Goal: Task Accomplishment & Management: Manage account settings

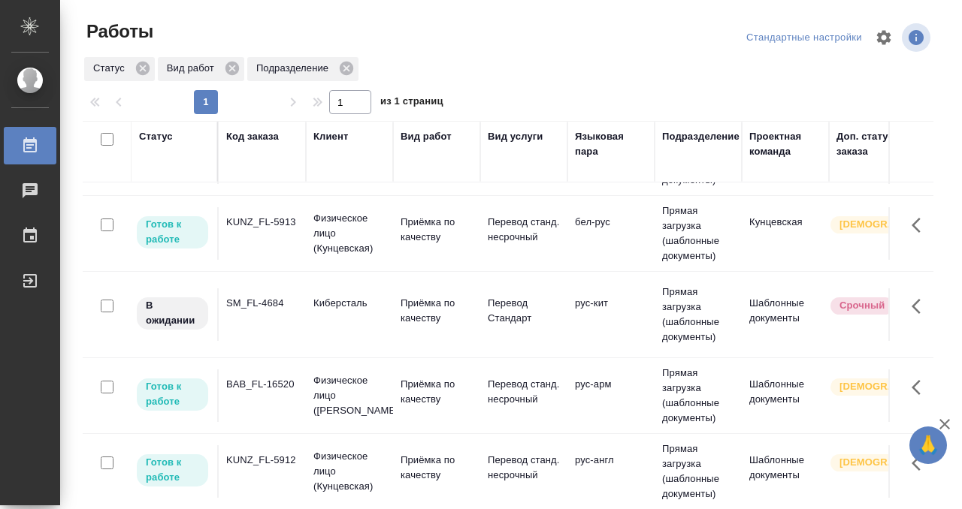
scroll to position [299, 0]
click at [268, 400] on td "BAB_FL-16520" at bounding box center [262, 396] width 87 height 53
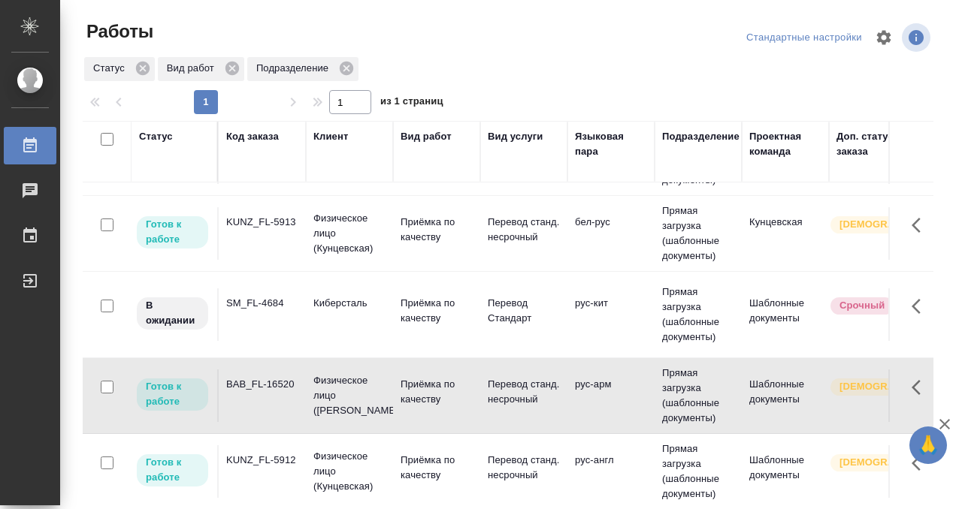
click at [268, 400] on td "BAB_FL-16520" at bounding box center [262, 396] width 87 height 53
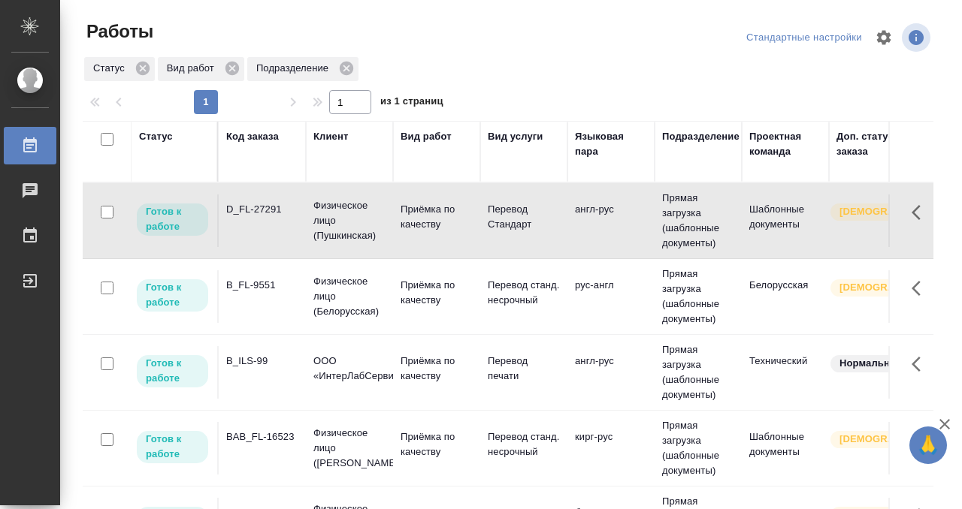
click at [276, 222] on td "D_FL-27291" at bounding box center [262, 221] width 87 height 53
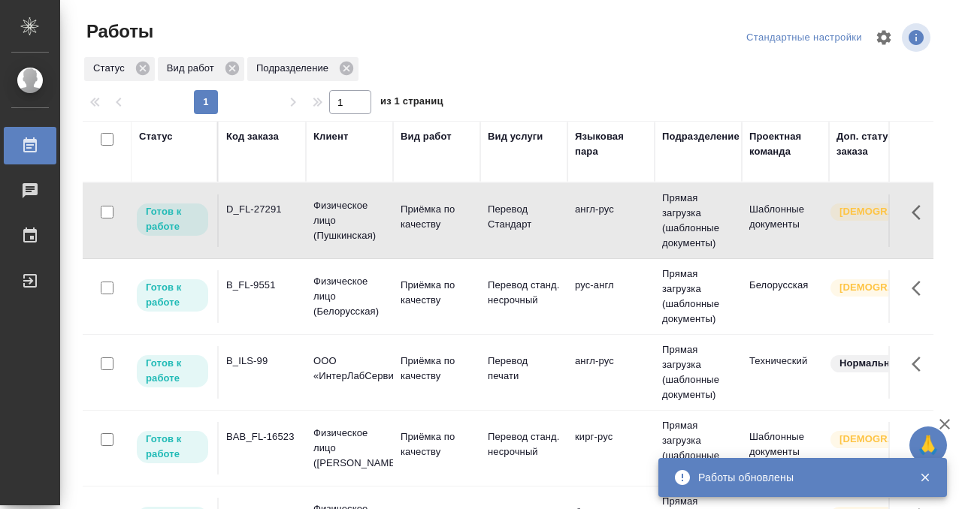
scroll to position [0, 861]
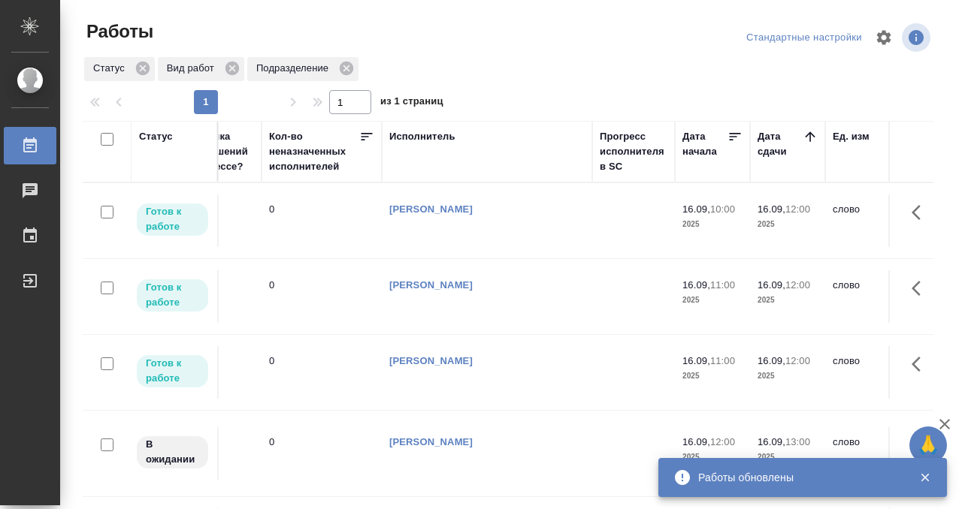
scroll to position [0, 0]
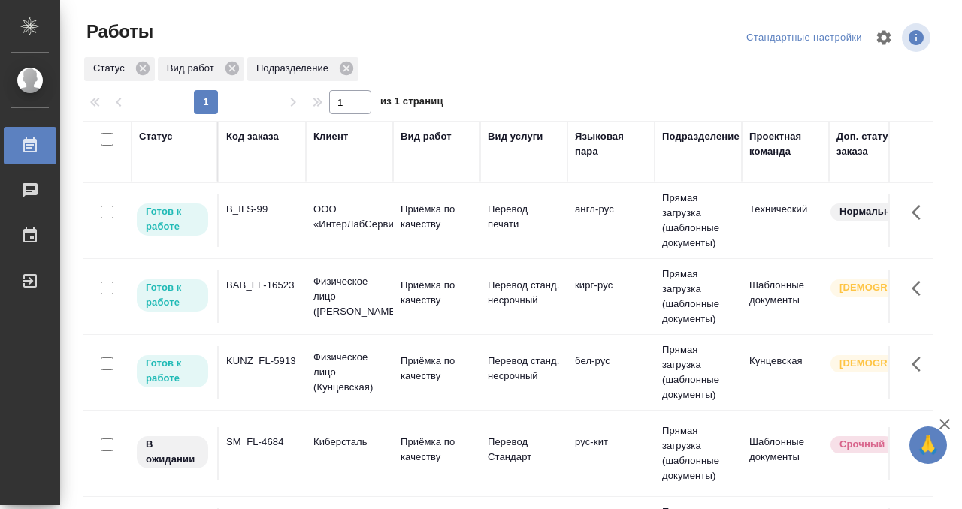
click at [267, 210] on div "B_ILS-99" at bounding box center [262, 209] width 72 height 15
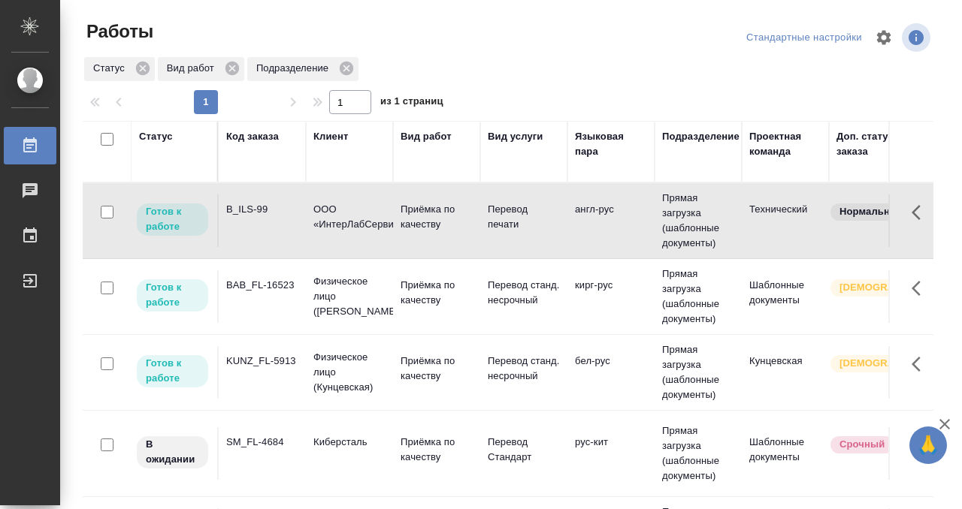
click at [267, 210] on div "B_ILS-99" at bounding box center [262, 209] width 72 height 15
click at [265, 136] on div "Код заказа" at bounding box center [252, 136] width 53 height 15
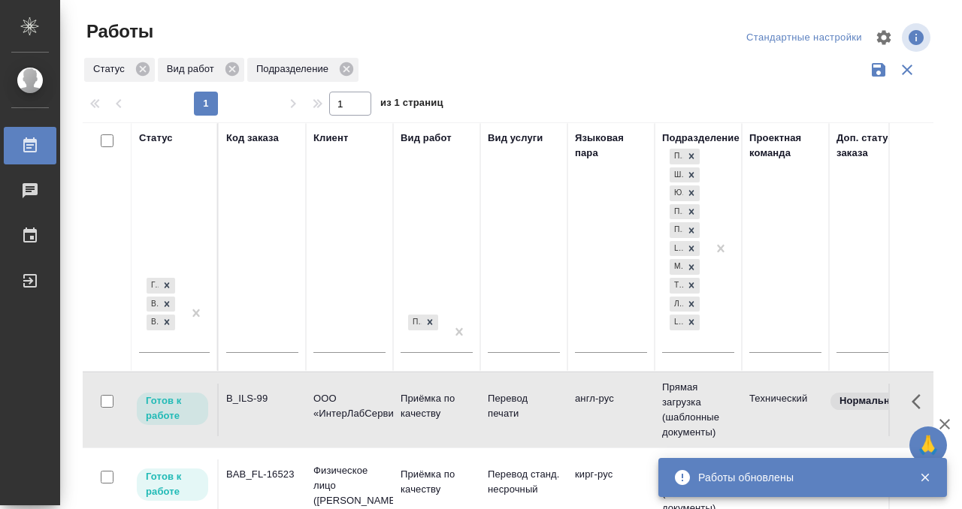
click at [271, 343] on input "text" at bounding box center [262, 343] width 72 height 19
paste input "D_FL-27291"
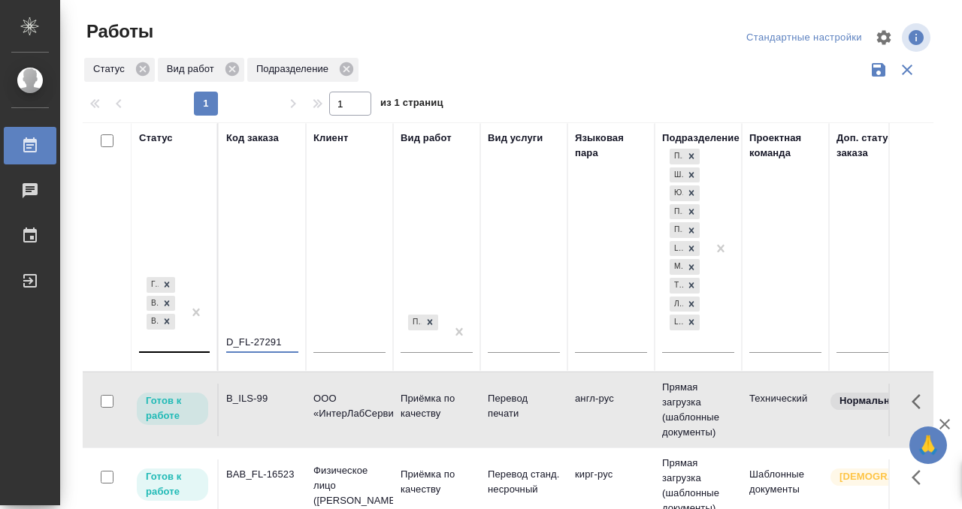
type input "D_FL-27291"
click at [184, 346] on div at bounding box center [196, 312] width 27 height 77
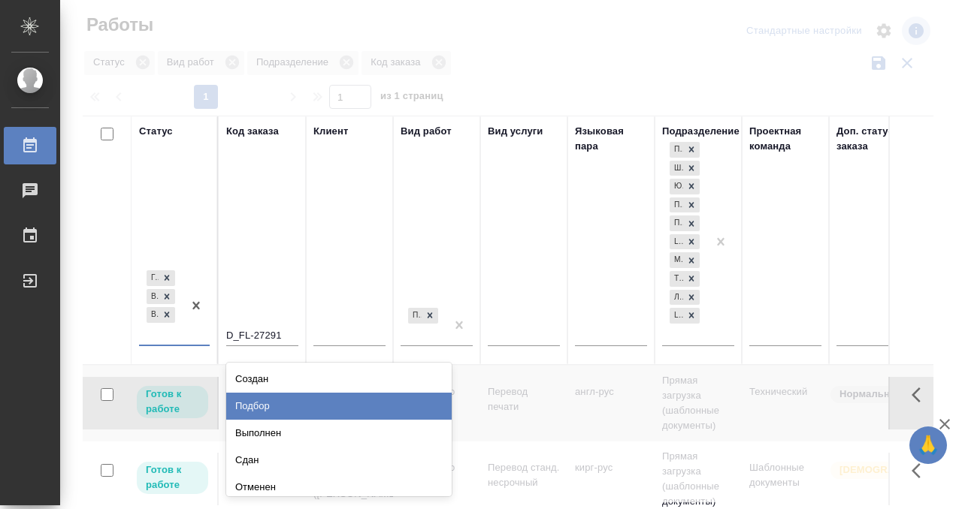
scroll to position [8, 0]
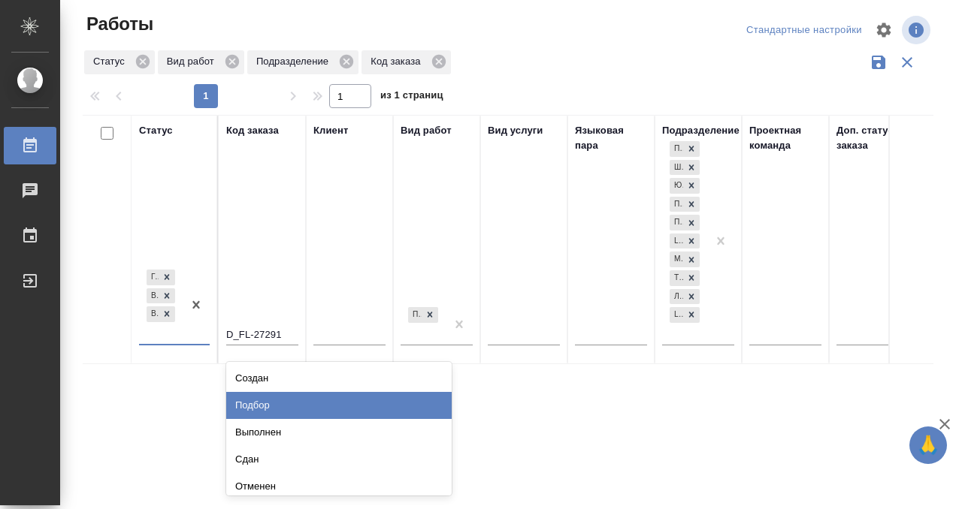
click at [291, 409] on div "Подбор" at bounding box center [338, 405] width 225 height 27
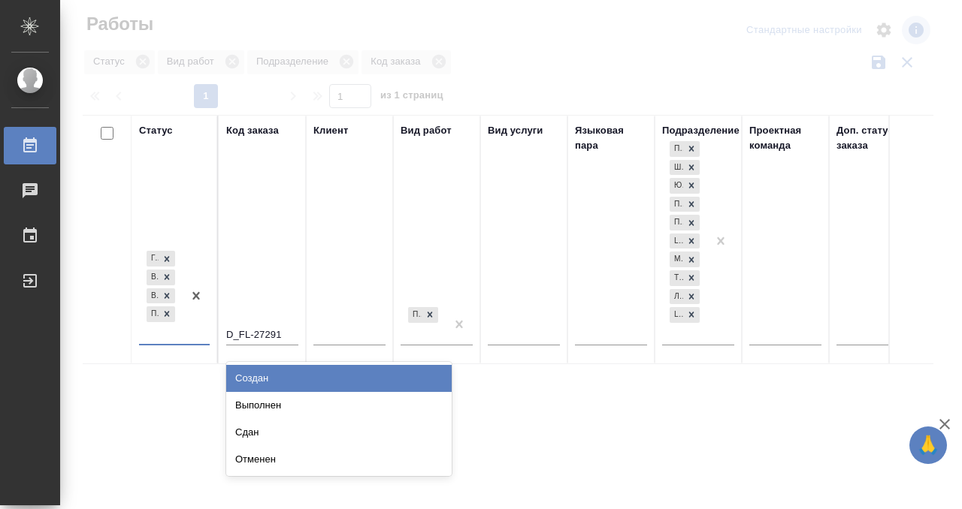
click at [177, 343] on div "Готов к работе В работе В ожидании Подбор" at bounding box center [161, 295] width 44 height 95
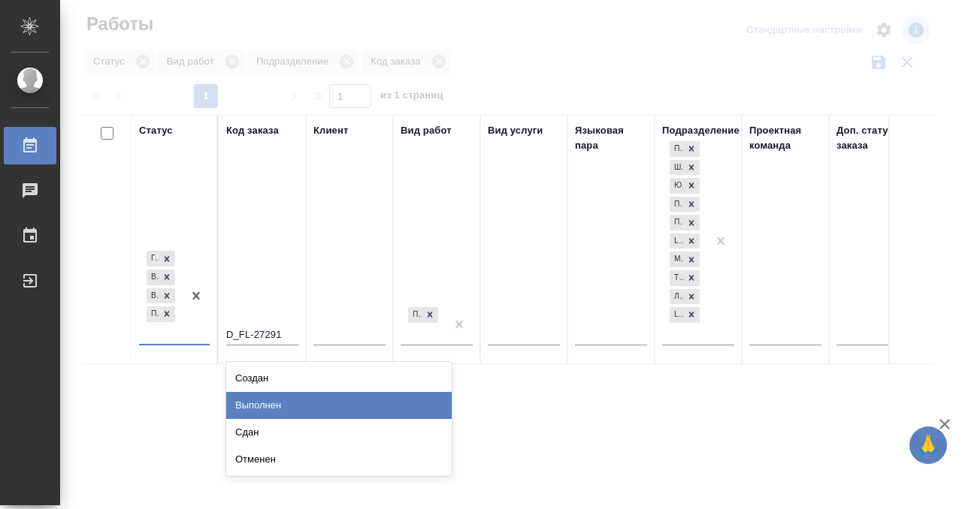
click at [276, 400] on div "Выполнен" at bounding box center [338, 405] width 225 height 27
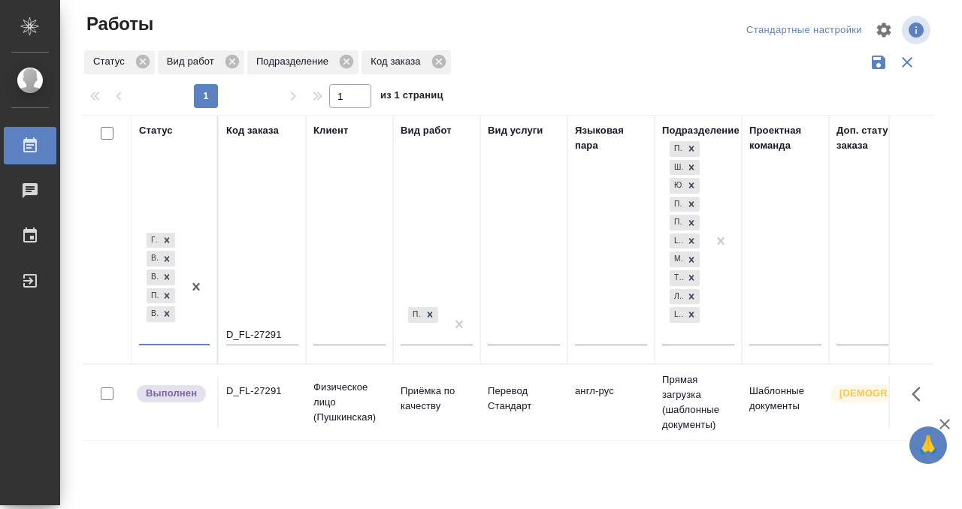
click at [264, 384] on div "D_FL-27291" at bounding box center [262, 391] width 72 height 15
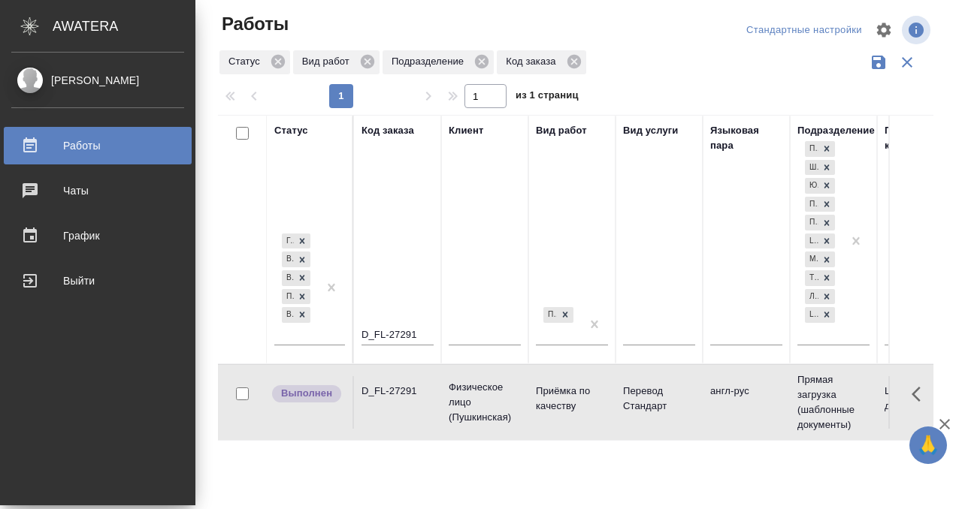
click at [42, 150] on div at bounding box center [42, 146] width 42 height 18
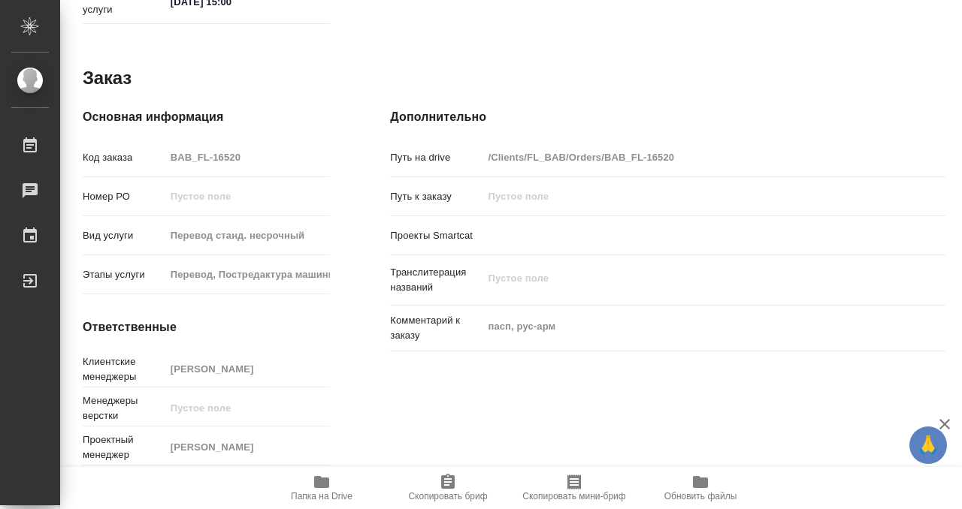
scroll to position [802, 0]
click at [320, 480] on icon "button" at bounding box center [321, 482] width 15 height 12
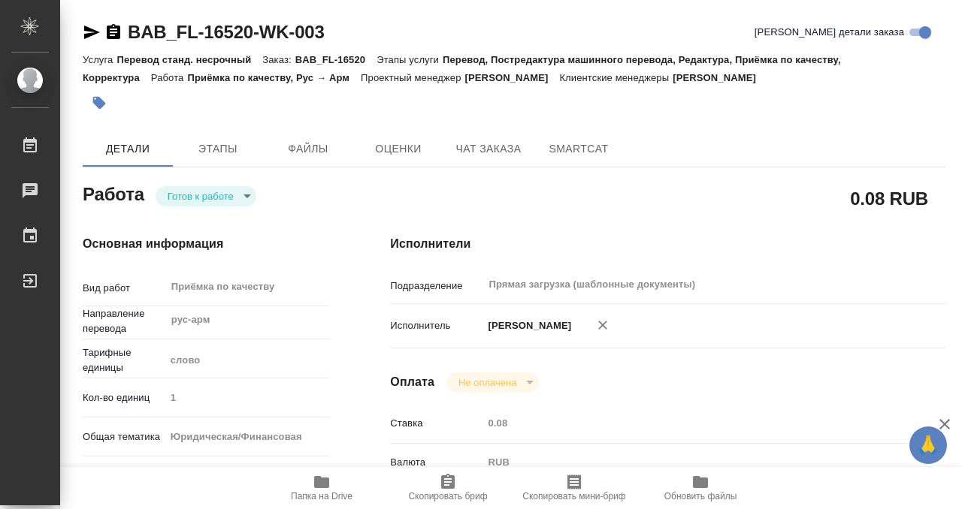
click at [101, 92] on button "button" at bounding box center [99, 102] width 33 height 33
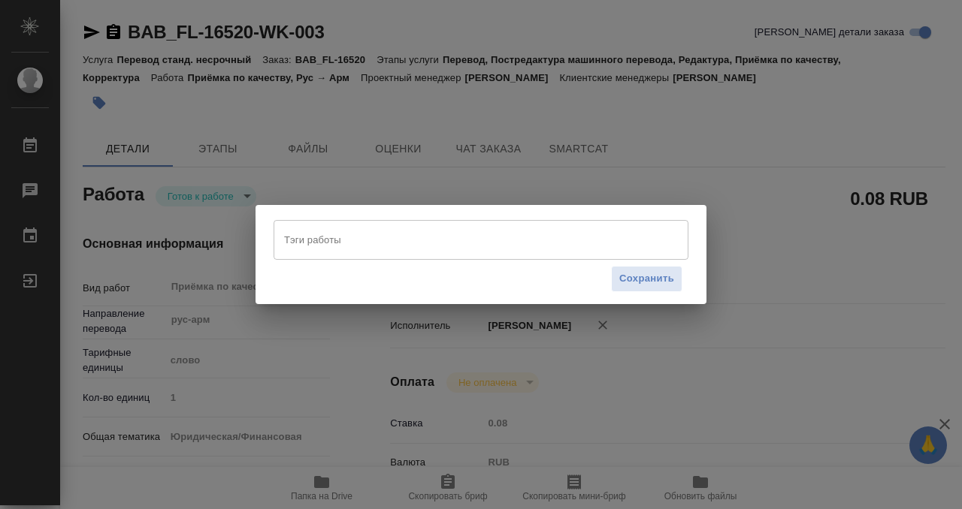
click at [346, 240] on input "Тэги работы" at bounding box center [466, 240] width 373 height 26
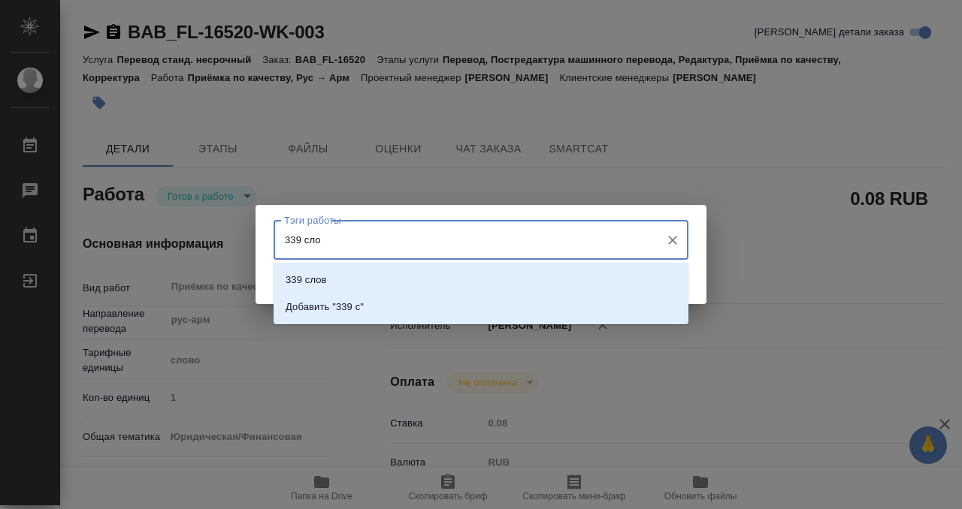
type input "339 слов"
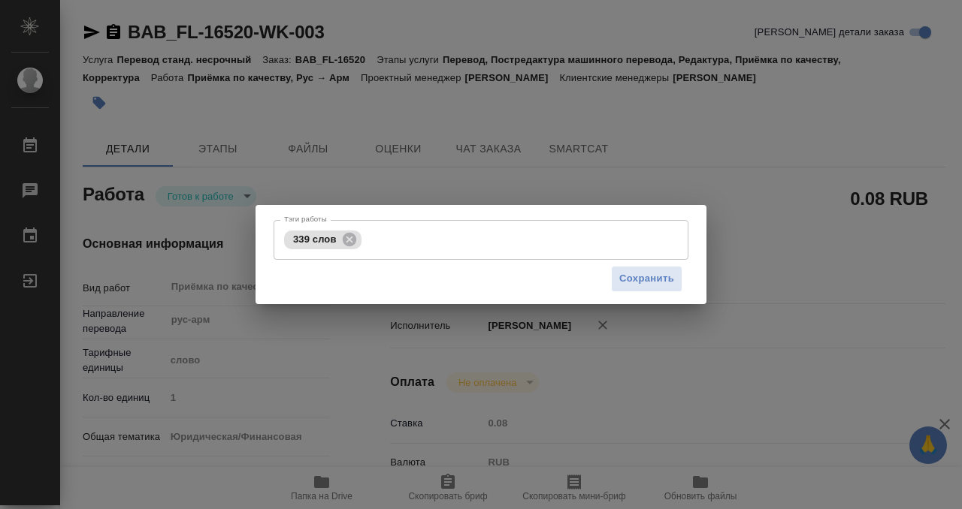
click at [639, 292] on div "Сохранить" at bounding box center [480, 279] width 415 height 38
click at [639, 285] on span "Сохранить" at bounding box center [646, 278] width 55 height 17
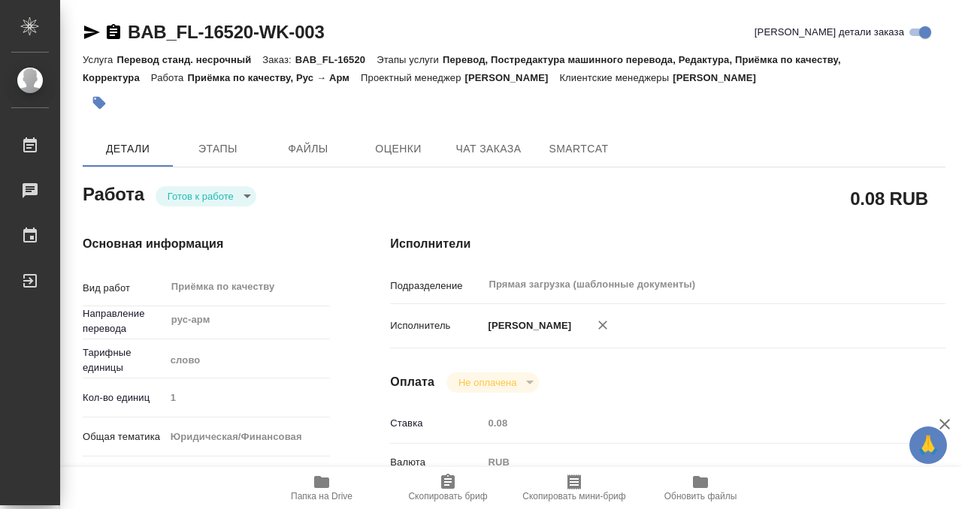
click at [228, 201] on body "🙏 .cls-1 fill:#fff; AWATERA Kobzeva Elizaveta Работы 0 Чаты График Выйти BAB_FL…" at bounding box center [481, 254] width 962 height 509
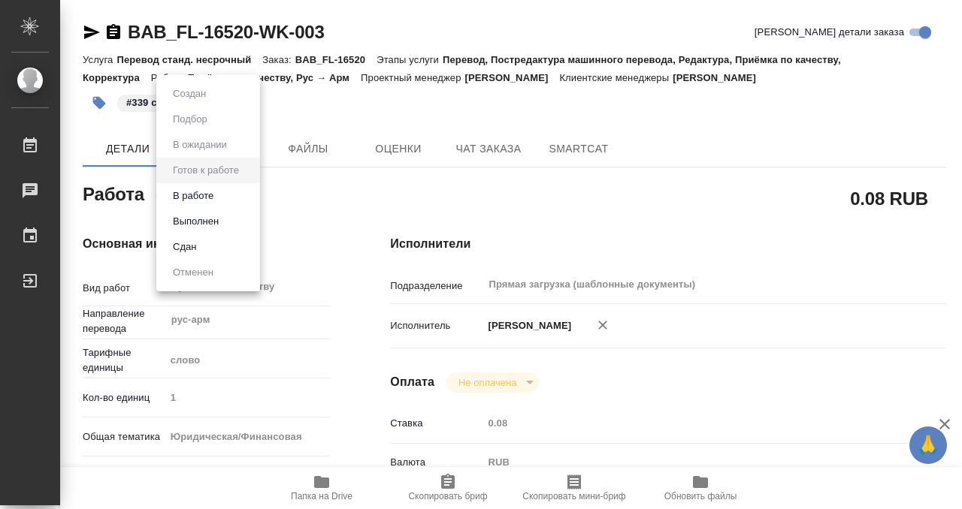
type input "readyForWork"
type input "рус-арм"
type input "5a8b1489cc6b4906c91bfd90"
type input "1"
type input "yr-fn"
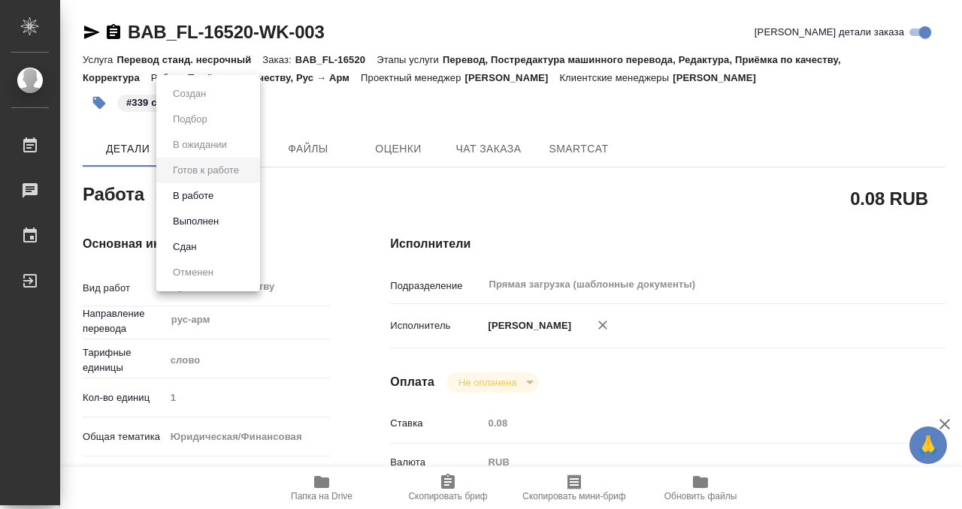
type input "5a8b8b956a9677013d343cfe"
checkbox input "true"
type input "15.09.2025 11:27"
type input "16.09.2025 15:00"
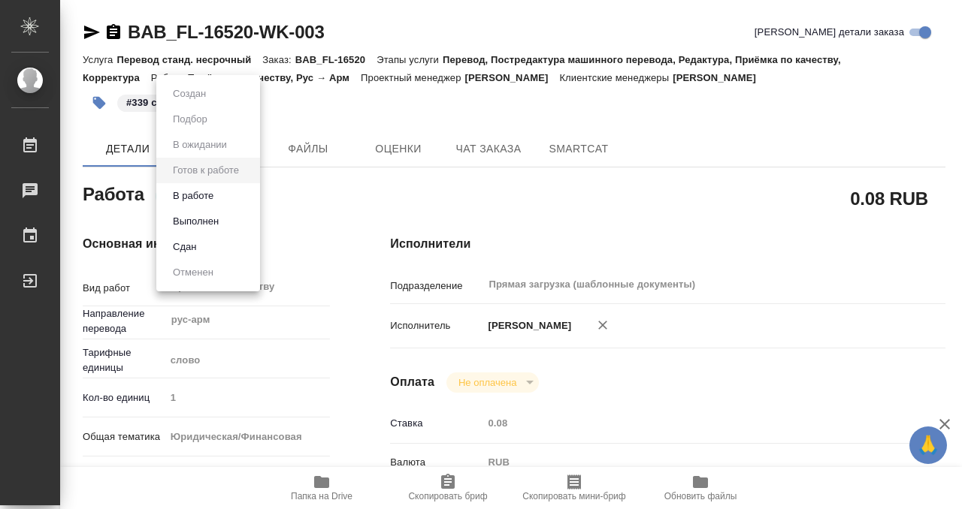
type input "Прямая загрузка (шаблонные документы)"
type input "notPayed"
type input "0.08"
type input "RUB"
type input "[PERSON_NAME]"
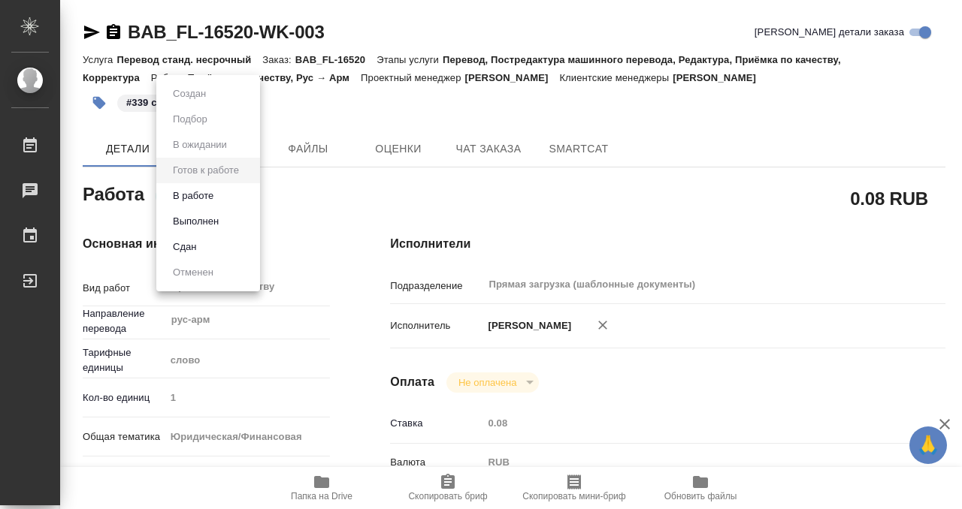
type input "BAB_FL-16520"
type input "Перевод станд. несрочный"
type input "Перевод, Постредактура машинного перевода, Редактура, Приёмка по качеству, Корр…"
type input "Москалец Алина"
type input "/Clients/FL_BAB/Orders/BAB_FL-16520"
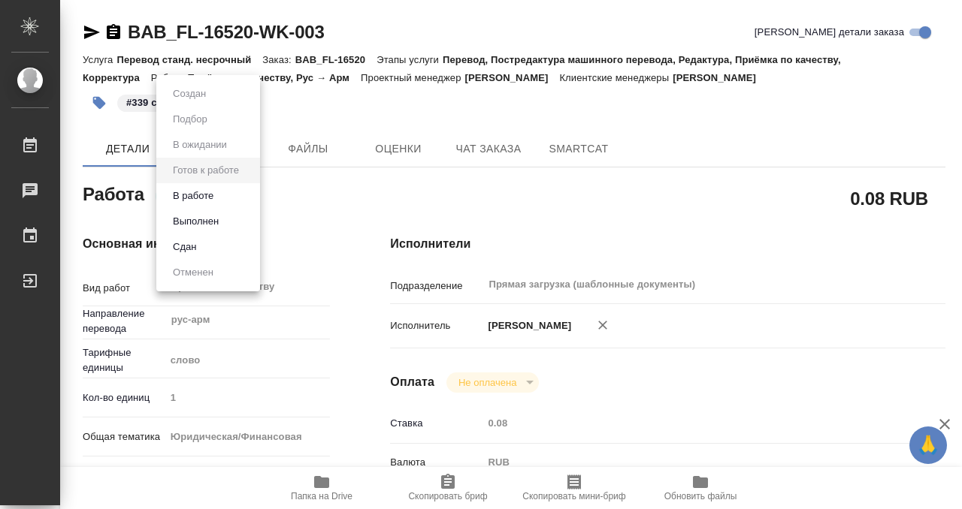
click at [221, 219] on button "Выполнен" at bounding box center [195, 221] width 55 height 17
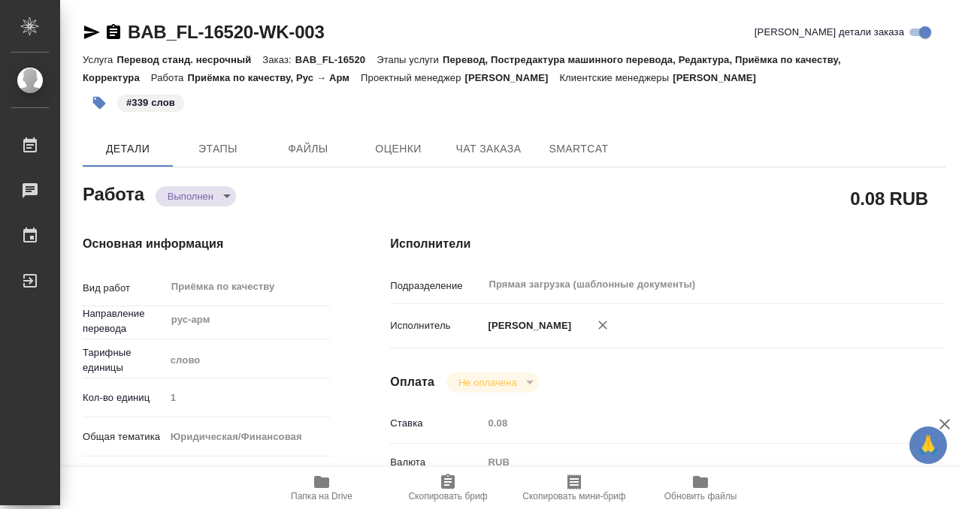
type textarea "x"
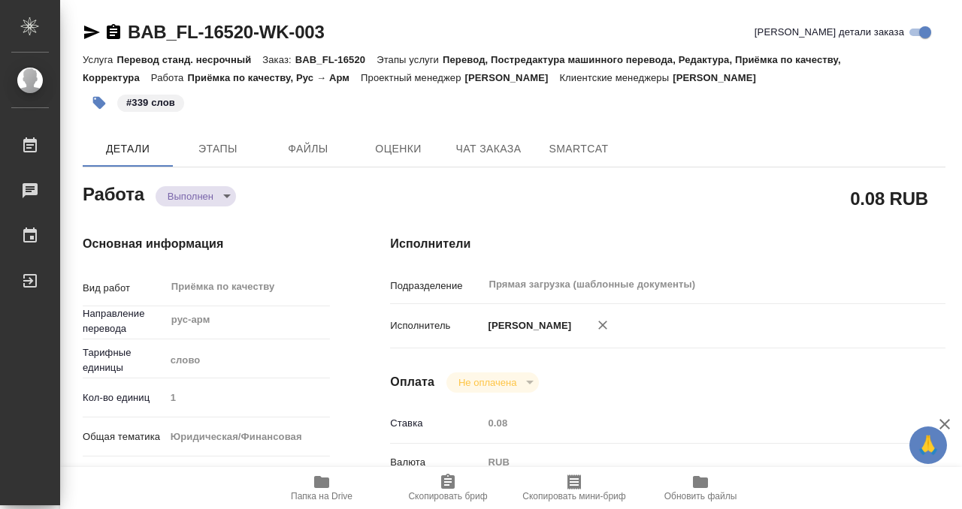
type textarea "x"
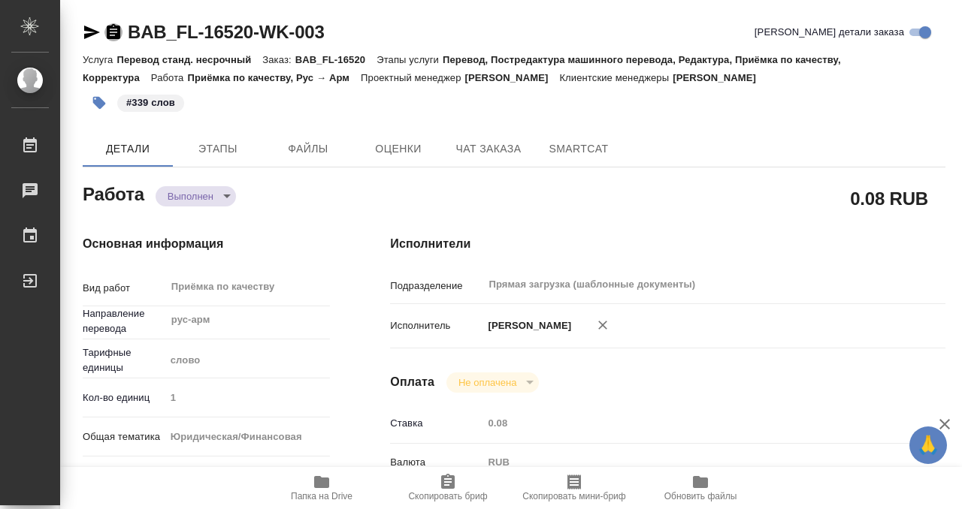
click at [110, 30] on icon "button" at bounding box center [114, 31] width 14 height 15
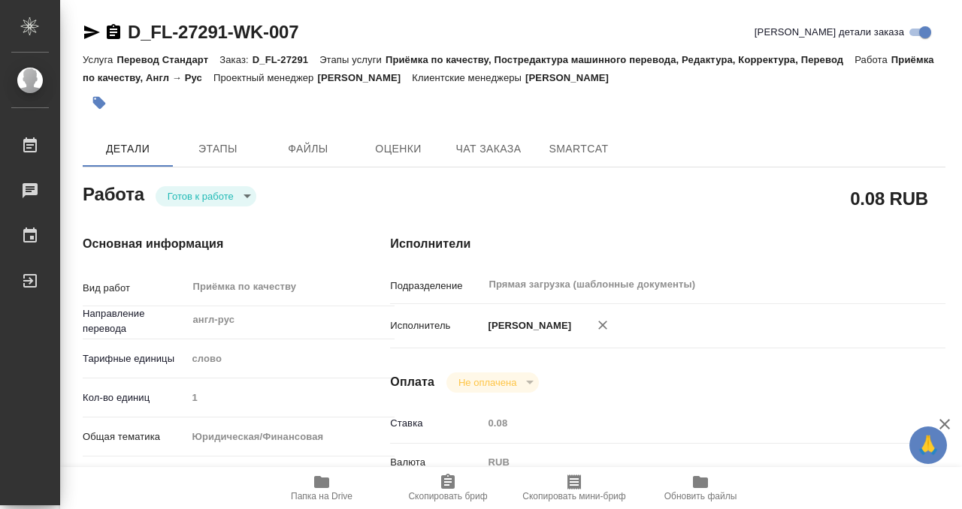
click at [324, 485] on icon "button" at bounding box center [321, 482] width 15 height 12
click at [101, 95] on icon "button" at bounding box center [99, 102] width 15 height 15
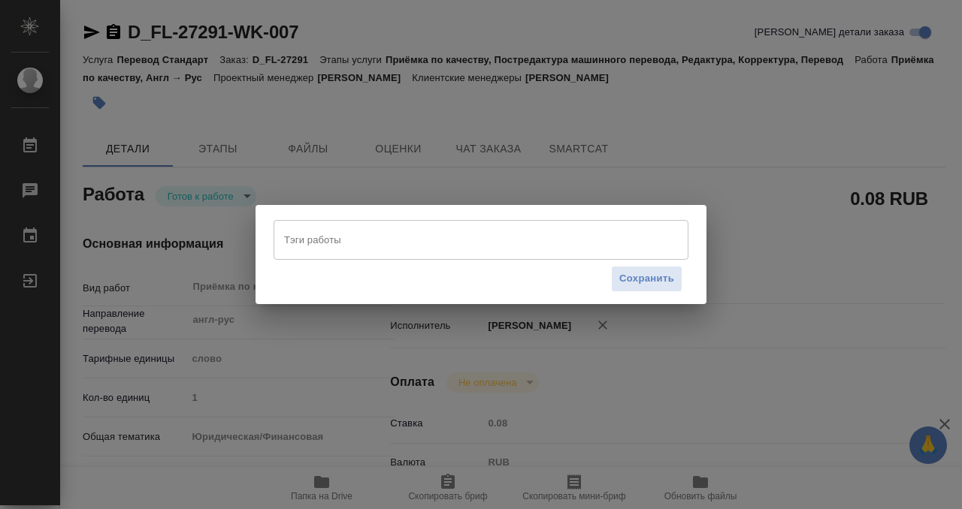
click at [408, 257] on div "Тэги работы" at bounding box center [480, 239] width 415 height 39
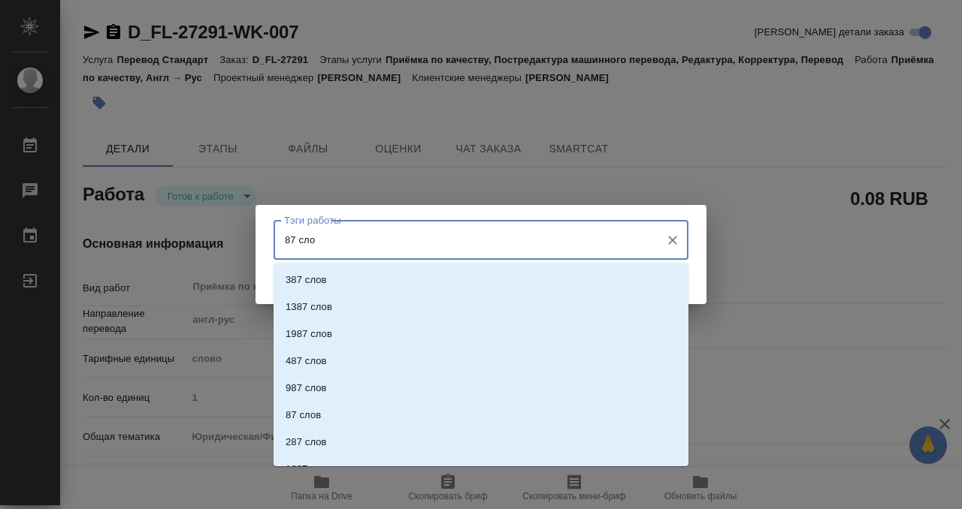
type input "87 слов"
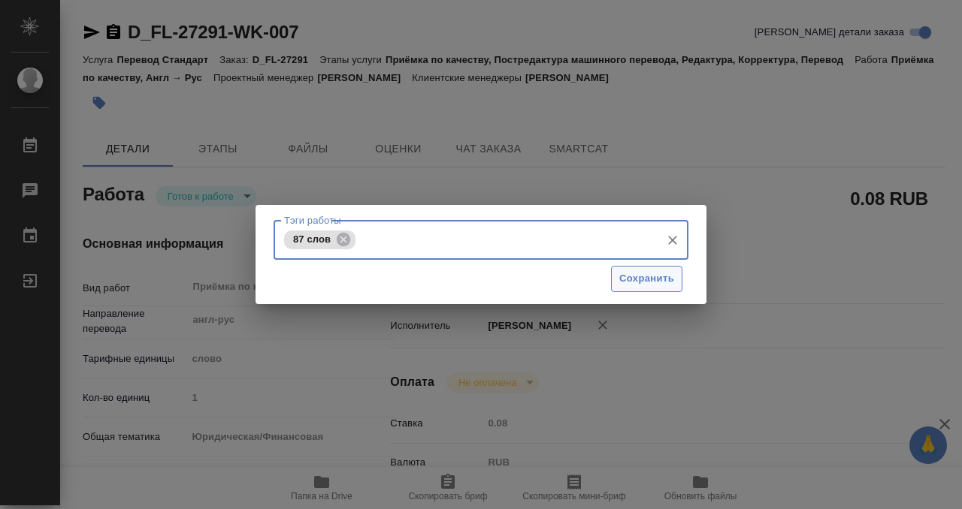
click at [652, 273] on span "Сохранить" at bounding box center [646, 278] width 55 height 17
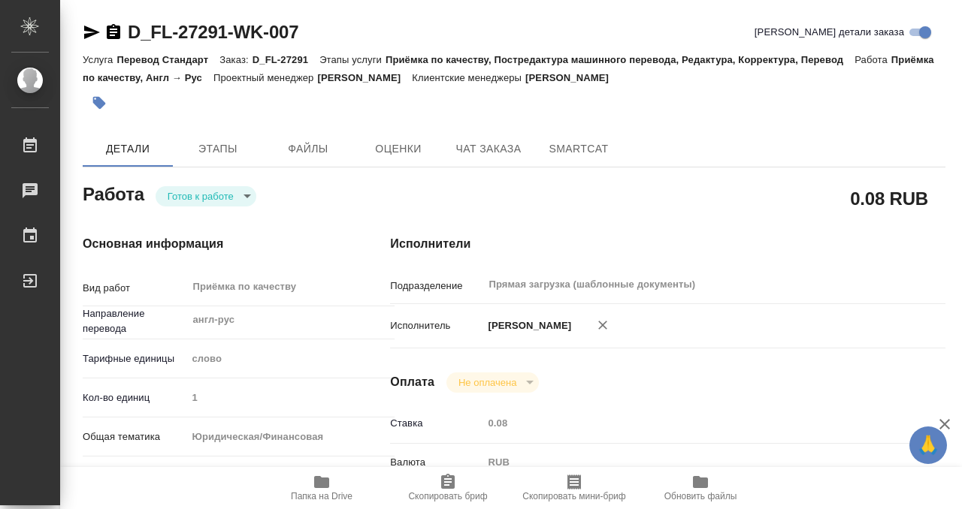
type input "readyForWork"
type input "англ-рус"
type input "5a8b1489cc6b4906c91bfd90"
type input "1"
type input "yr-fn"
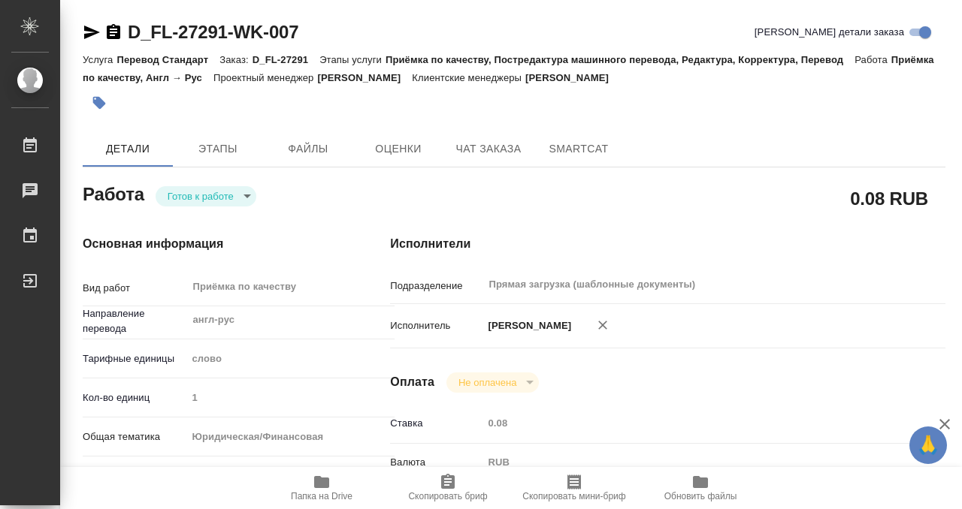
type input "5f647205b73bc97568ca66bf"
checkbox input "true"
type input "15.09.2025 10:24"
type input "[DATE] 10:00"
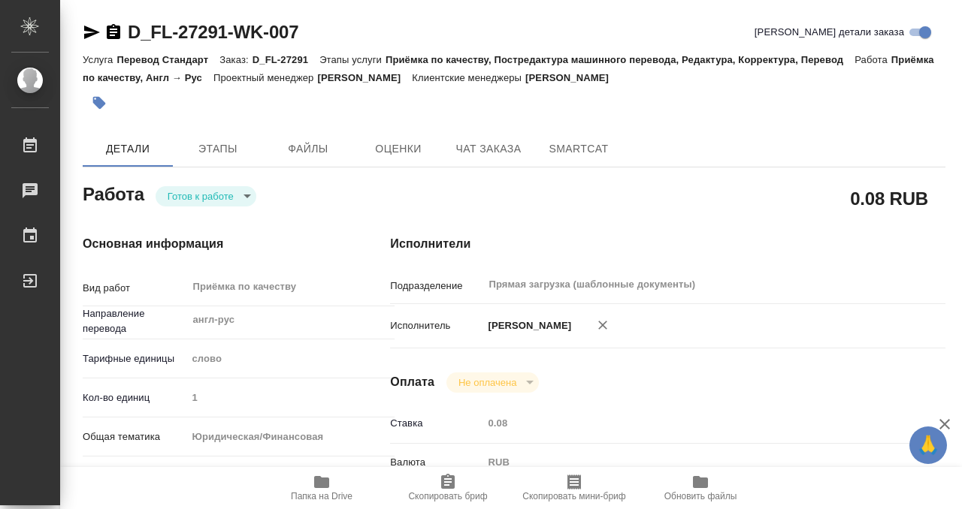
type input "Прямая загрузка (шаблонные документы)"
type input "notPayed"
type input "0.08"
type input "RUB"
type input "[PERSON_NAME]"
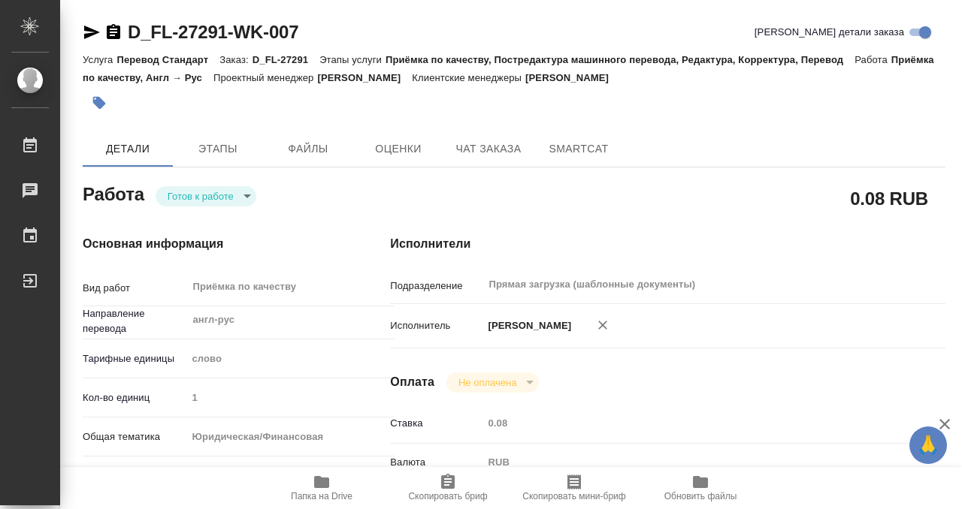
type input "D_FL-27291"
type input "Перевод Стандарт"
type input "Приёмка по качеству, Постредактура машинного перевода, Редактура, Корректура, П…"
type input "Давыдова Елена"
type input "/Clients/FL_D/Orders/D_FL-27291"
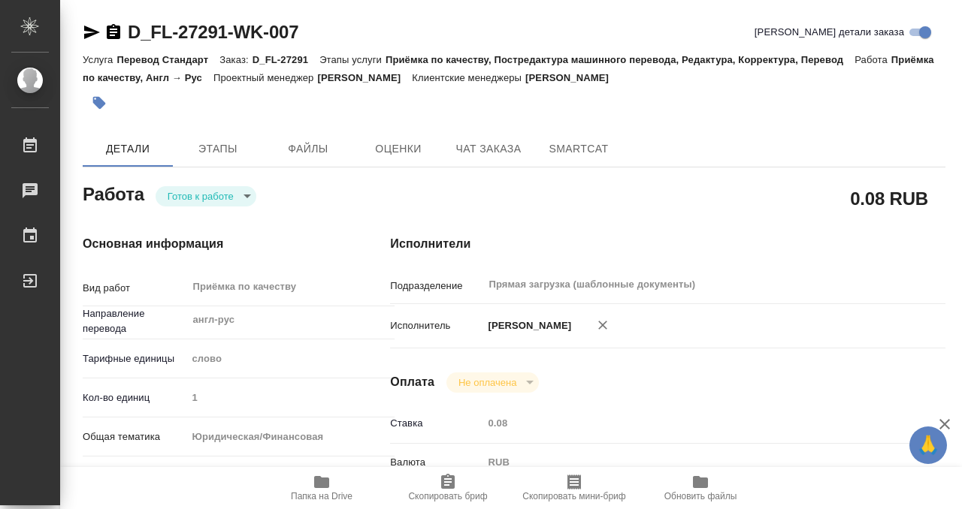
type input "https://drive.awatera.com/s/D6M8yJgQygjqo2c"
click at [211, 196] on body "🙏 .cls-1 fill:#fff; AWATERA Kobzeva Elizaveta Работы 0 Чаты График Выйти D_FL-2…" at bounding box center [481, 254] width 962 height 509
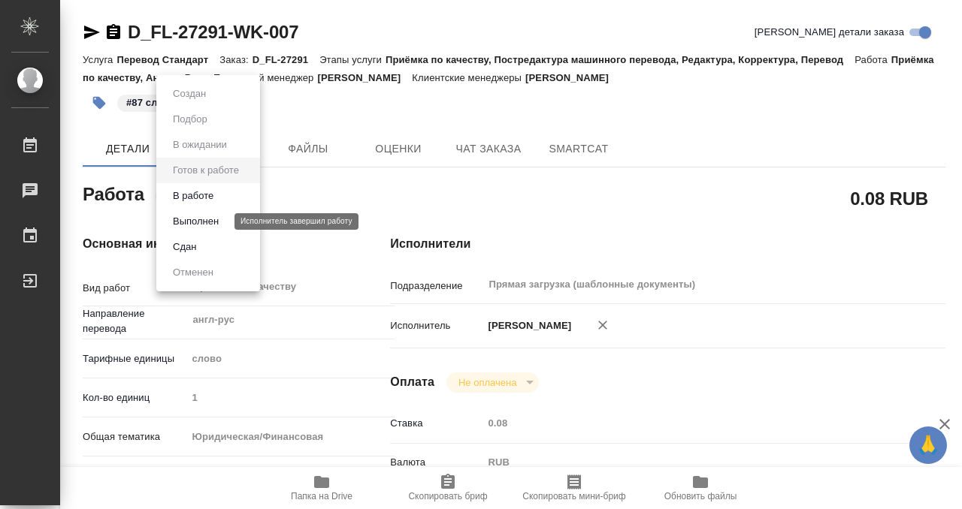
click at [212, 220] on button "Выполнен" at bounding box center [195, 221] width 55 height 17
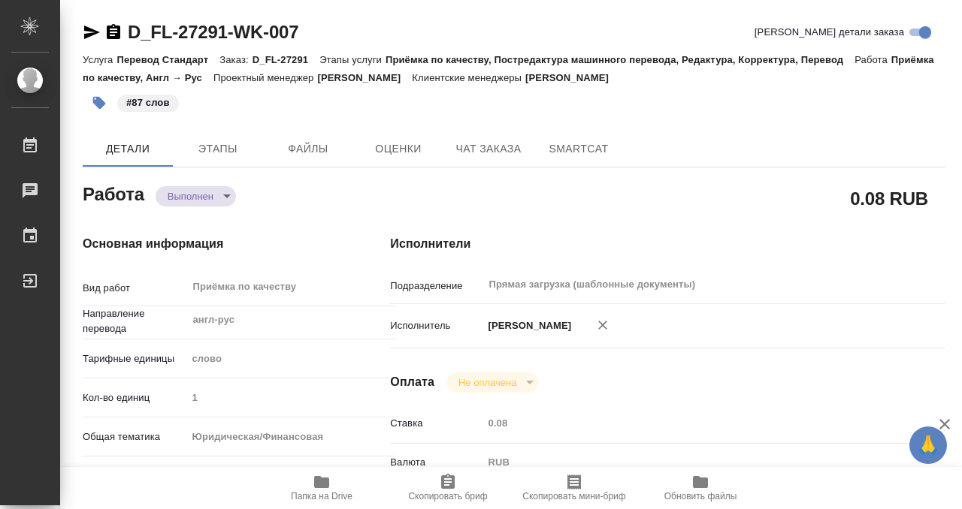
type textarea "x"
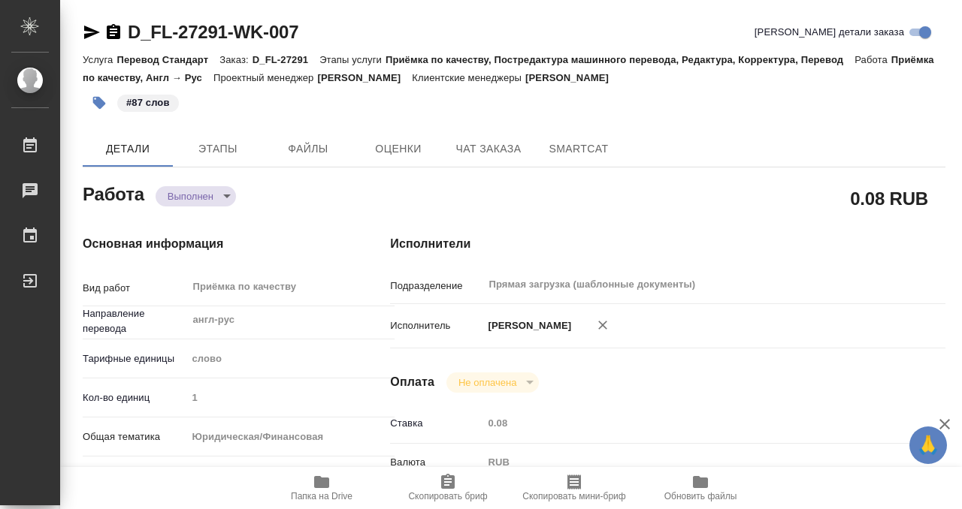
type textarea "x"
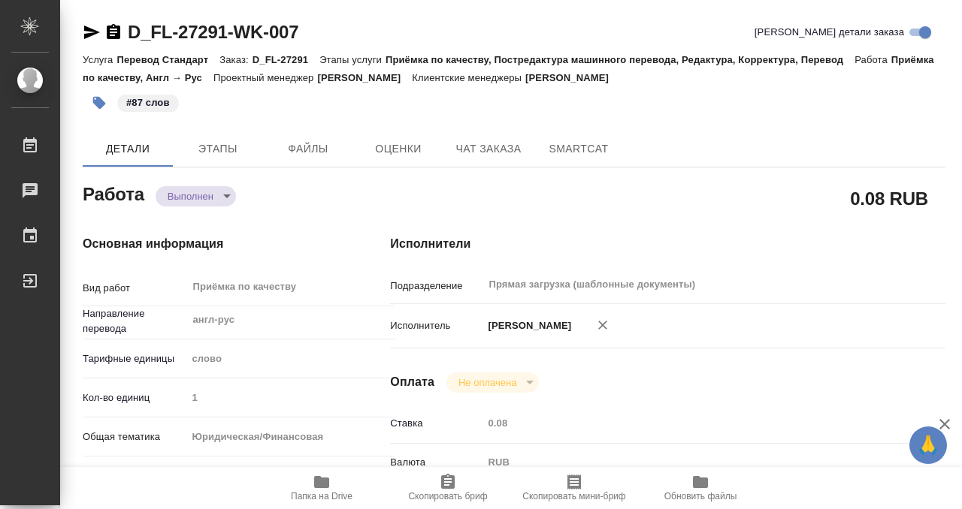
click at [118, 29] on icon "button" at bounding box center [114, 31] width 14 height 15
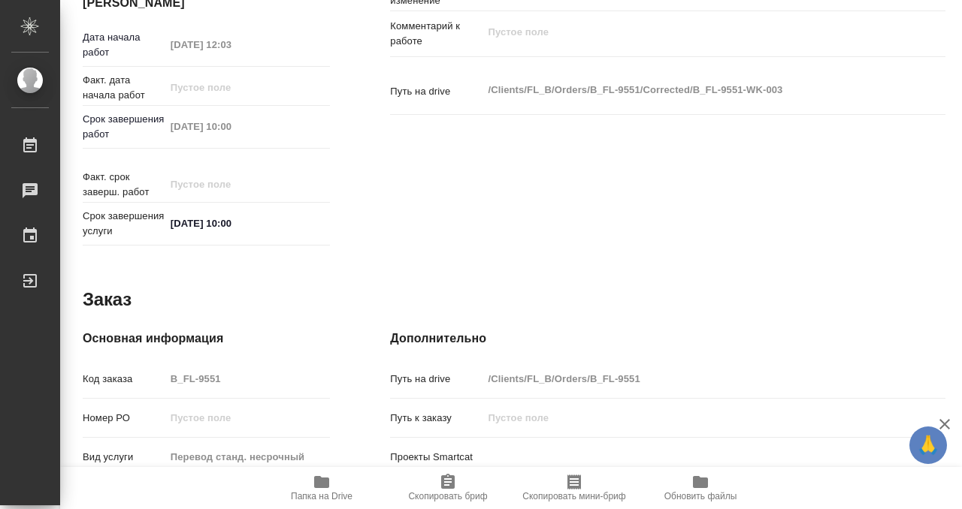
scroll to position [802, 0]
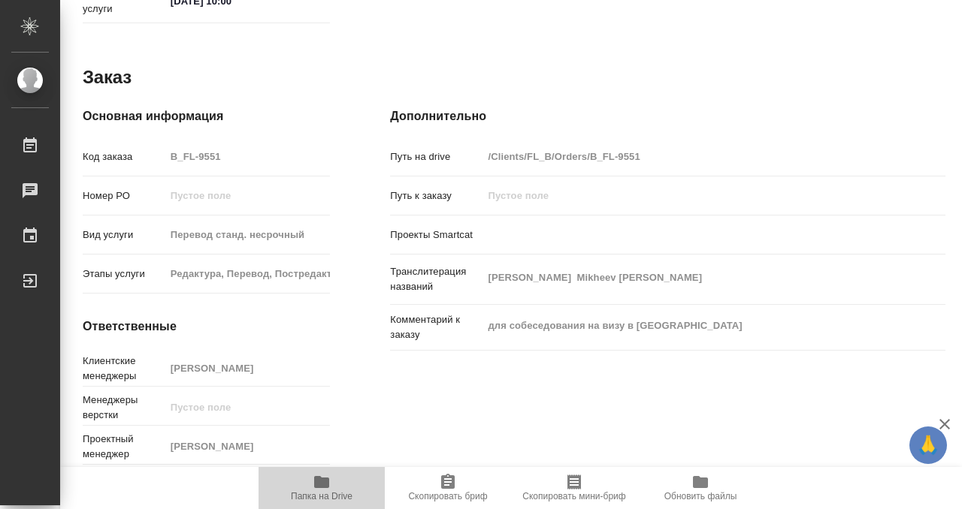
click at [318, 482] on icon "button" at bounding box center [321, 482] width 15 height 12
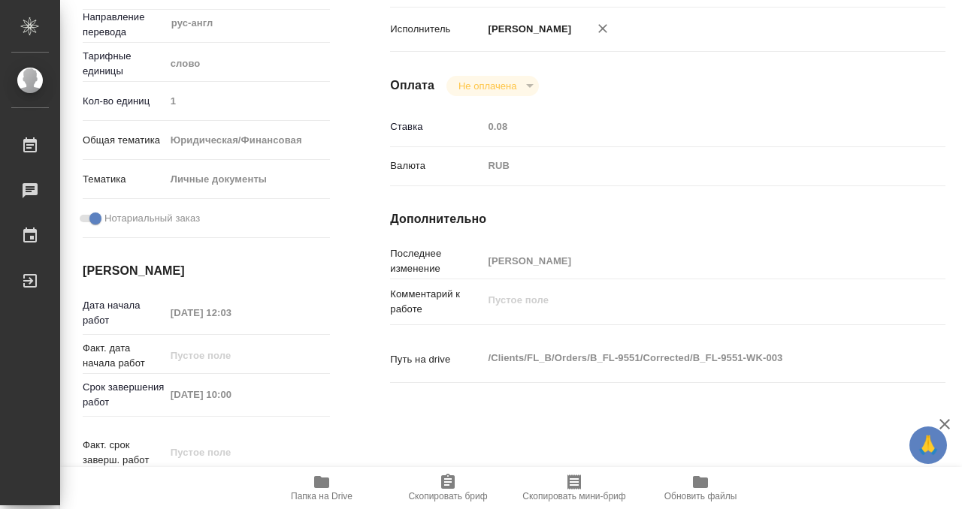
scroll to position [0, 0]
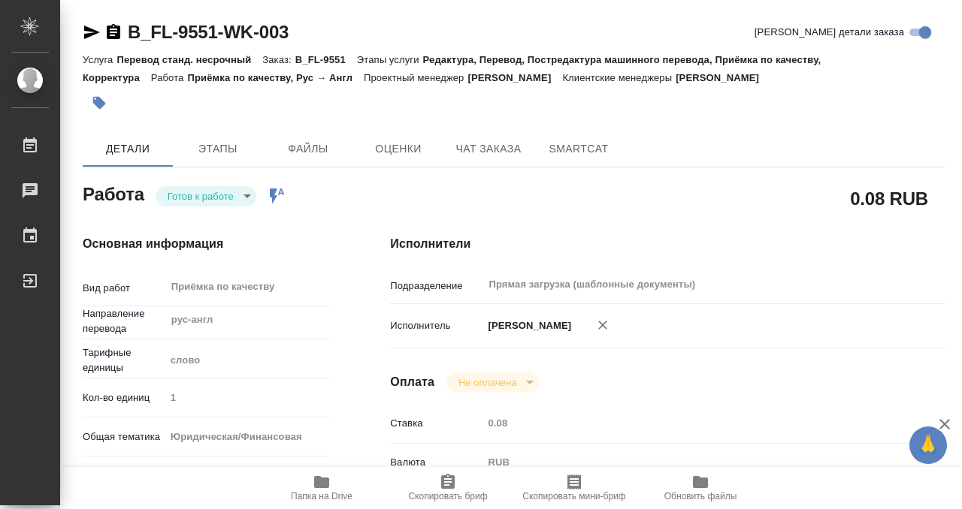
click at [104, 102] on icon "button" at bounding box center [99, 103] width 13 height 13
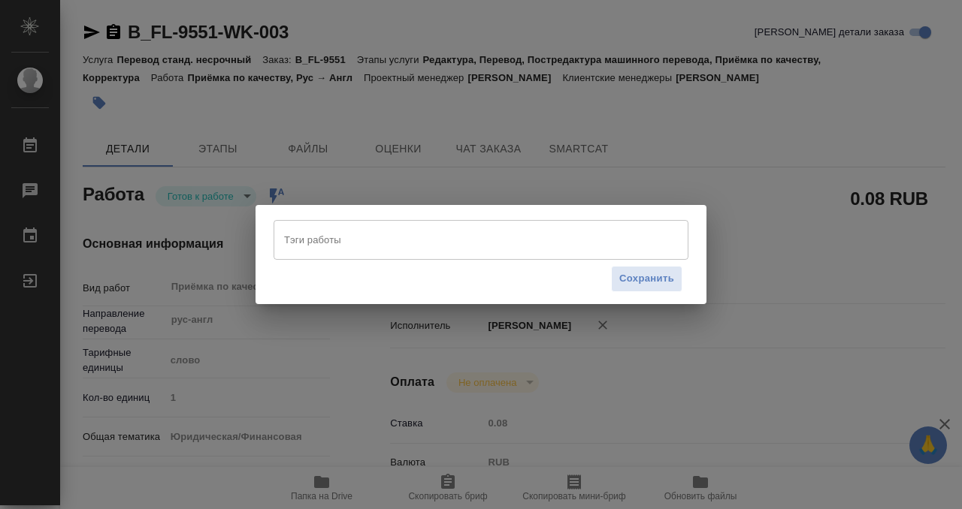
click at [382, 242] on input "Тэги работы" at bounding box center [466, 240] width 373 height 26
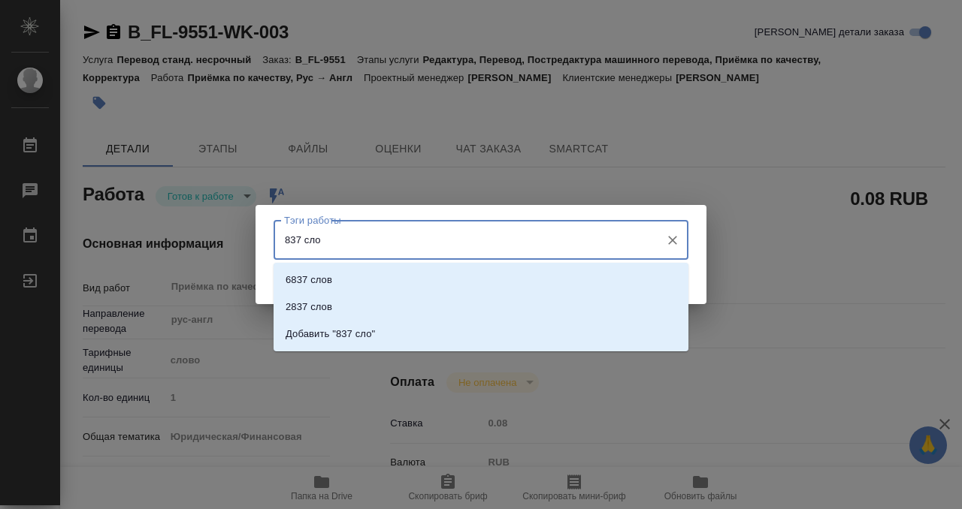
type input "837 слов"
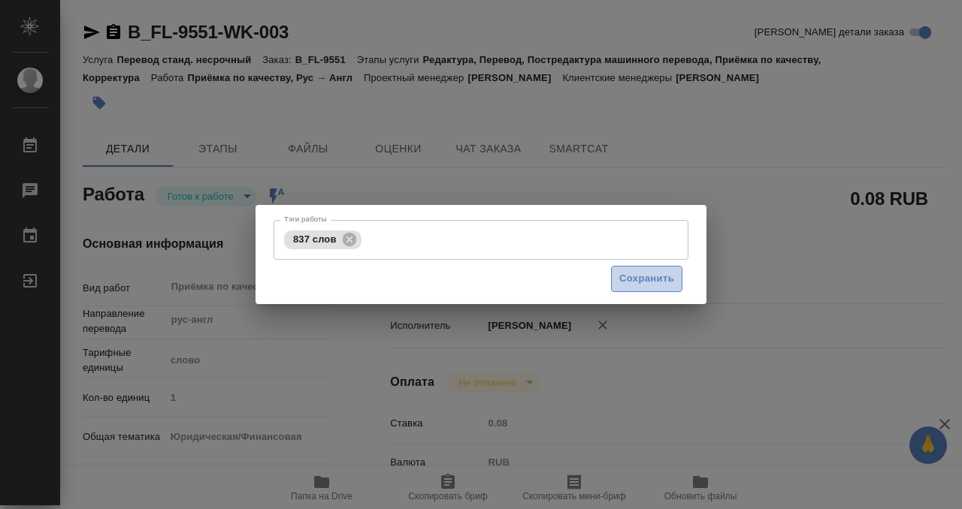
click at [654, 283] on span "Сохранить" at bounding box center [646, 278] width 55 height 17
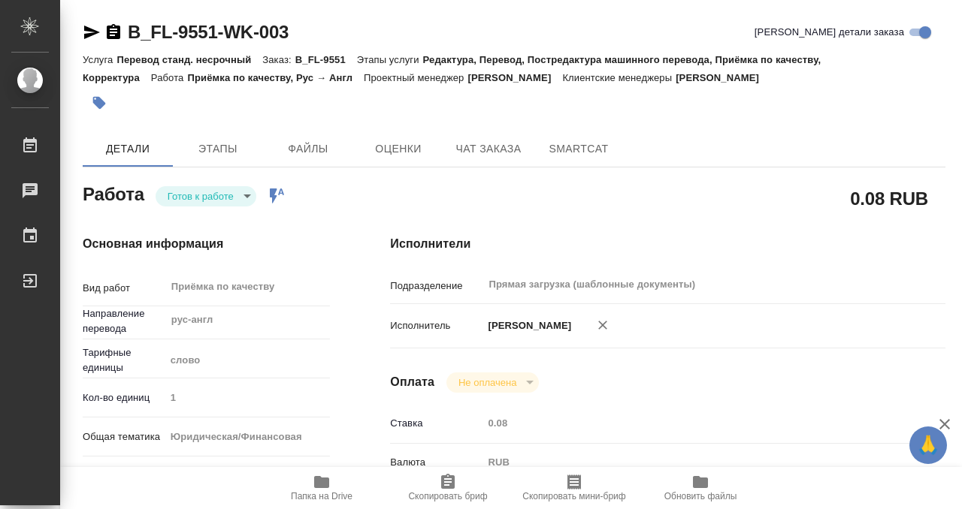
click at [214, 199] on div "Тэги работы 837 слов Тэги работы Сохранить" at bounding box center [481, 254] width 962 height 509
type input "readyForWork"
type input "рус-англ"
type input "5a8b1489cc6b4906c91bfd90"
type input "1"
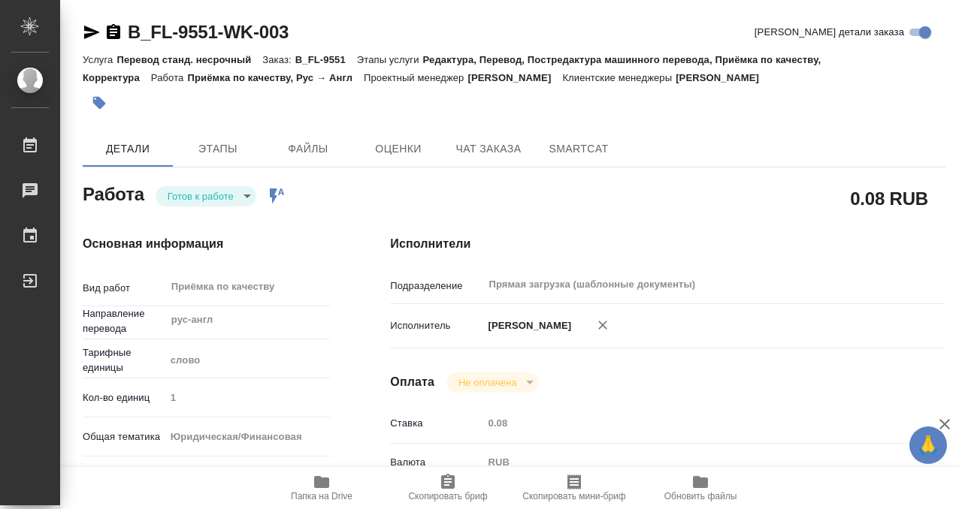
type input "yr-fn"
type input "5a8b8b956a9677013d343cfe"
checkbox input "true"
type input "15.09.2025 12:03"
type input "16.09.2025 10:00"
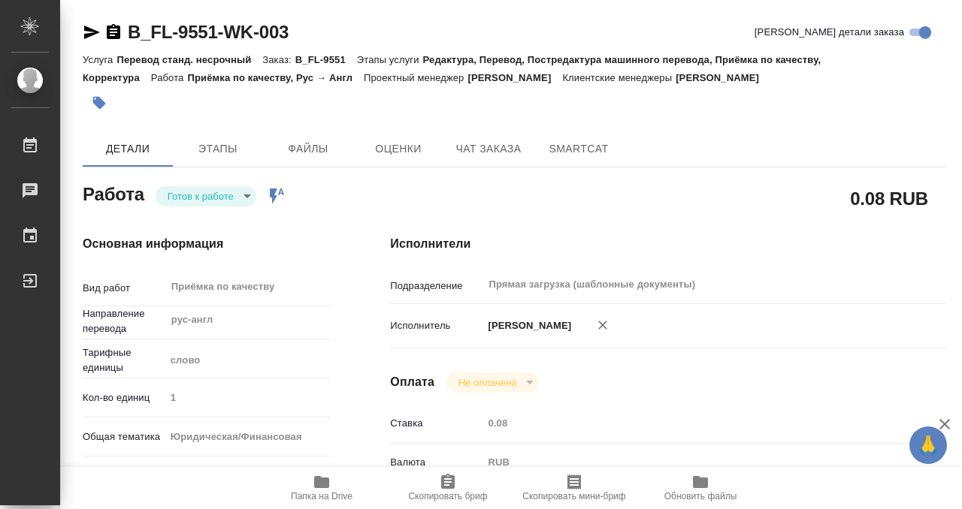
type input "16.09.2025 10:00"
type input "Прямая загрузка (шаблонные документы)"
type input "notPayed"
type input "0.08"
type input "RUB"
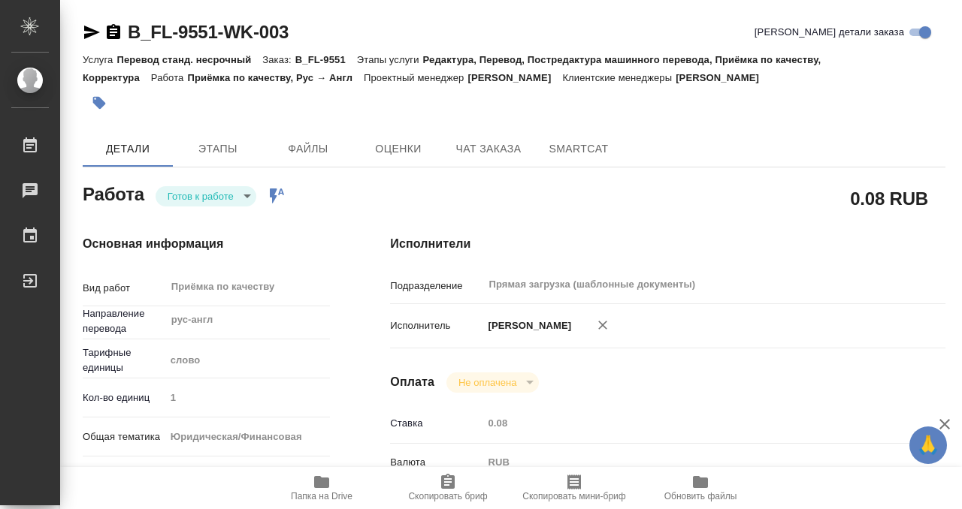
type input "[PERSON_NAME]"
type input "B_FL-9551"
type input "Перевод станд. несрочный"
type input "Редактура, Перевод, Постредактура машинного перевода, Приёмка по качеству, Корр…"
type input "Богомолова Анастасия"
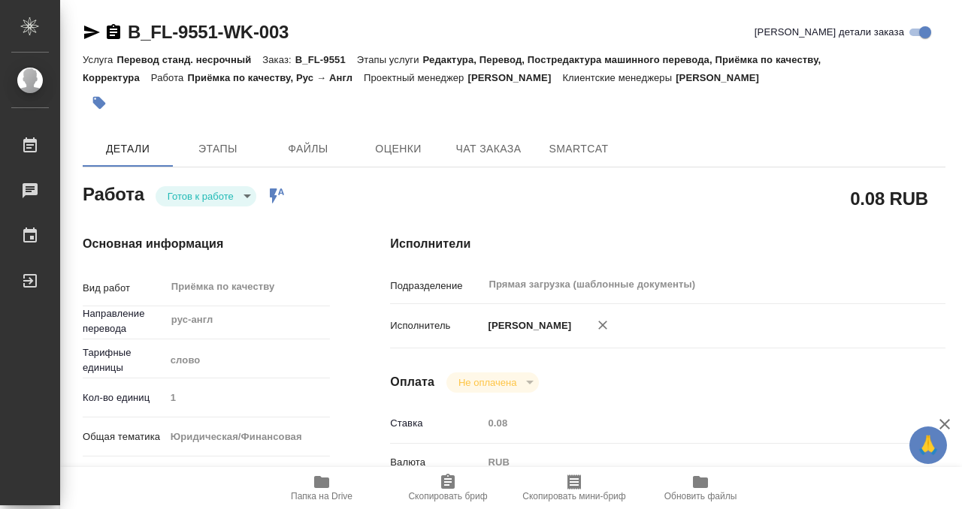
type input "/Clients/FL_B/Orders/B_FL-9551"
click at [217, 198] on body "🙏 .cls-1 fill:#fff; AWATERA Kobzeva Elizaveta Работы 0 Чаты График Выйти B_FL-9…" at bounding box center [481, 254] width 962 height 509
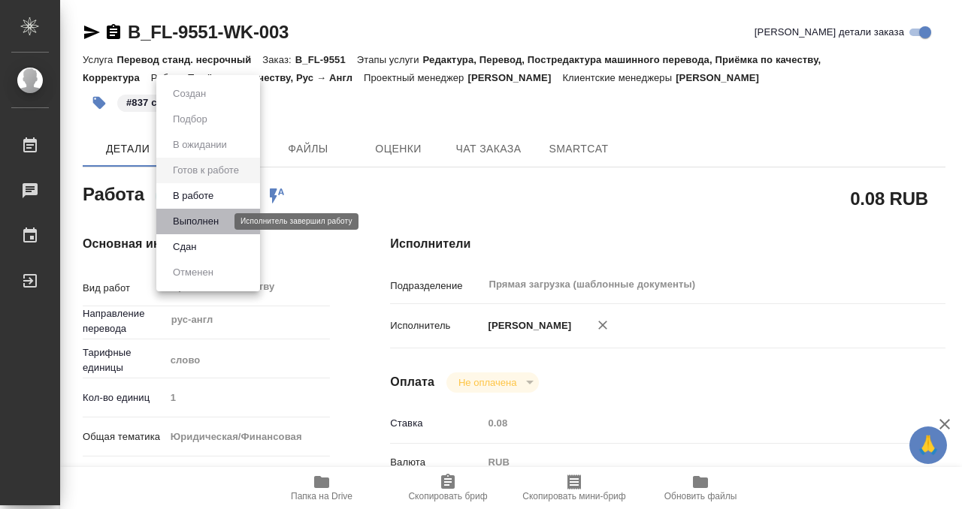
click at [213, 227] on button "Выполнен" at bounding box center [195, 221] width 55 height 17
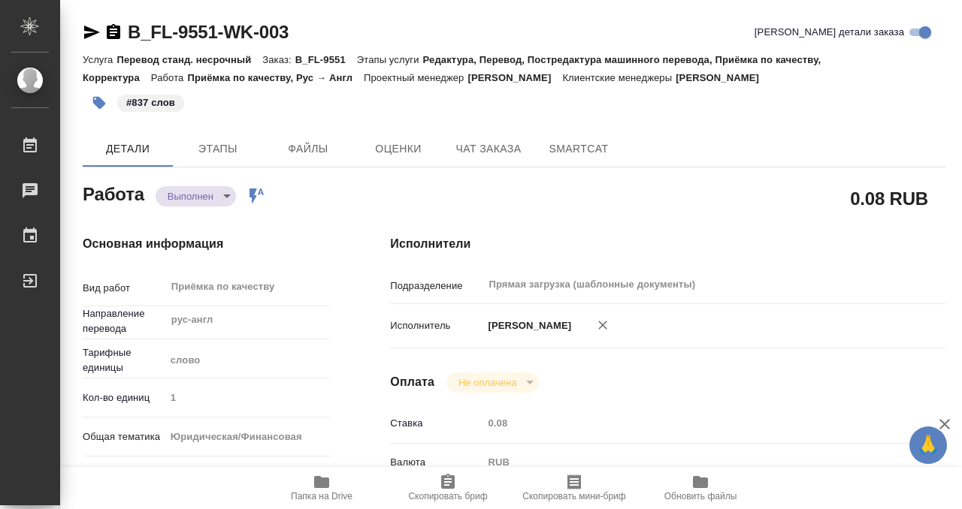
type textarea "x"
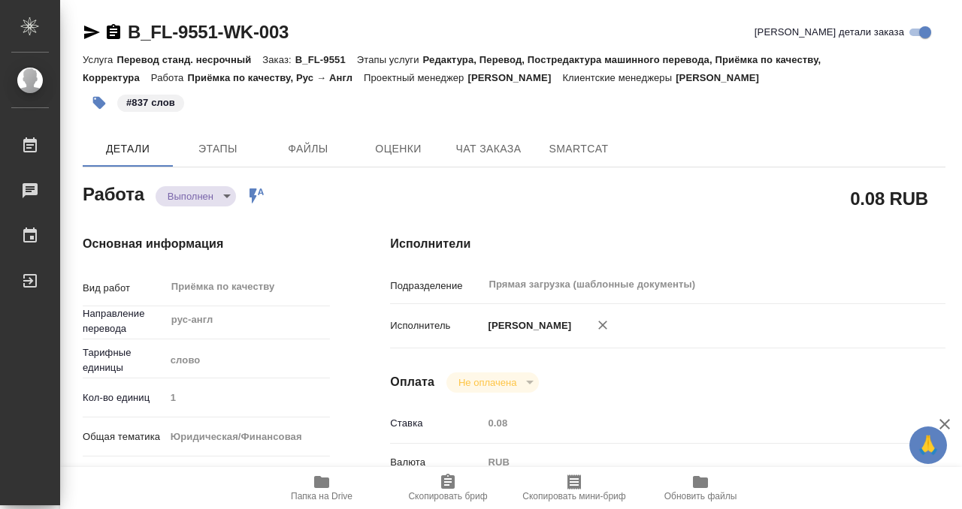
type textarea "x"
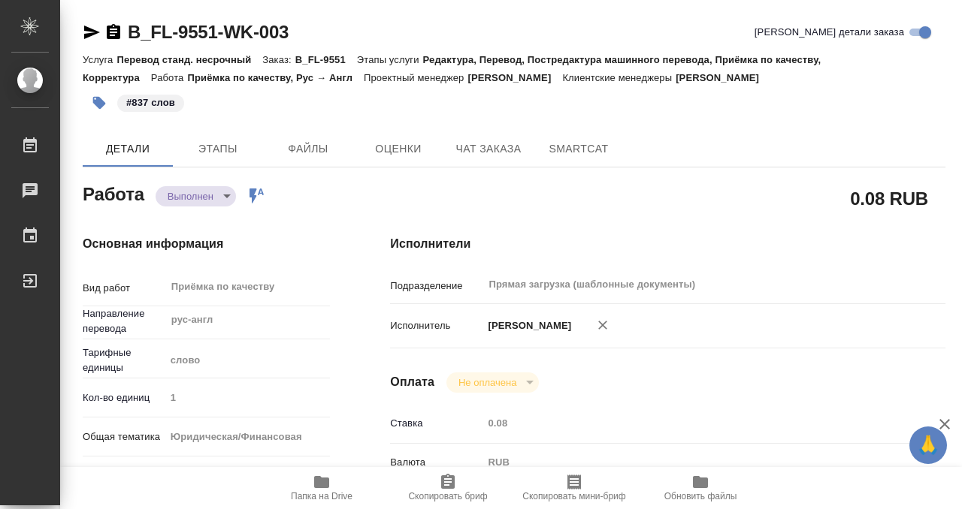
click at [110, 31] on icon "button" at bounding box center [114, 31] width 14 height 15
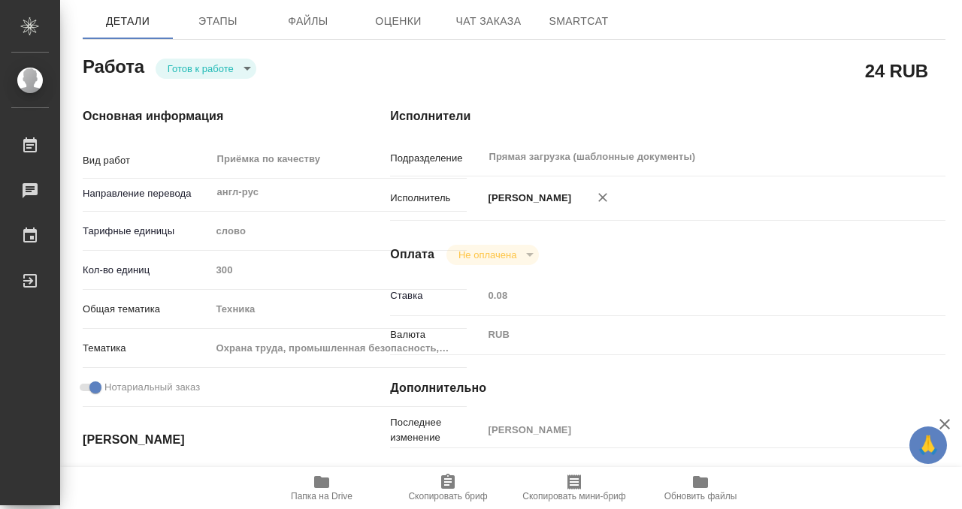
scroll to position [326, 0]
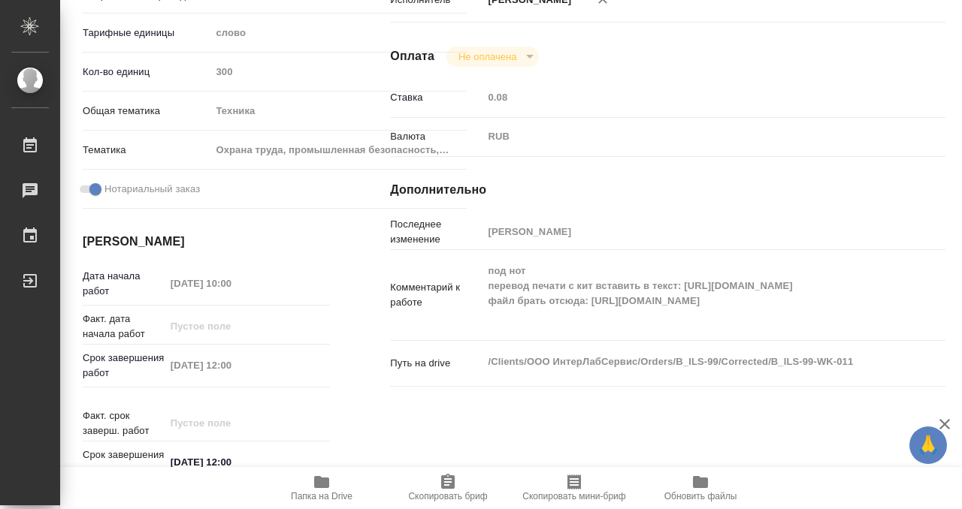
click at [317, 482] on icon "button" at bounding box center [321, 482] width 15 height 12
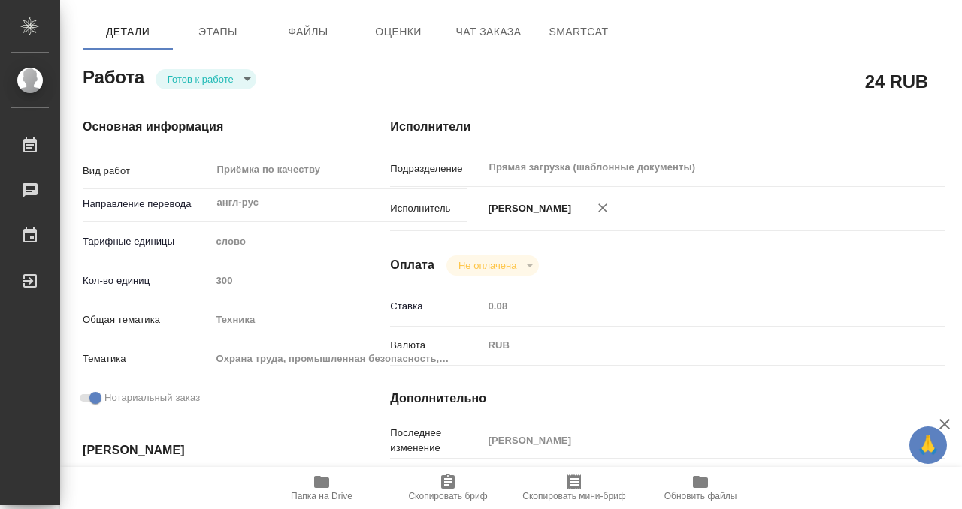
scroll to position [0, 0]
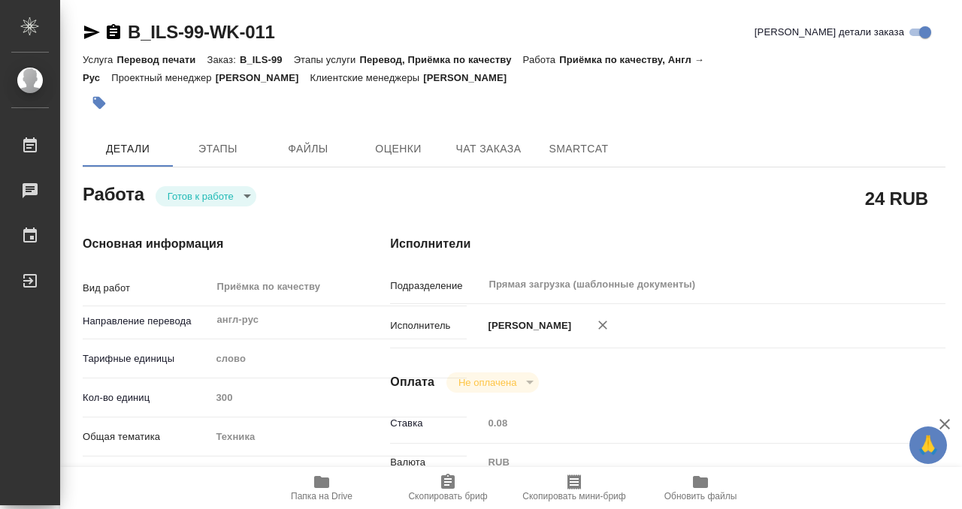
click at [101, 98] on icon "button" at bounding box center [99, 102] width 15 height 15
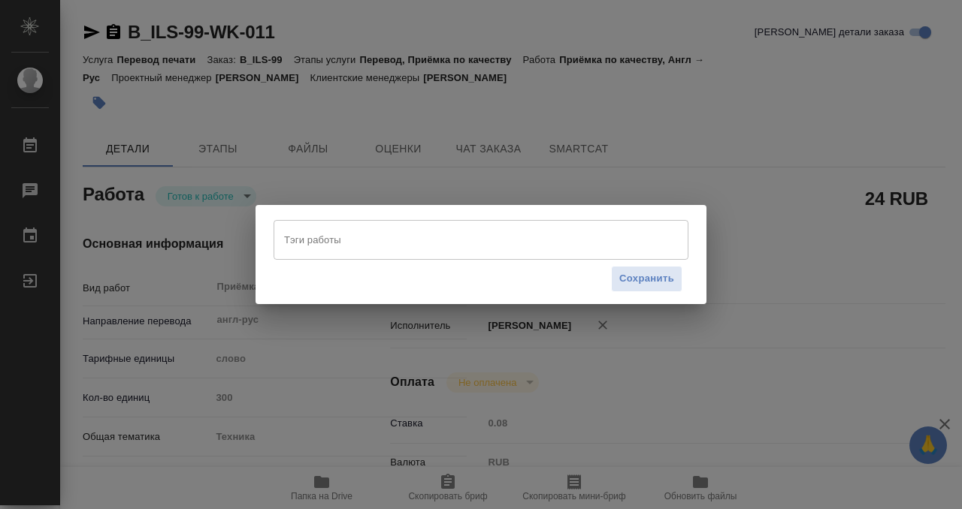
click at [325, 244] on input "Тэги работы" at bounding box center [466, 240] width 373 height 26
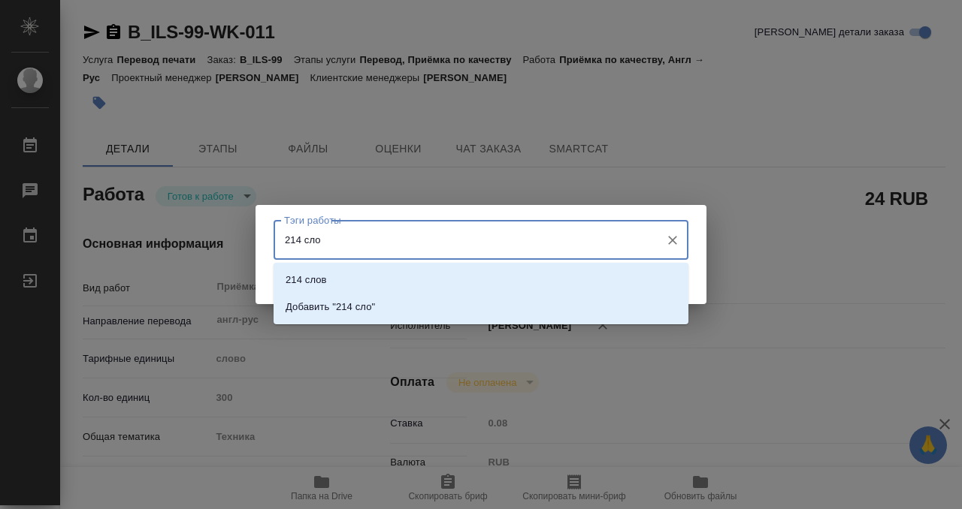
type input "214 слов"
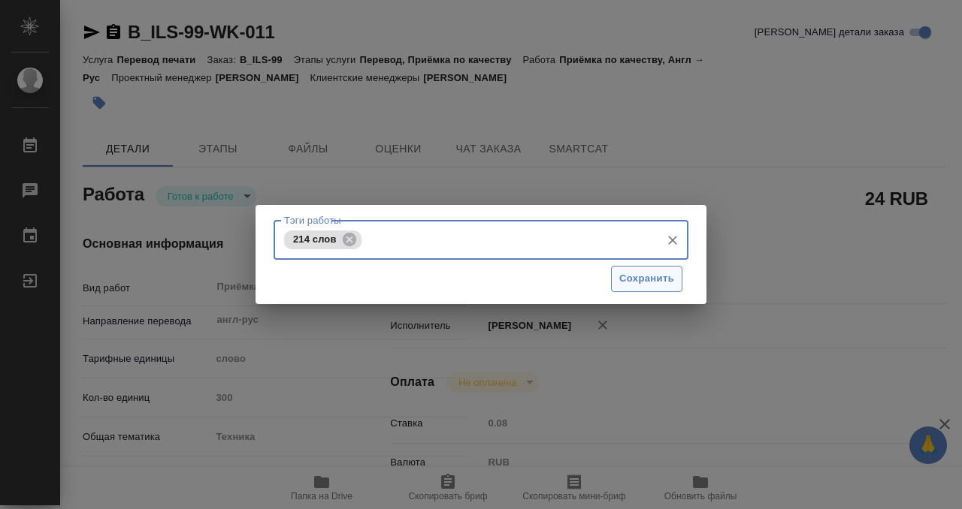
click at [647, 281] on span "Сохранить" at bounding box center [646, 278] width 55 height 17
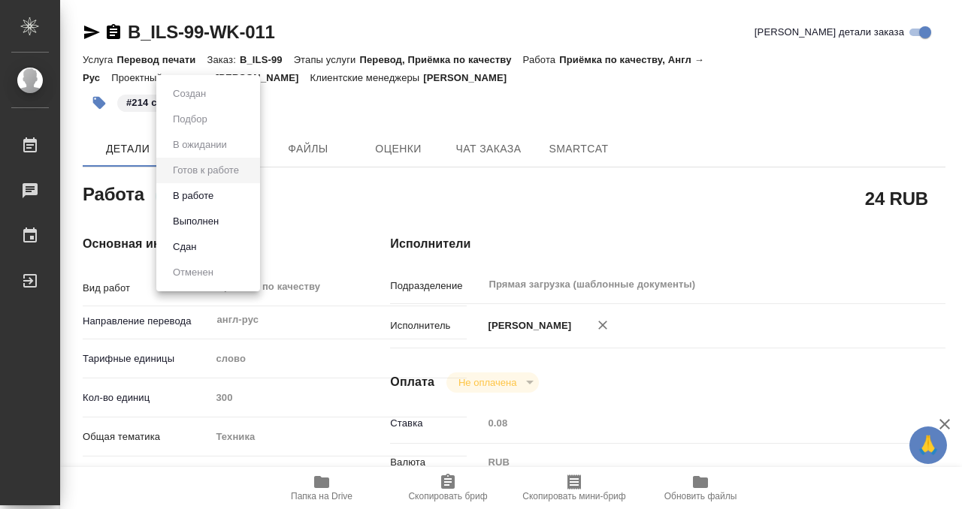
type input "readyForWork"
type input "англ-рус"
type input "5a8b1489cc6b4906c91bfd90"
type input "300"
type input "tech"
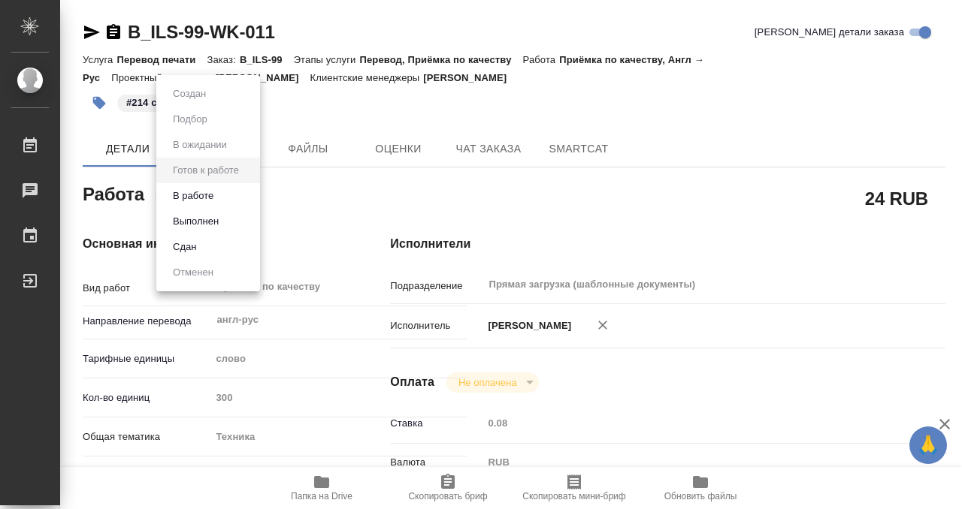
type input "5f647205b73bc97568ca66b9"
checkbox input "true"
type input "[DATE] 10:00"
type input "16.09.2025 12:00"
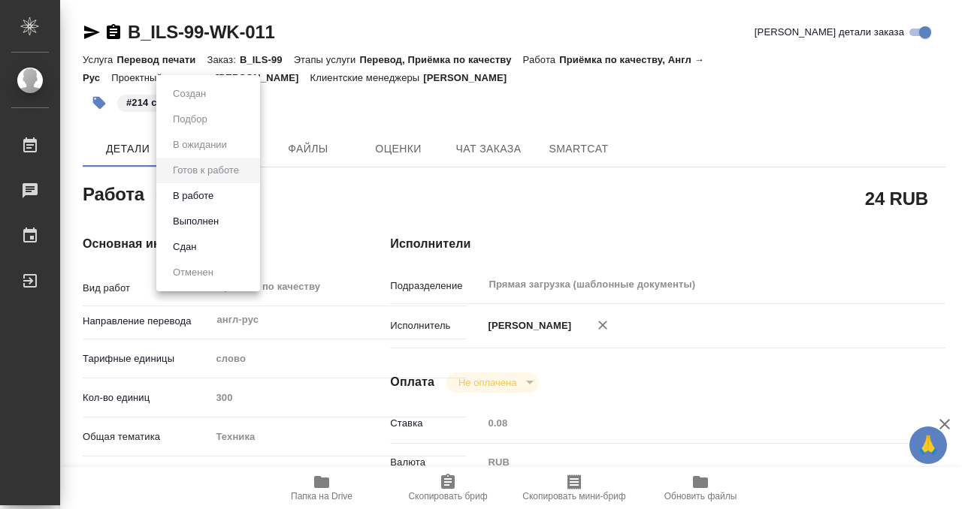
type input "Прямая загрузка (шаблонные документы)"
type input "notPayed"
type input "0.08"
type input "RUB"
type input "Белякова Юлия"
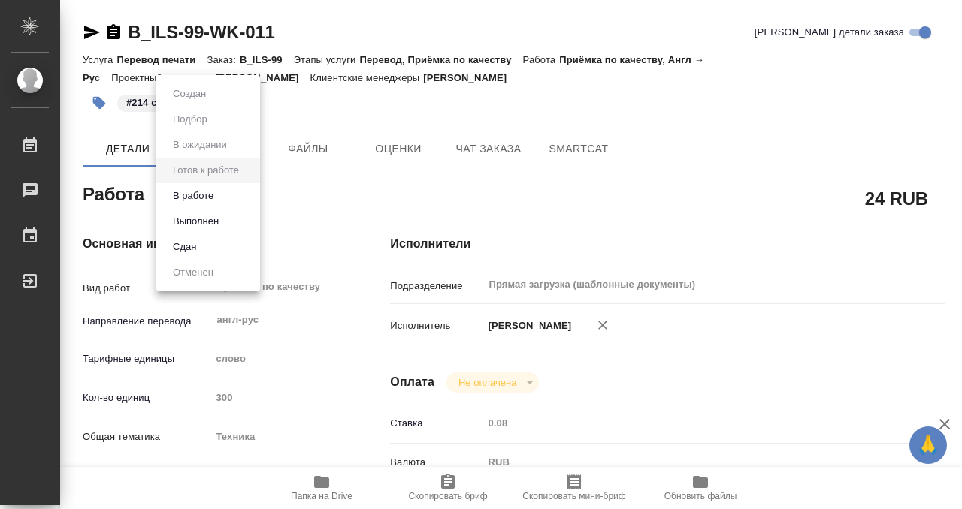
type input "B_ILS-99"
type input "Перевод печати"
type input "Перевод, Приёмка по качеству"
type input "Богомолова Анастасия"
type input "[PERSON_NAME]"
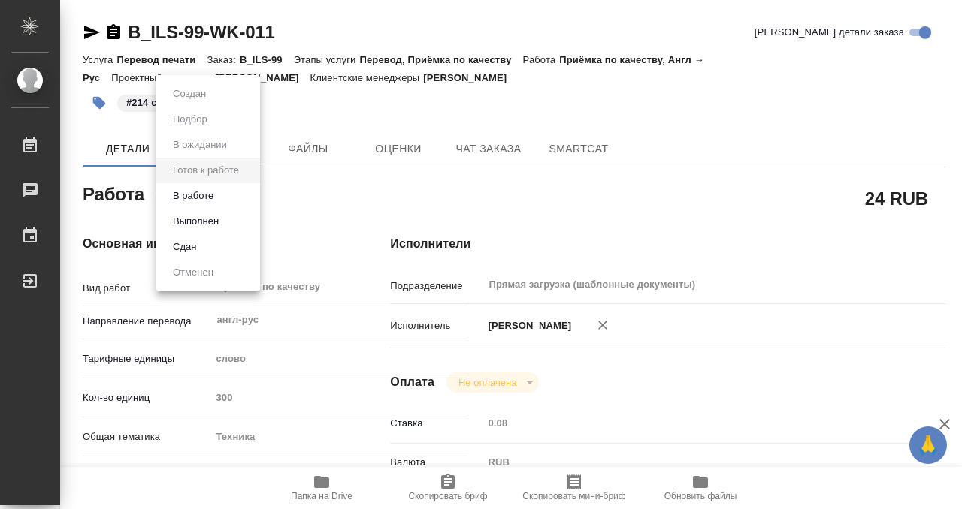
type input "/Clients/ООО ИнтерЛабСервис/Orders/B_ILS-99"
click at [210, 195] on body "🙏 .cls-1 fill:#fff; AWATERA Kobzeva Elizaveta Работы 0 Чаты График Выйти B_ILS-…" at bounding box center [481, 254] width 962 height 509
click at [211, 215] on button "Выполнен" at bounding box center [195, 221] width 55 height 17
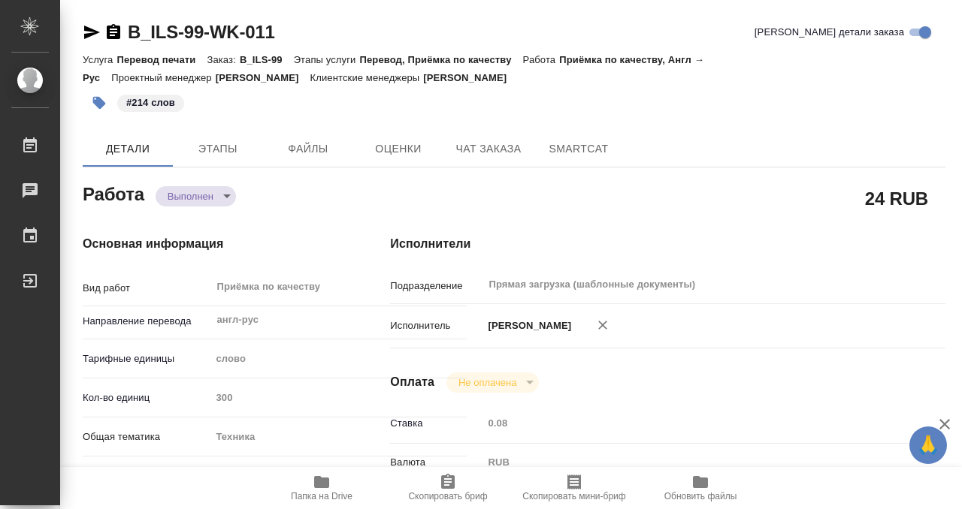
type textarea "x"
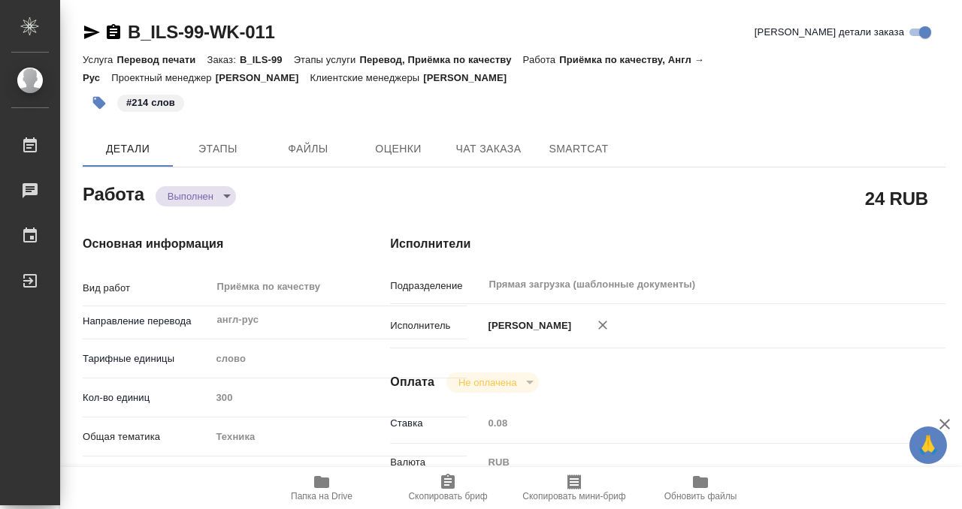
type textarea "x"
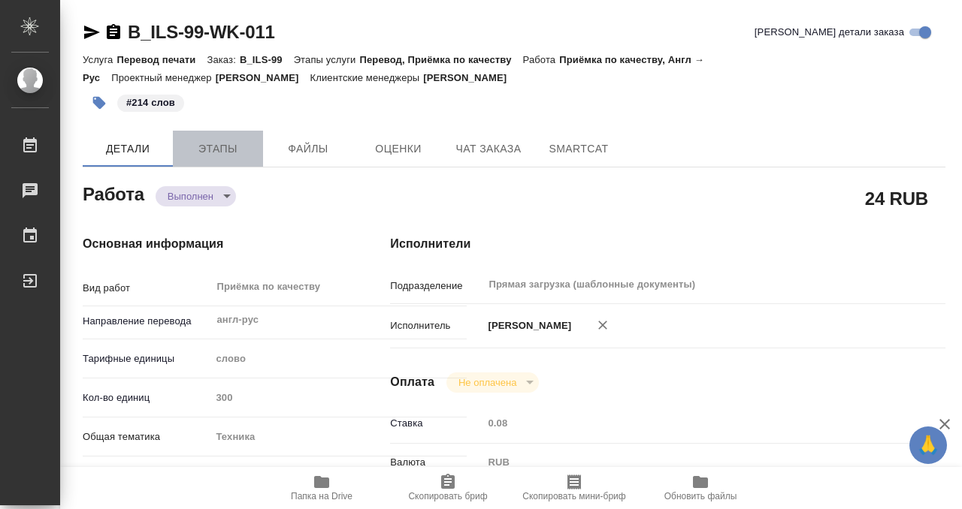
click at [200, 142] on span "Этапы" at bounding box center [218, 149] width 72 height 19
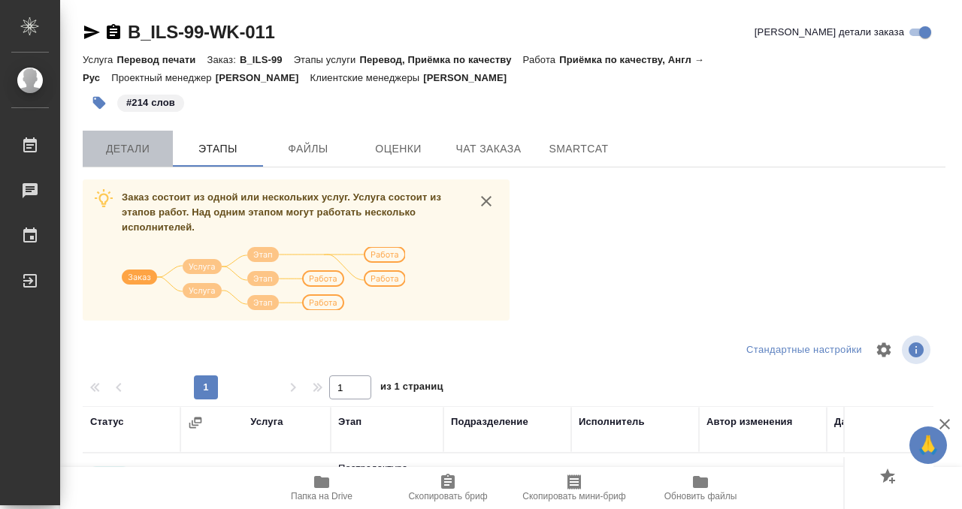
click at [126, 148] on span "Детали" at bounding box center [128, 149] width 72 height 19
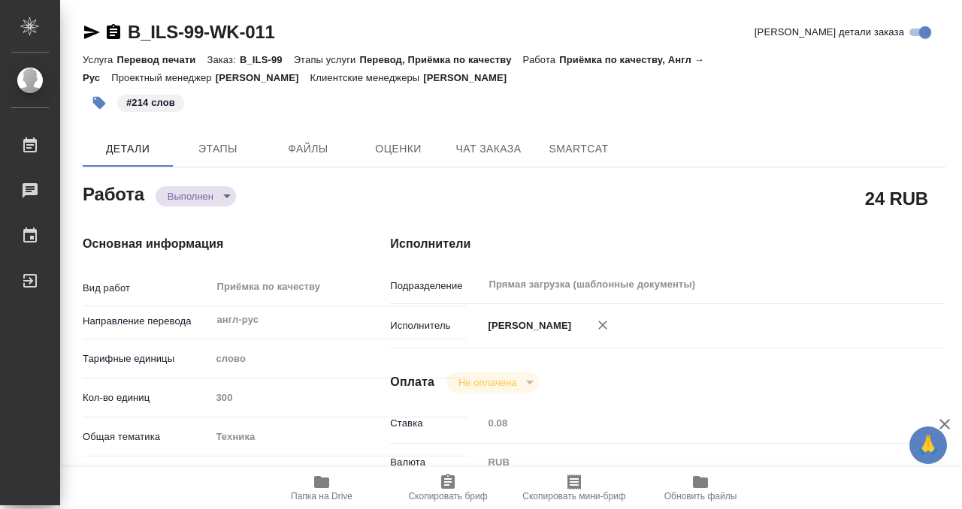
type textarea "x"
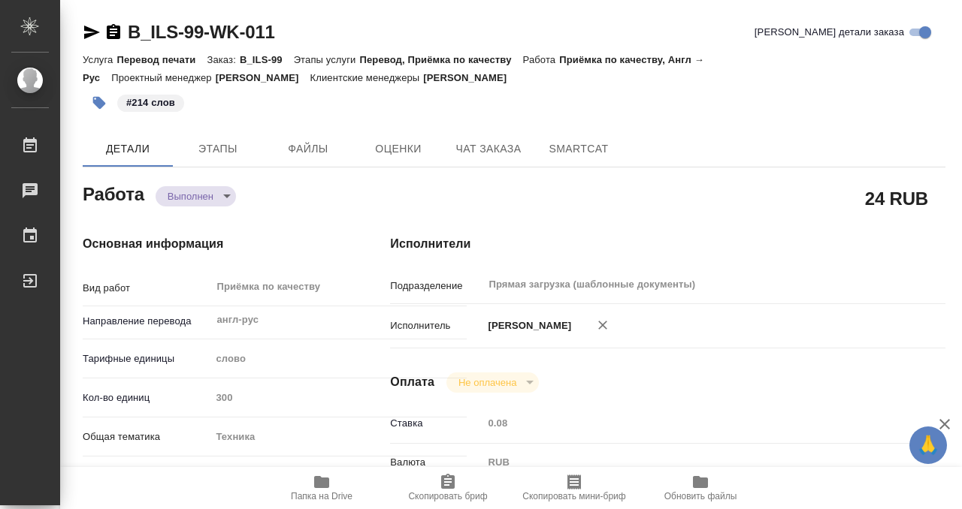
click at [110, 29] on icon "button" at bounding box center [113, 32] width 18 height 18
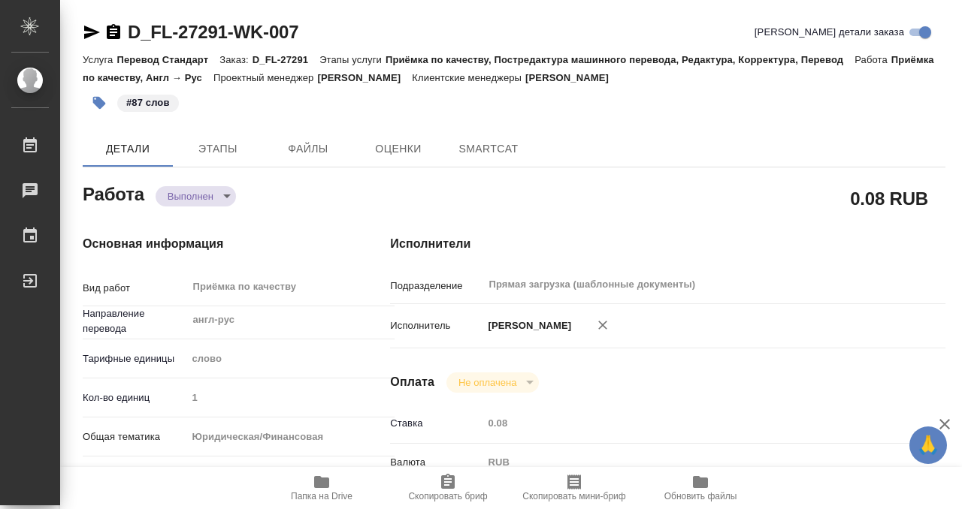
type textarea "x"
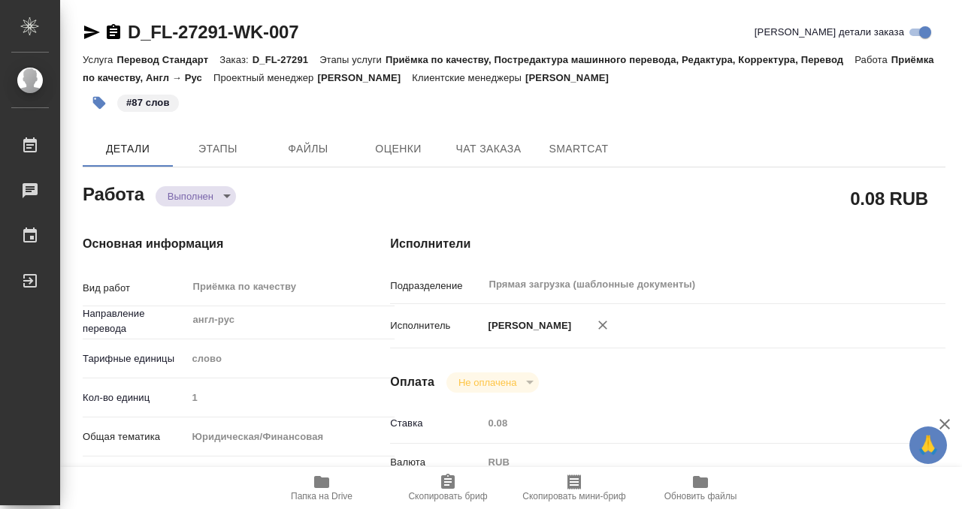
scroll to position [802, 0]
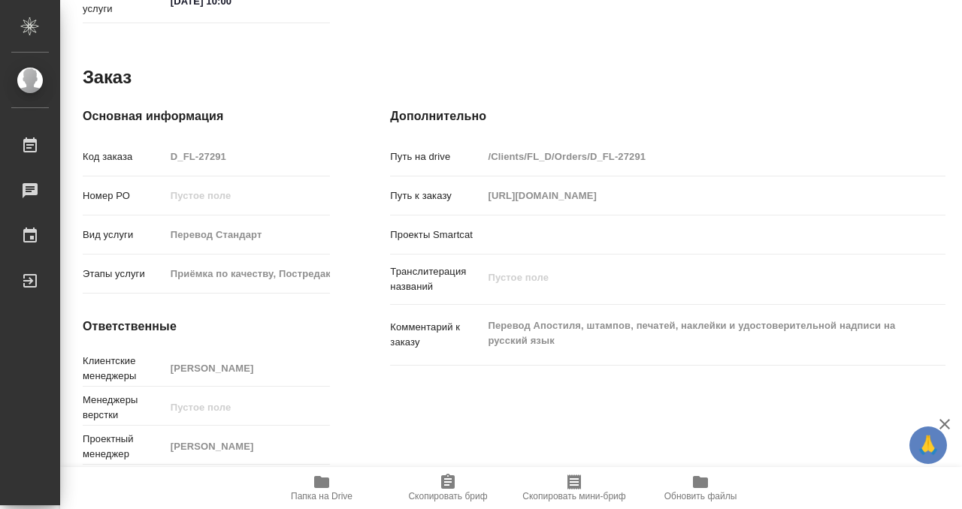
click at [325, 488] on icon "button" at bounding box center [321, 482] width 15 height 12
type textarea "x"
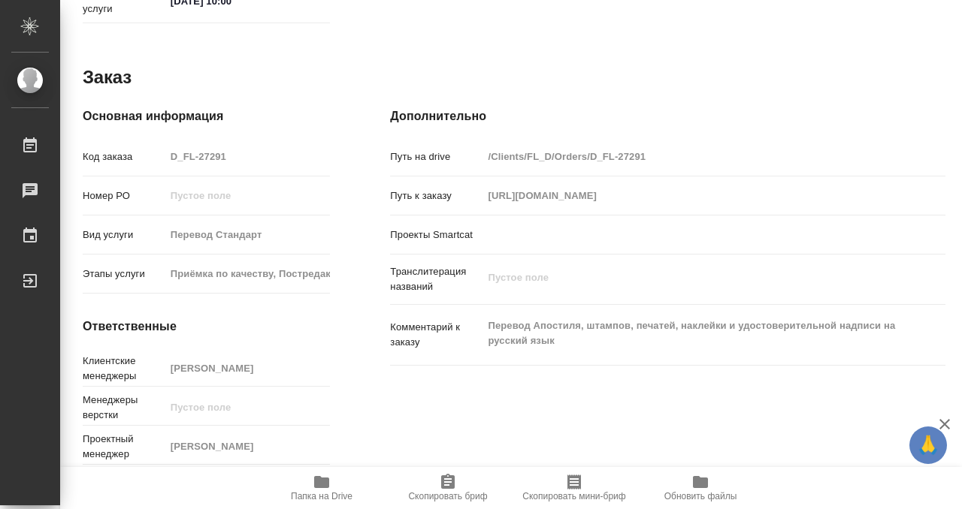
type textarea "x"
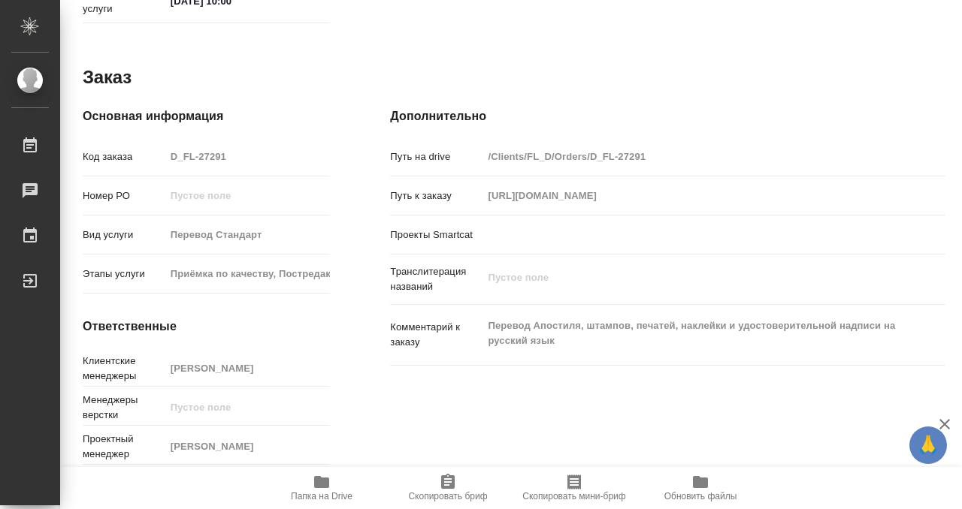
type textarea "x"
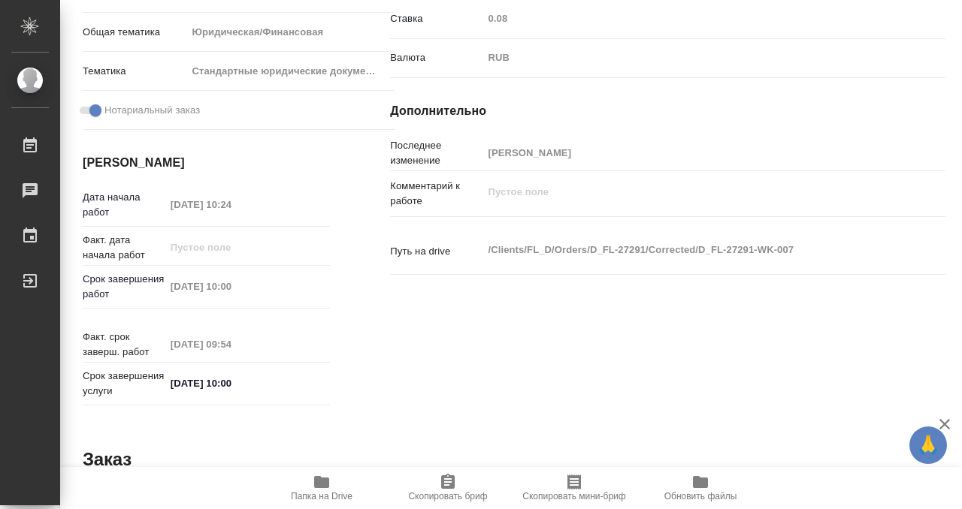
scroll to position [0, 0]
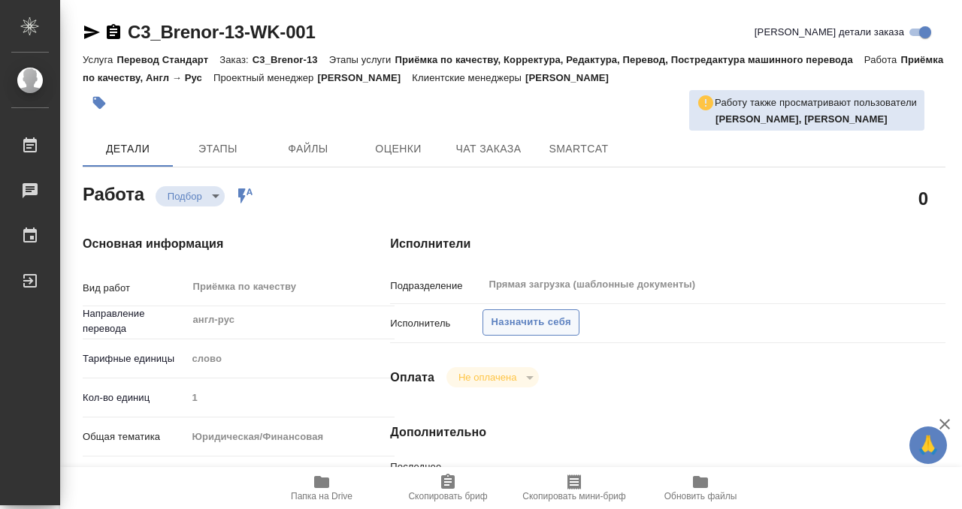
click at [531, 316] on span "Назначить себя" at bounding box center [531, 322] width 80 height 17
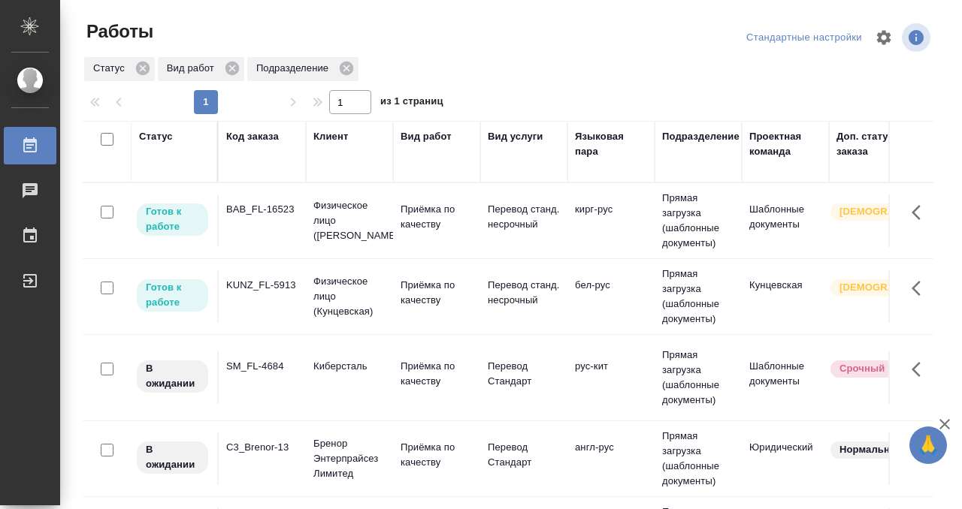
click at [275, 234] on td "BAB_FL-16523" at bounding box center [262, 221] width 87 height 53
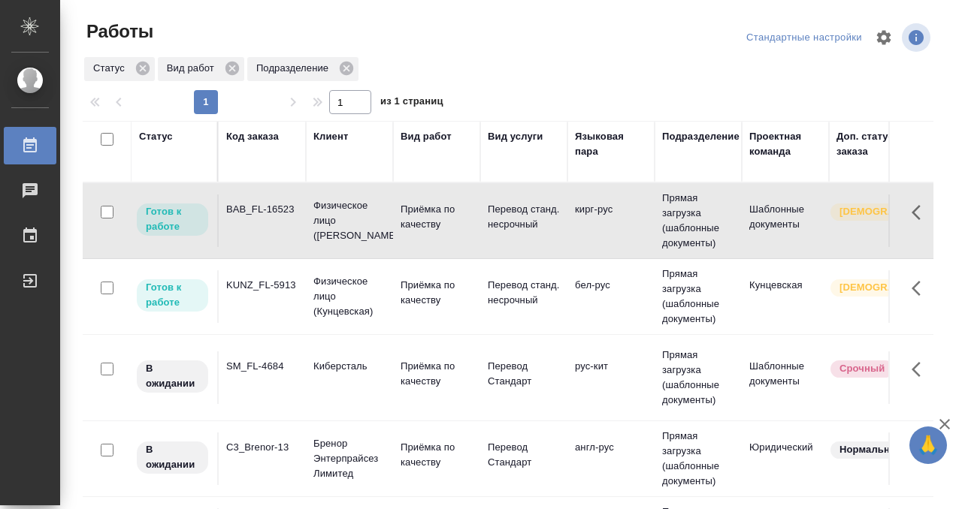
click at [275, 234] on td "BAB_FL-16523" at bounding box center [262, 221] width 87 height 53
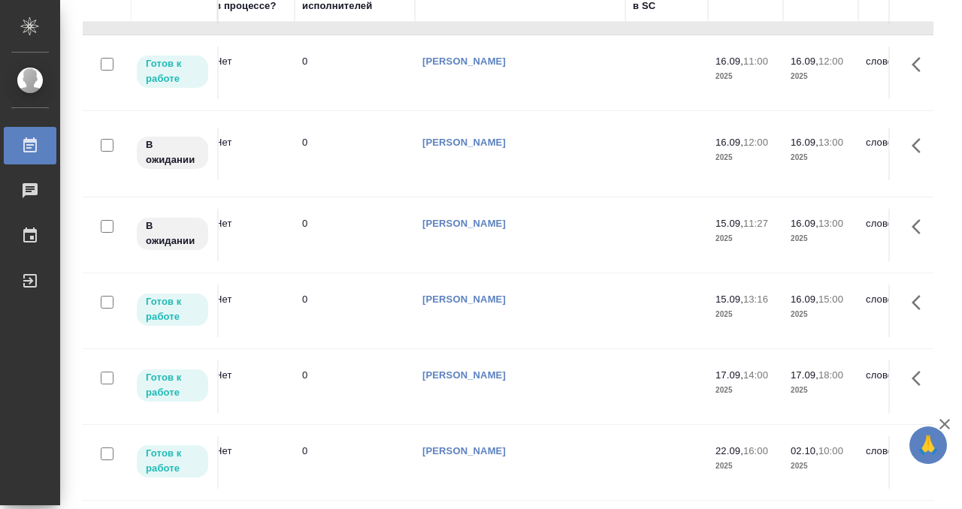
scroll to position [78, 0]
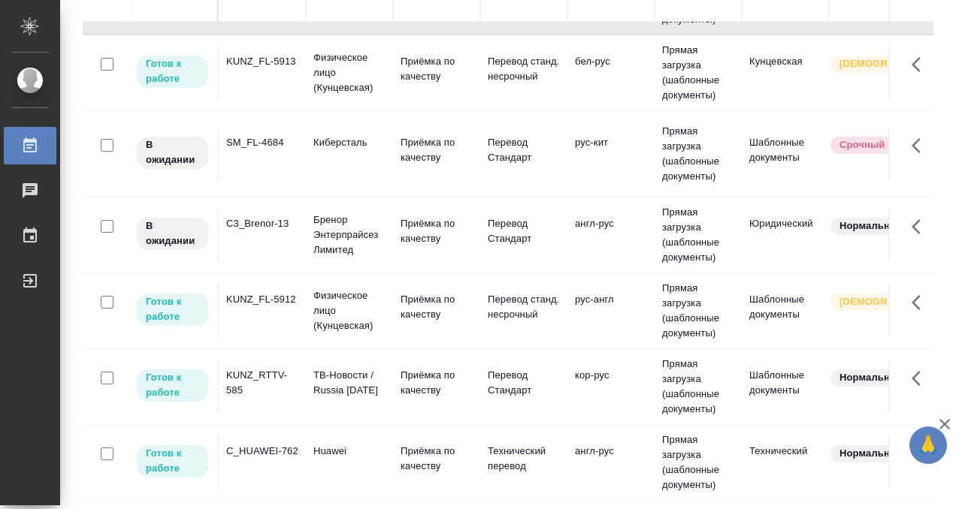
click at [264, 135] on div "SM_FL-4684" at bounding box center [262, 142] width 72 height 15
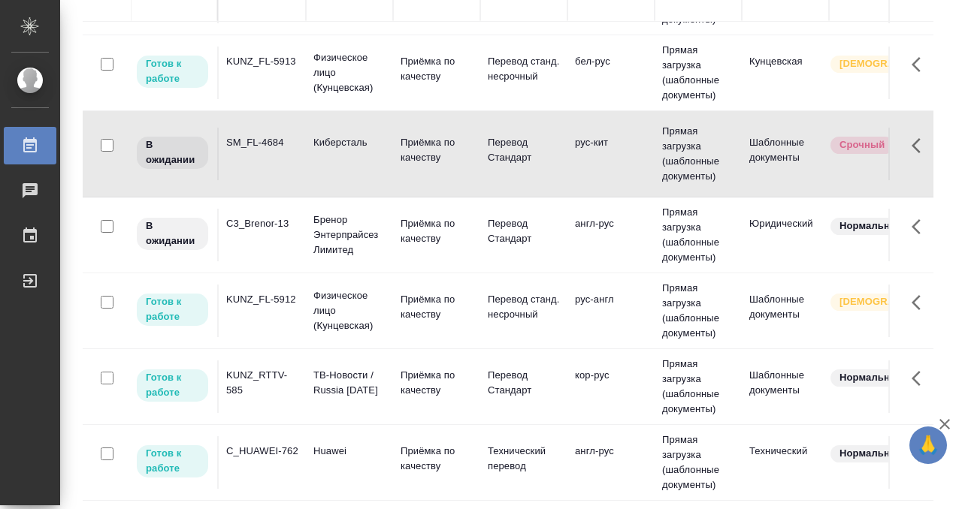
click at [264, 135] on div "SM_FL-4684" at bounding box center [262, 142] width 72 height 15
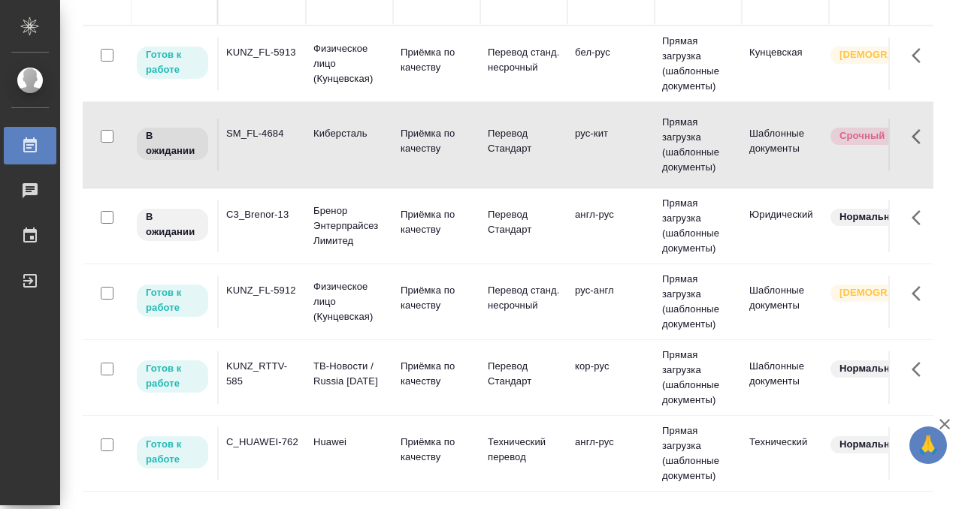
scroll to position [0, 0]
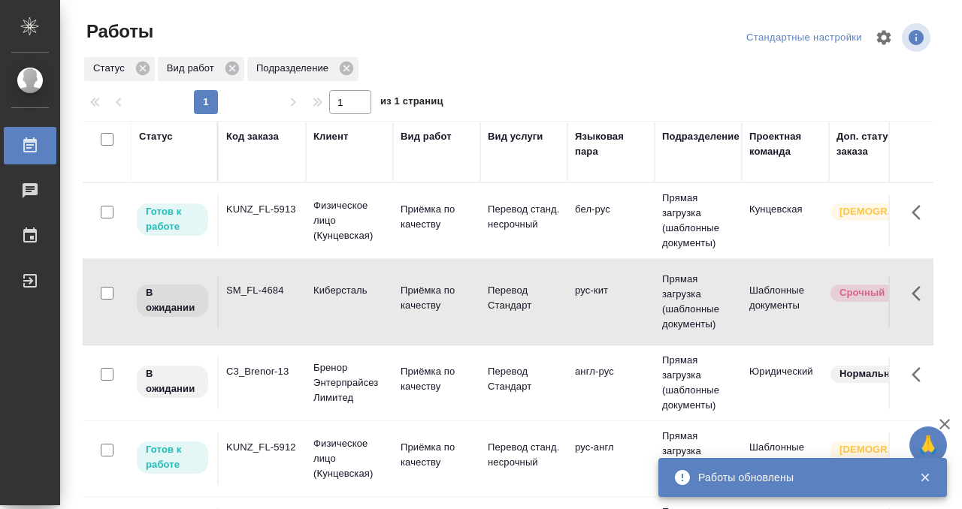
click at [271, 222] on td "KUNZ_FL-5913" at bounding box center [262, 221] width 87 height 53
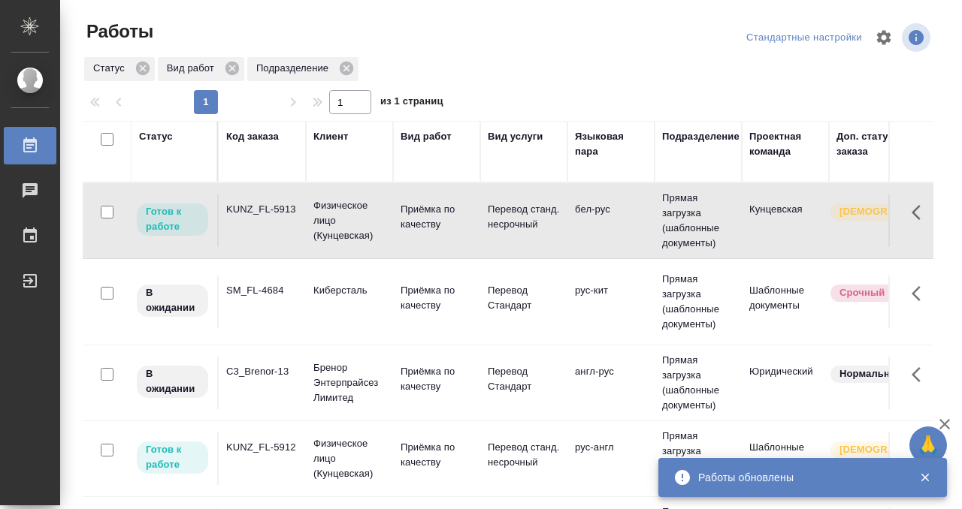
click at [271, 222] on td "KUNZ_FL-5913" at bounding box center [262, 221] width 87 height 53
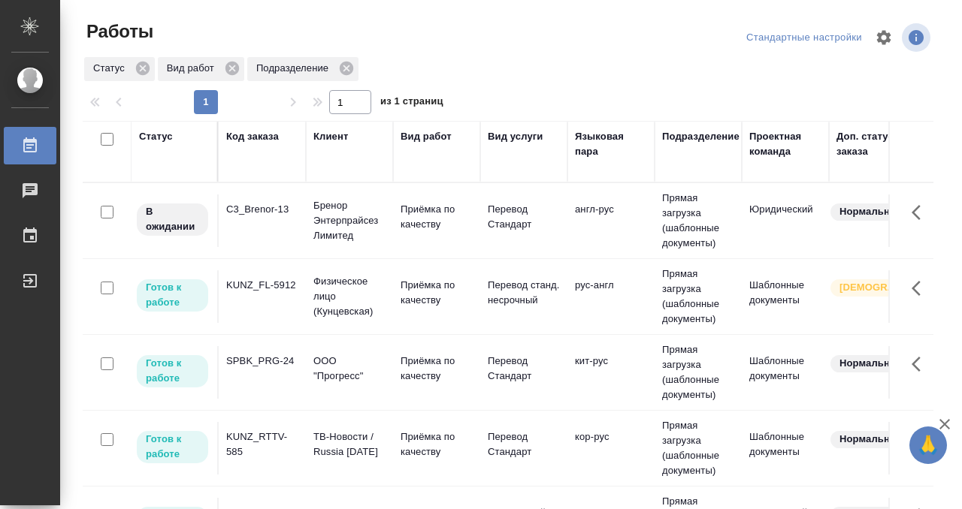
click at [264, 305] on td "KUNZ_FL-5912" at bounding box center [262, 296] width 87 height 53
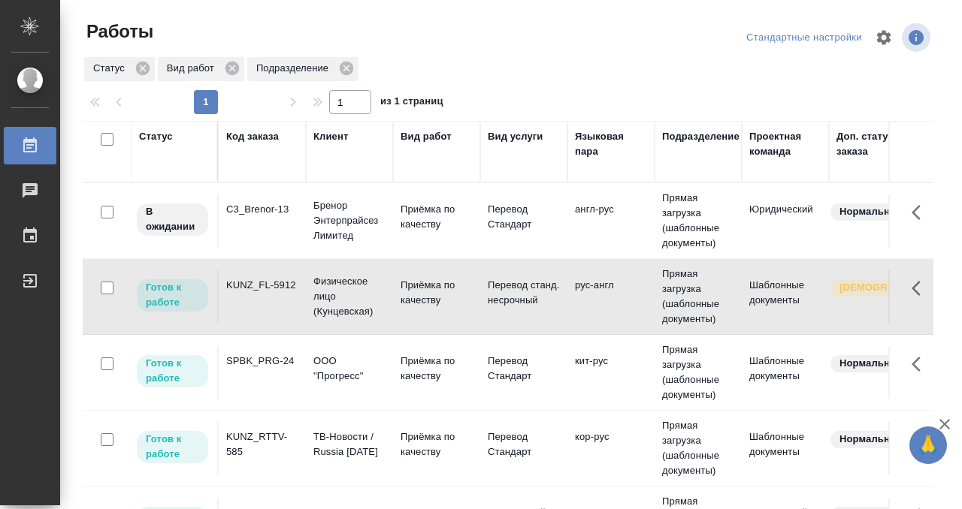
click at [273, 297] on td "KUNZ_FL-5912" at bounding box center [262, 296] width 87 height 53
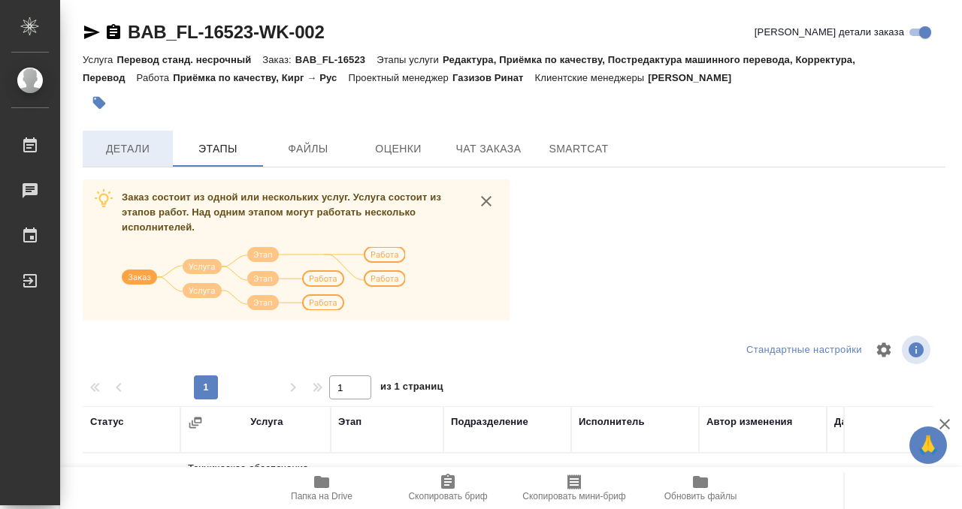
click at [156, 157] on span "Детали" at bounding box center [128, 149] width 72 height 19
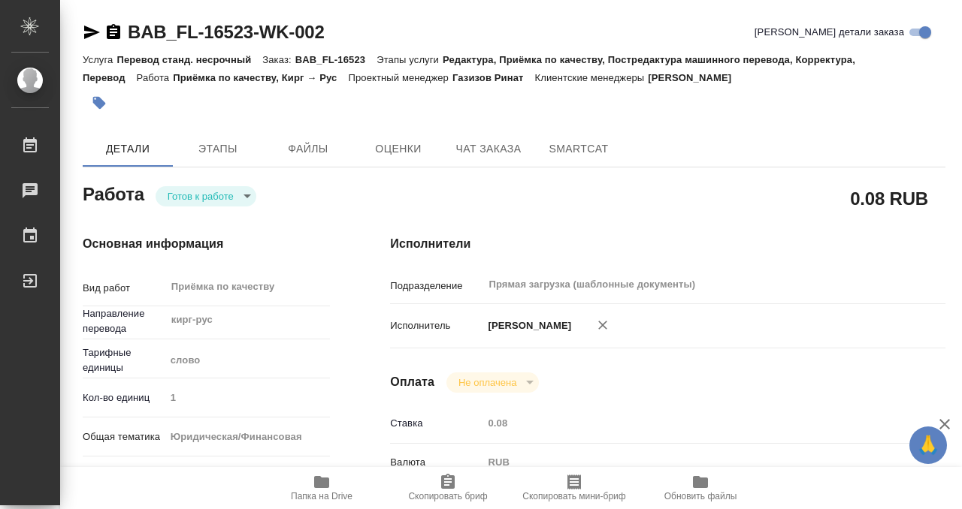
type textarea "x"
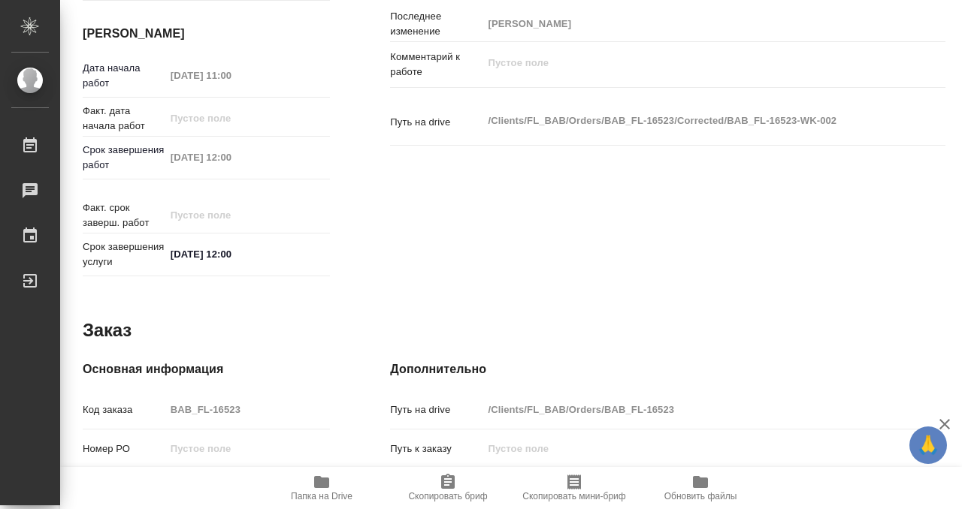
type textarea "x"
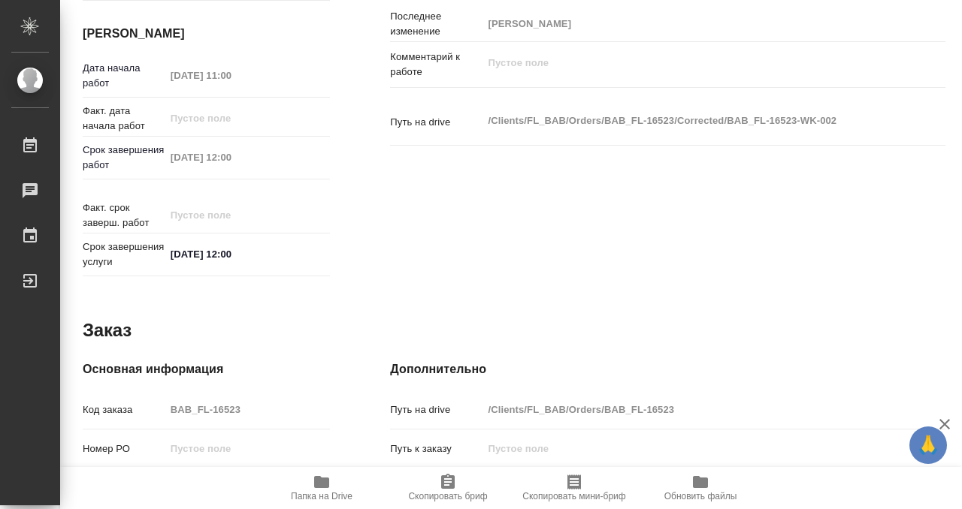
scroll to position [802, 0]
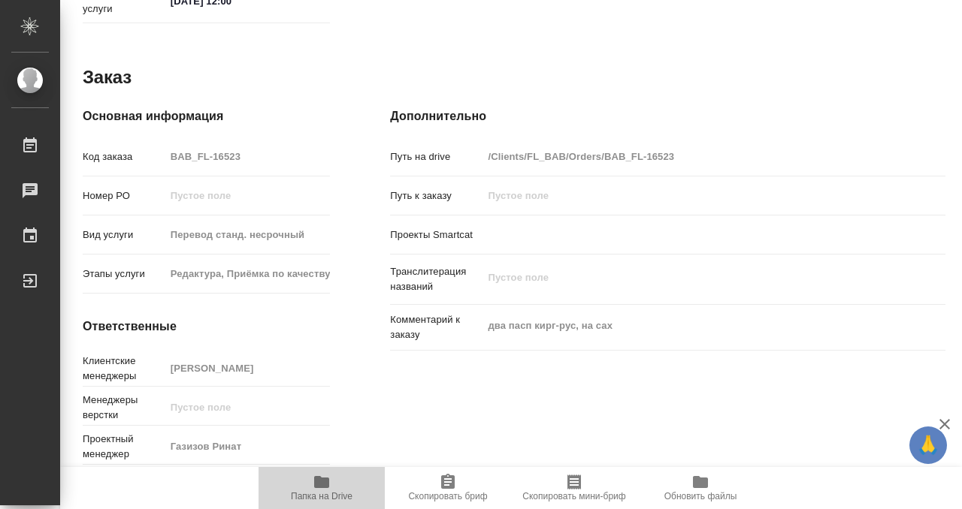
click at [327, 488] on icon "button" at bounding box center [321, 482] width 15 height 12
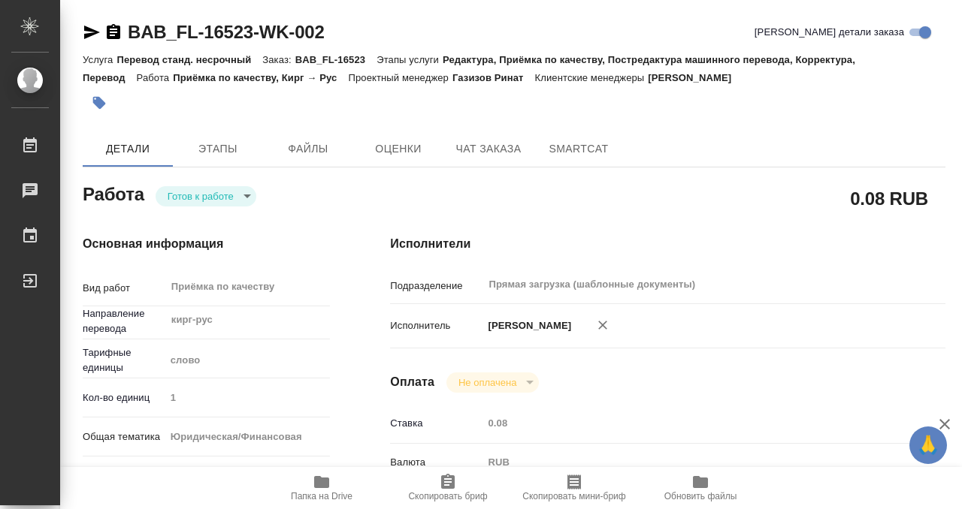
click at [99, 113] on button "button" at bounding box center [99, 102] width 33 height 33
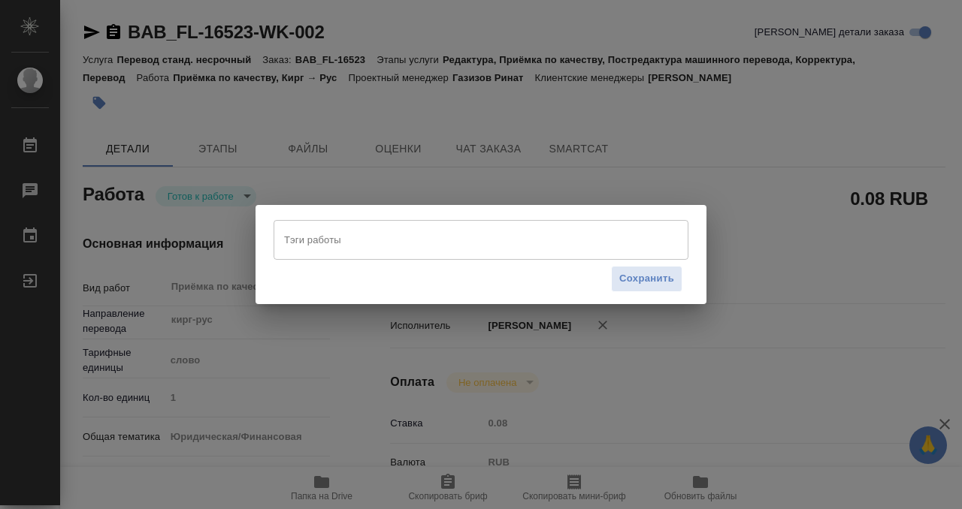
click at [412, 224] on div "Тэги работы" at bounding box center [480, 239] width 415 height 39
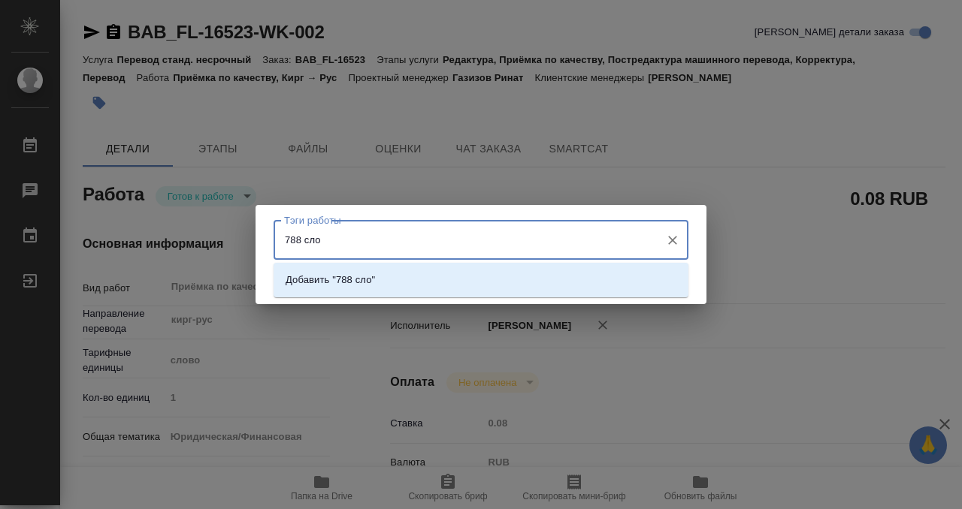
type input "788 слов"
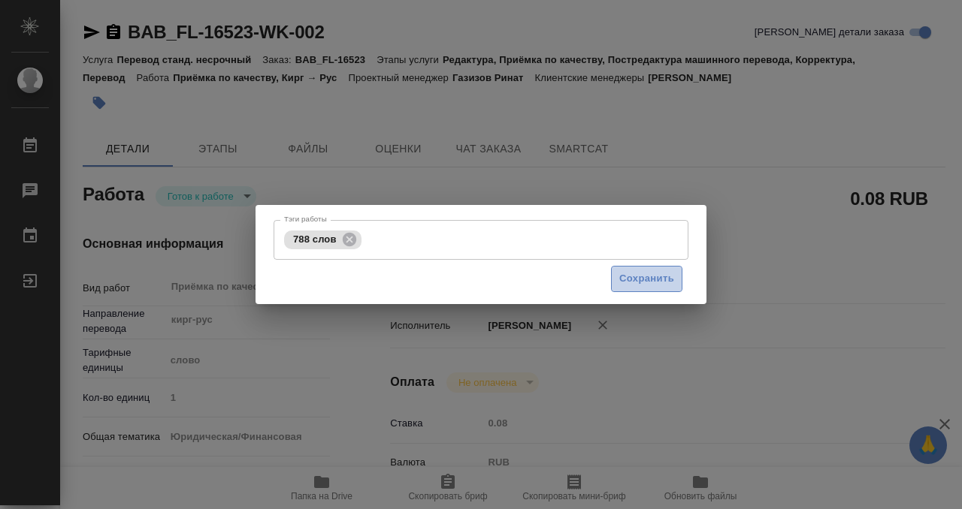
click at [648, 274] on span "Сохранить" at bounding box center [646, 278] width 55 height 17
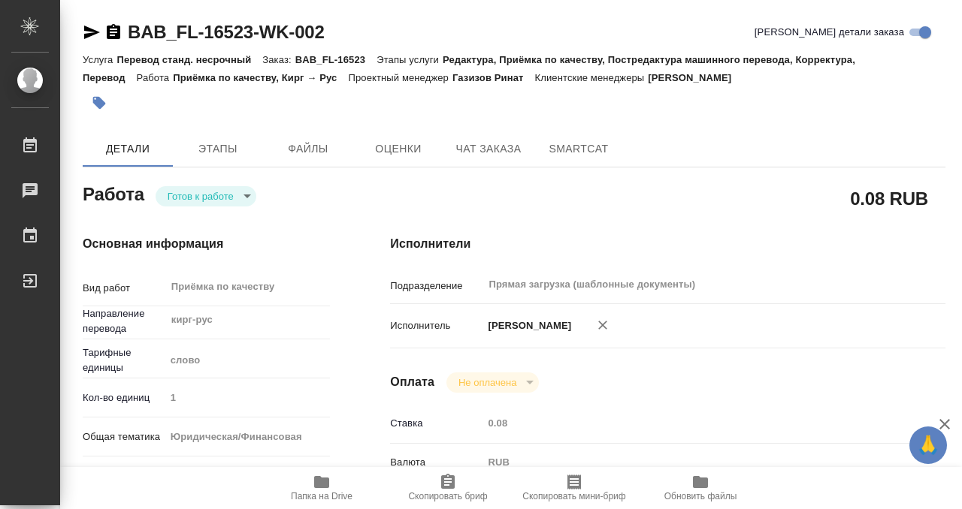
click at [226, 196] on div "Тэги работы 788 слов Тэги работы Сохранить" at bounding box center [481, 254] width 962 height 509
type input "readyForWork"
type textarea "Приёмка по качеству"
type textarea "x"
type input "кирг-рус"
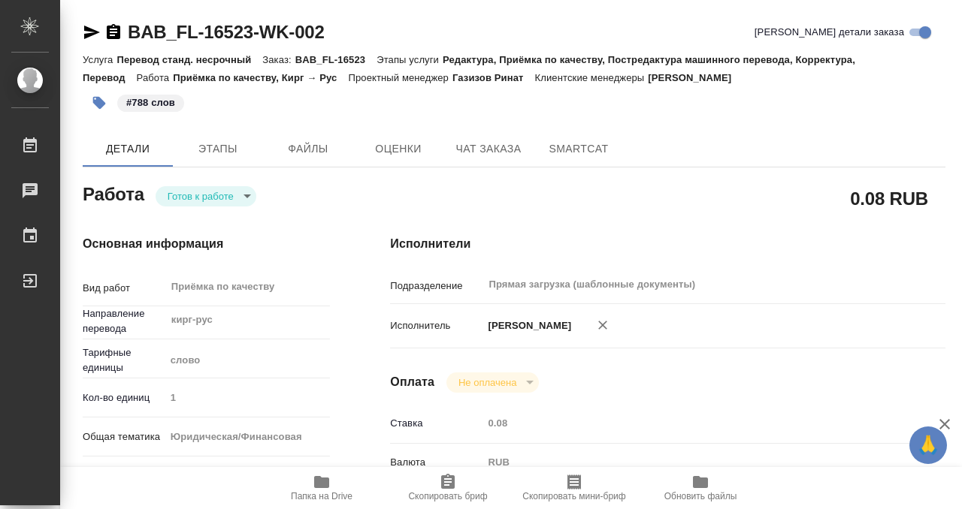
type input "5a8b1489cc6b4906c91bfd90"
type input "1"
type input "yr-fn"
type input "5a8b8b956a9677013d343cfe"
checkbox input "true"
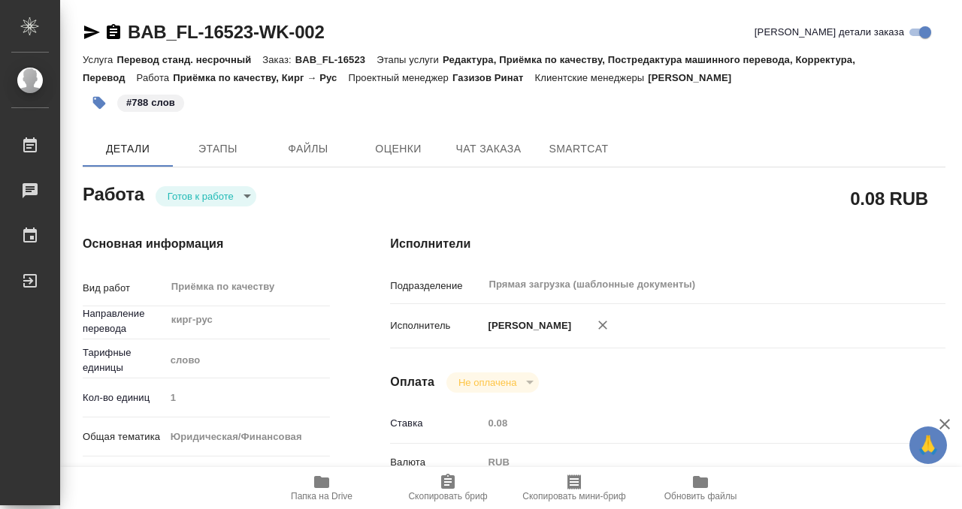
type input "[DATE] 11:00"
type input "[DATE] 12:00"
type input "Прямая загрузка (шаблонные документы)"
type input "notPayed"
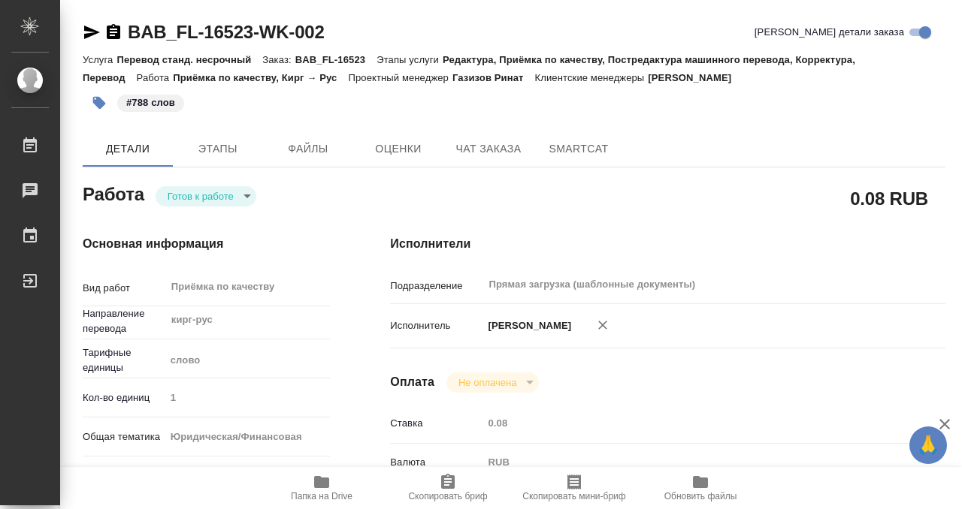
type input "0.08"
type input "RUB"
type input "[PERSON_NAME]"
type textarea "x"
type textarea "/Clients/FL_BAB/Orders/BAB_FL-16523/Corrected/BAB_FL-16523-WK-002"
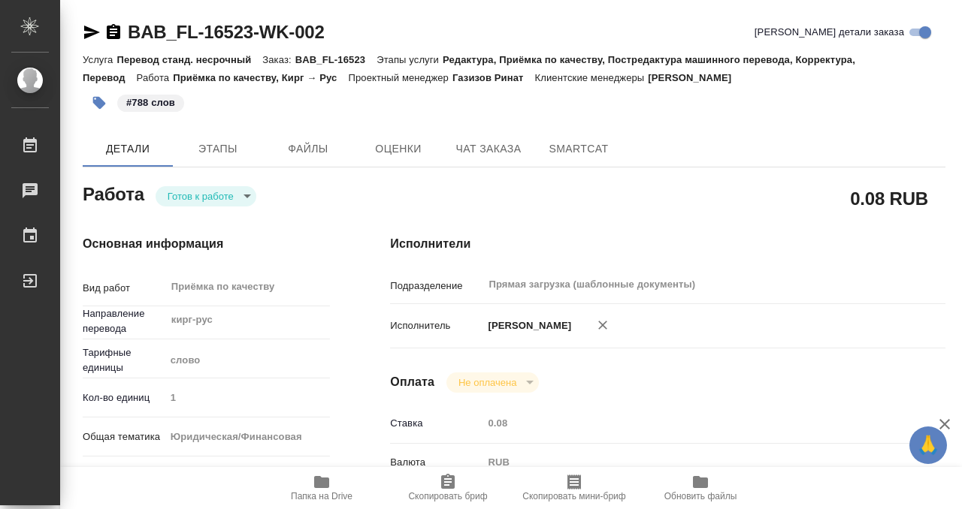
type textarea "x"
type input "BAB_FL-16523"
type input "Перевод станд. несрочный"
type input "Редактура, Приёмка по качеству, Постредактура машинного перевода, Корректура, П…"
type input "Москалец Алина"
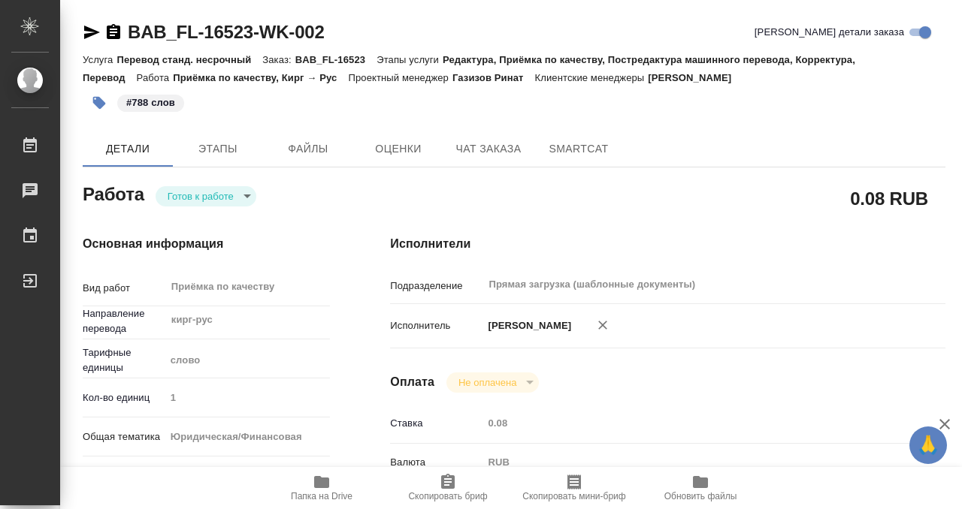
type input "/Clients/FL_BAB/Orders/BAB_FL-16523"
type textarea "x"
type textarea "два пасп кирг-рус, на сах"
type textarea "x"
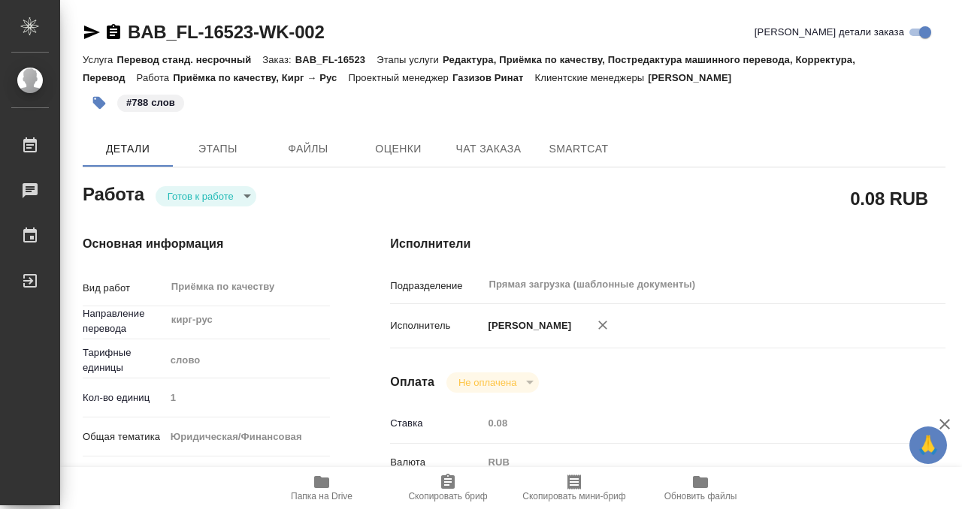
type textarea "x"
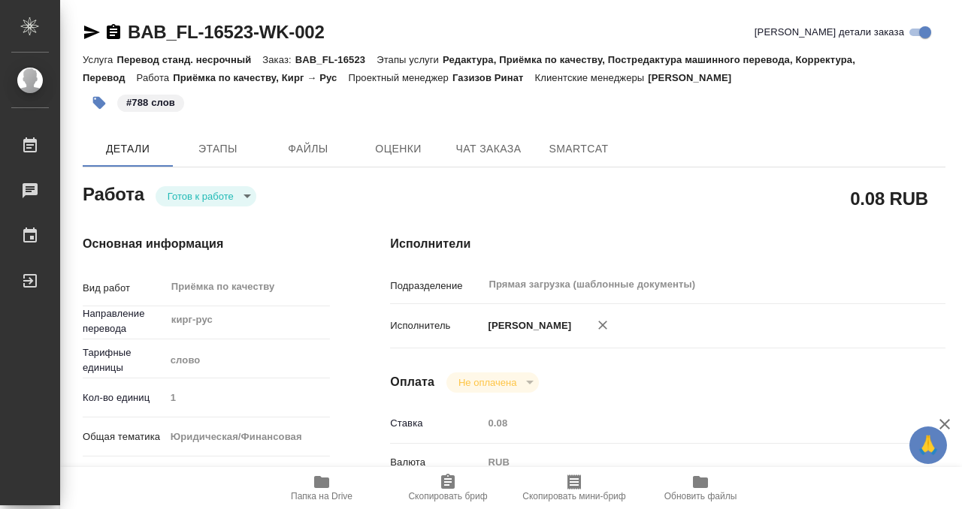
type textarea "x"
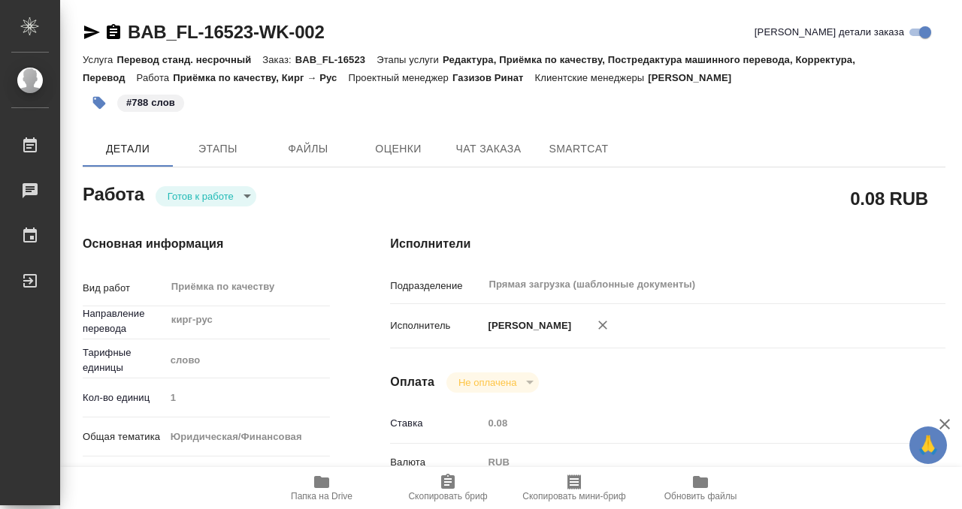
type textarea "x"
click at [234, 192] on body "🙏 .cls-1 fill:#fff; AWATERA Kobzeva Elizaveta Работы 0 Чаты График Выйти BAB_FL…" at bounding box center [481, 254] width 962 height 509
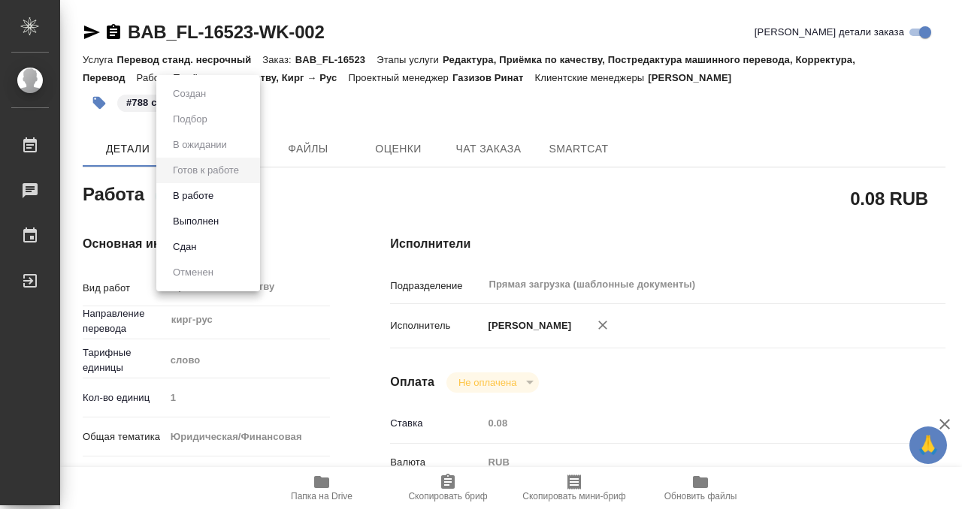
type textarea "x"
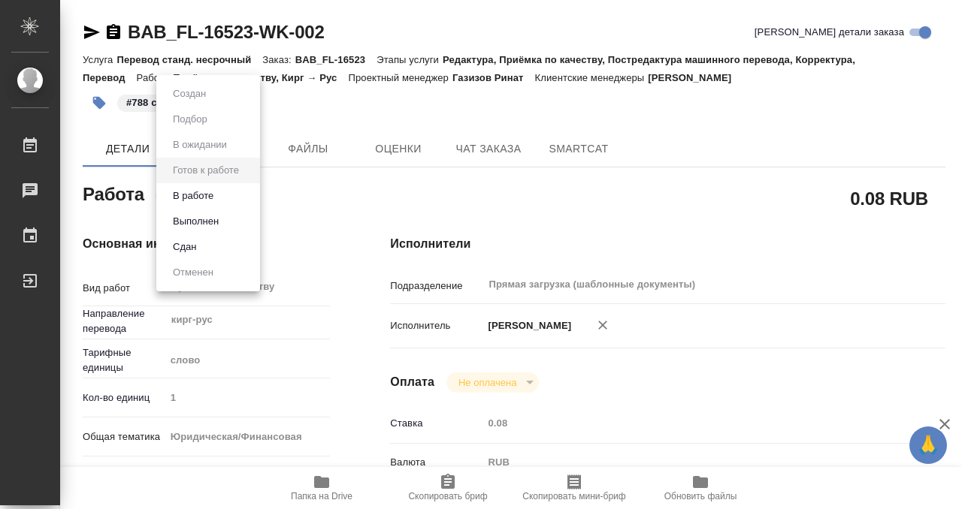
click at [231, 221] on li "Выполнен" at bounding box center [208, 222] width 104 height 26
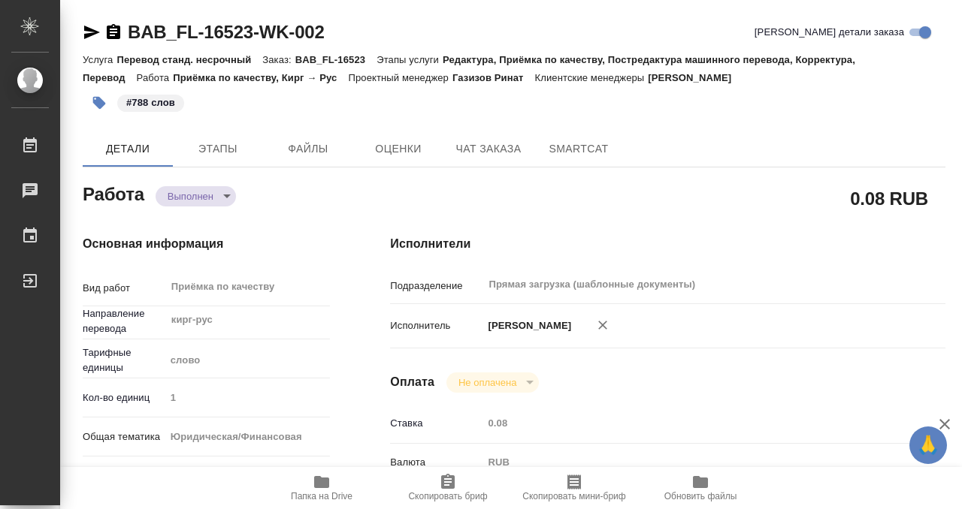
type textarea "x"
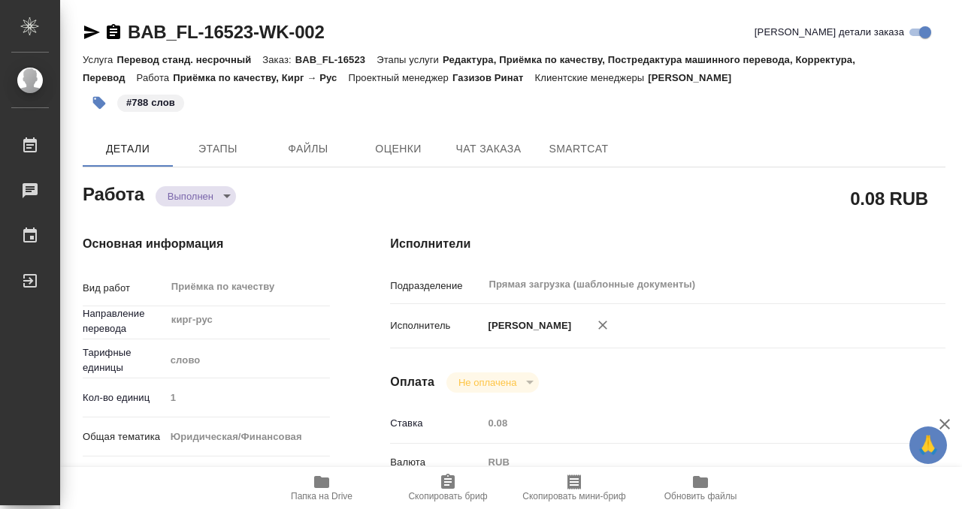
type textarea "x"
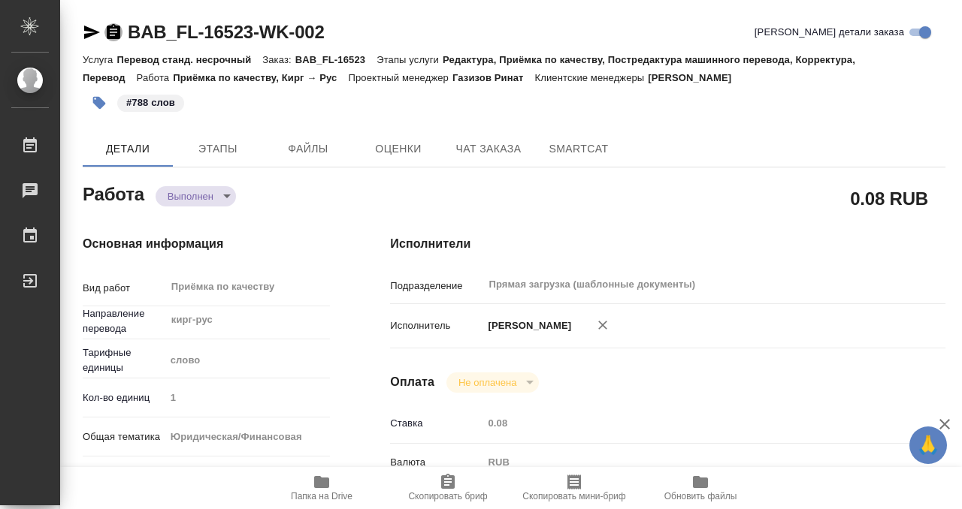
click at [113, 32] on icon "button" at bounding box center [113, 32] width 18 height 18
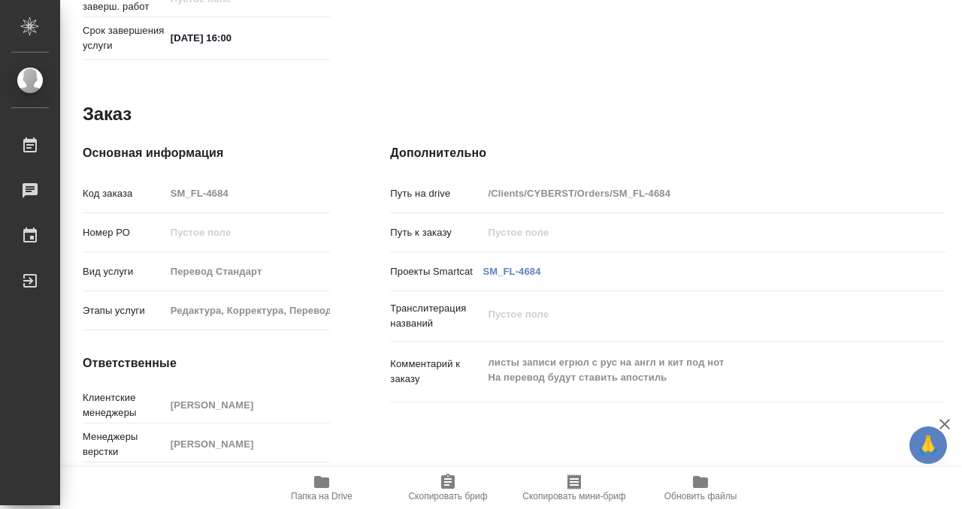
scroll to position [774, 0]
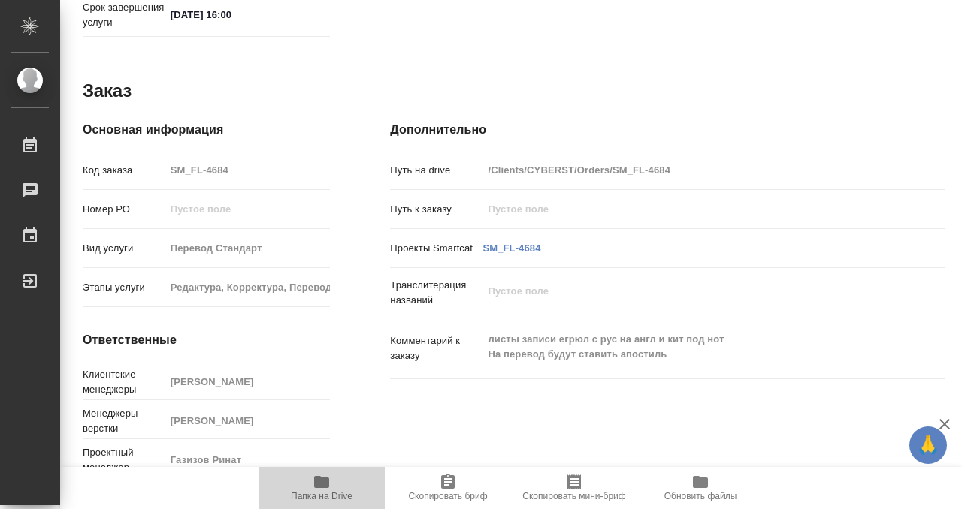
click at [323, 481] on icon "button" at bounding box center [321, 482] width 15 height 12
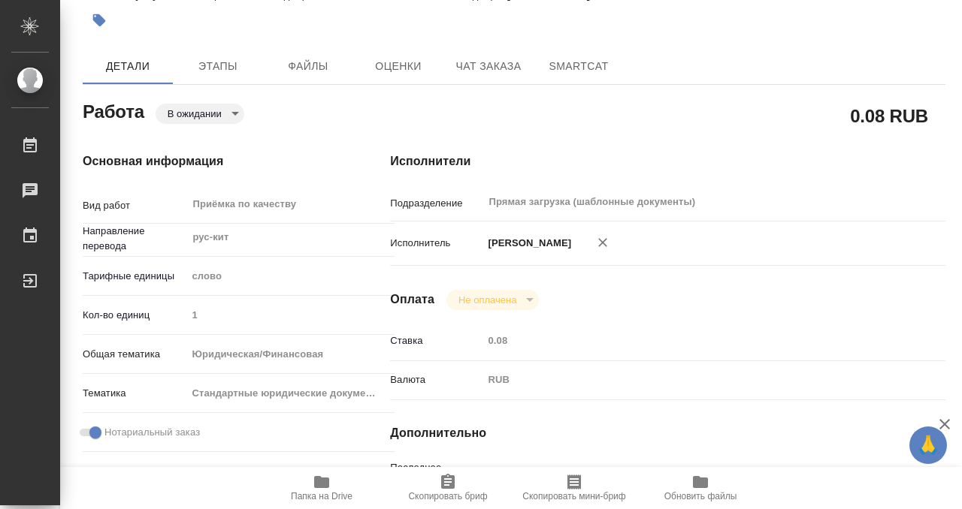
scroll to position [0, 0]
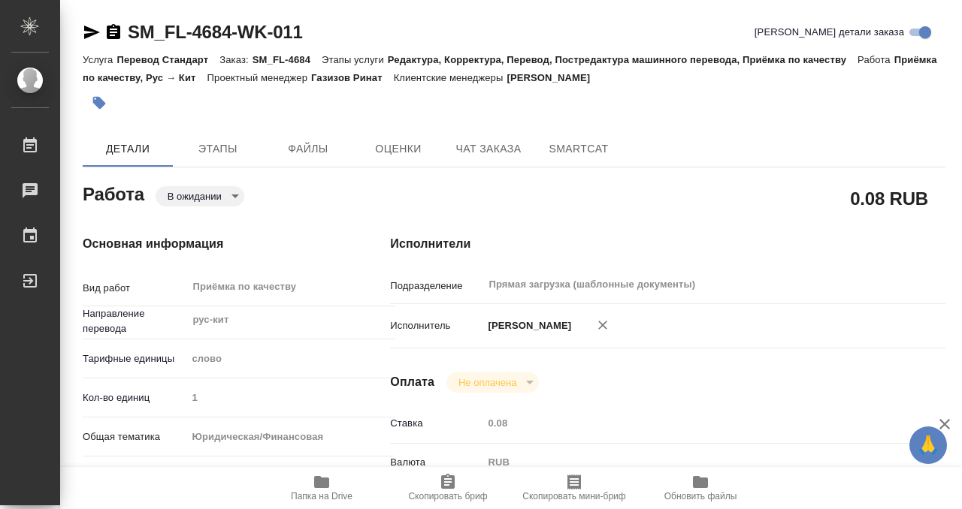
click at [107, 93] on button "button" at bounding box center [99, 102] width 33 height 33
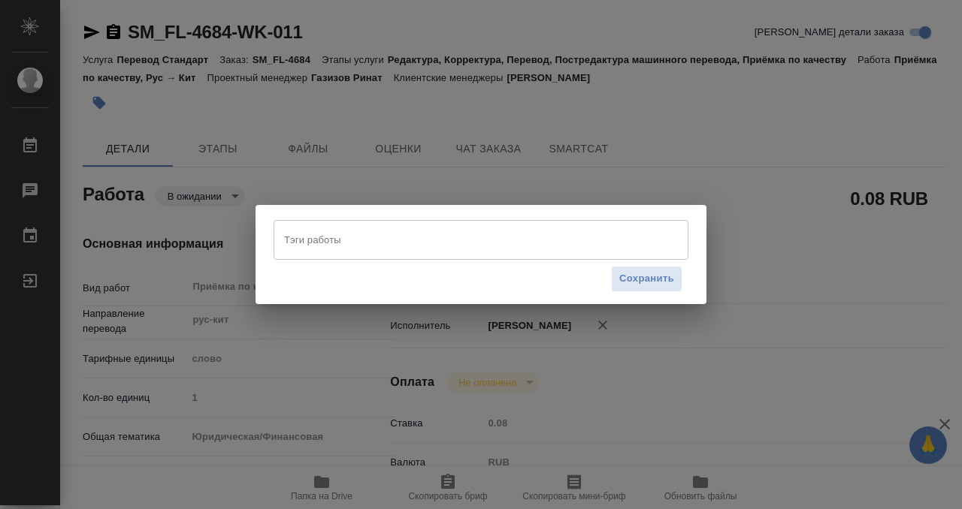
click at [462, 259] on div "Тэги работы" at bounding box center [480, 239] width 415 height 39
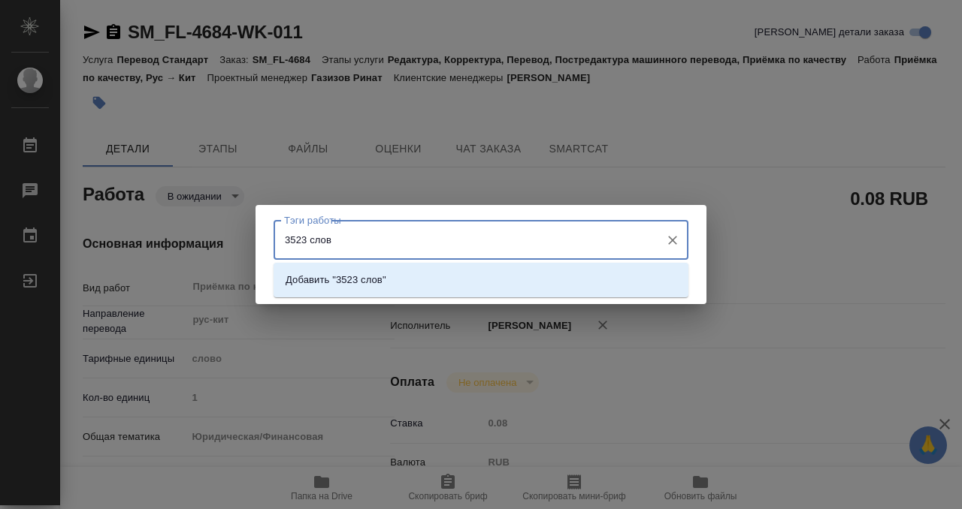
type input "3523 слова"
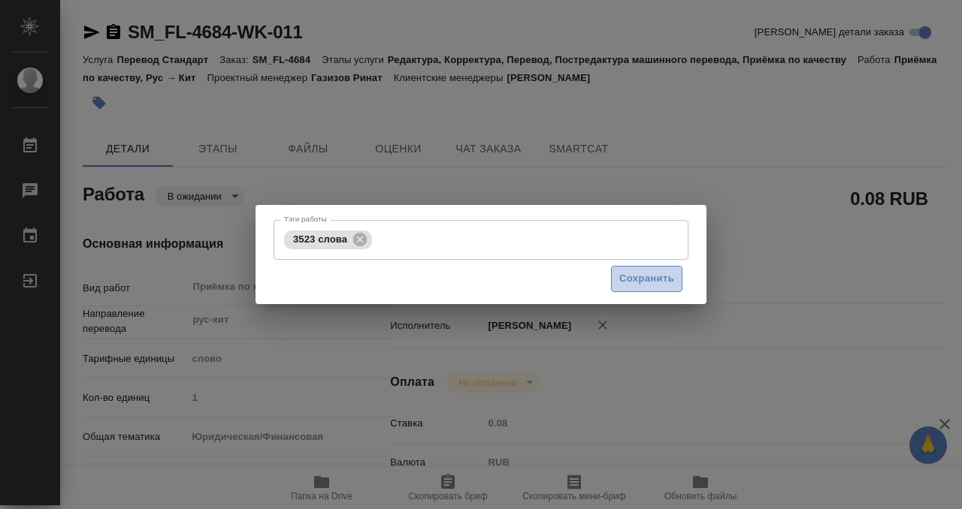
click at [644, 270] on span "Сохранить" at bounding box center [646, 278] width 55 height 17
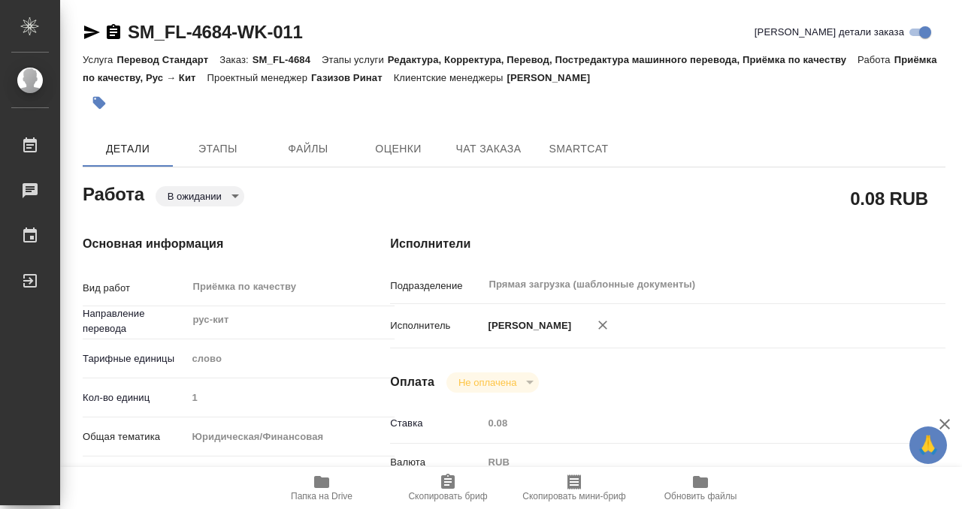
type input "pending"
type input "рус-кит"
type input "5a8b1489cc6b4906c91bfd90"
type input "1"
type input "yr-fn"
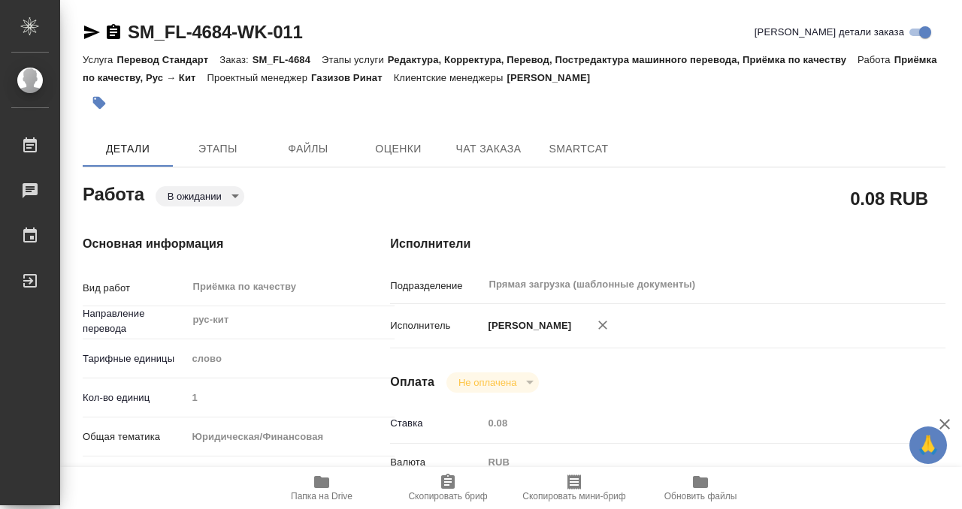
type input "5f647205b73bc97568ca66bf"
checkbox input "true"
type input "[DATE] 12:00"
type input "[DATE] 13:00"
type input "[DATE] 16:00"
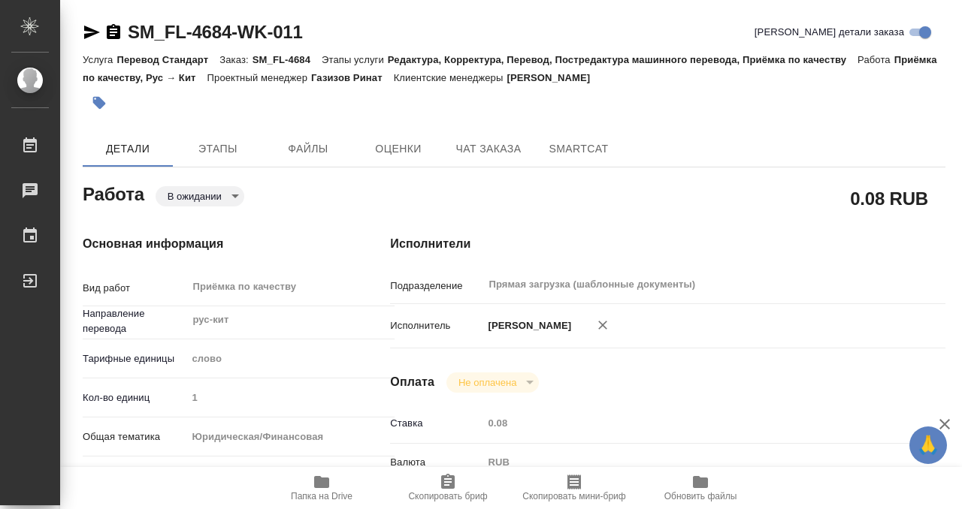
type input "Прямая загрузка (шаблонные документы)"
type input "notPayed"
type input "0.08"
type input "RUB"
type input "[PERSON_NAME]"
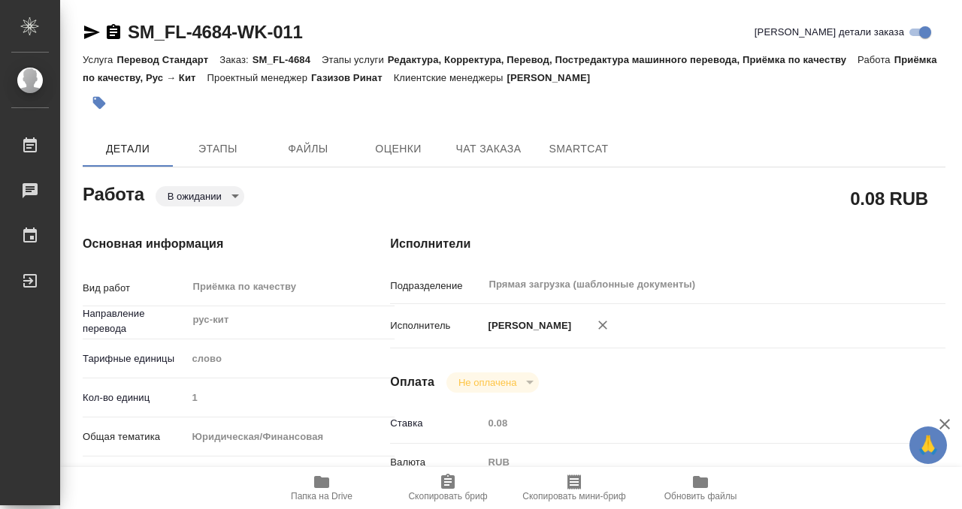
type input "SM_FL-4684"
type input "Перевод Стандарт"
type input "Редактура, Корректура, Перевод, Постредактура машинного перевода, Приёмка по ка…"
type input "[PERSON_NAME]"
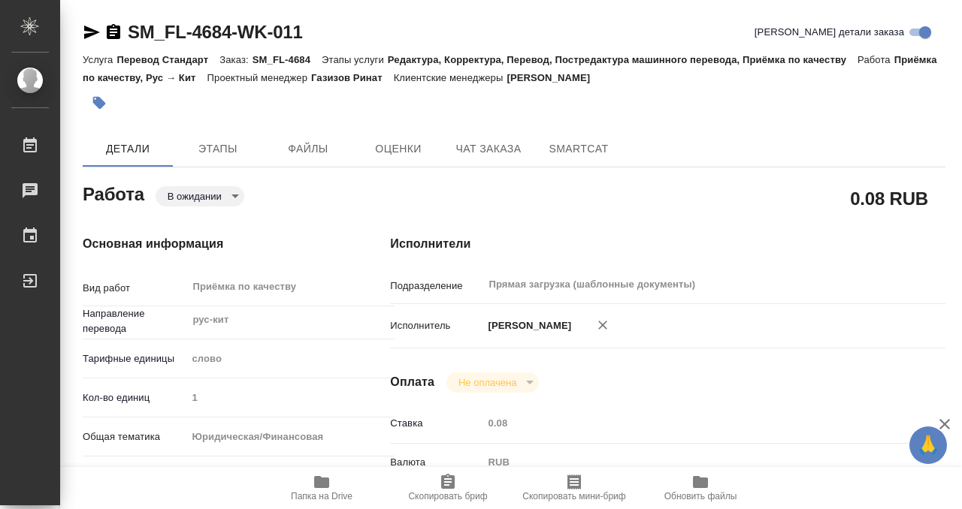
type input "/Clients/CYBERST/Orders/SM_FL-4684"
click at [228, 192] on body "🙏 .cls-1 fill:#fff; AWATERA Kobzeva [PERSON_NAME] 0 Чаты График Выйти SM_FL-468…" at bounding box center [481, 254] width 962 height 509
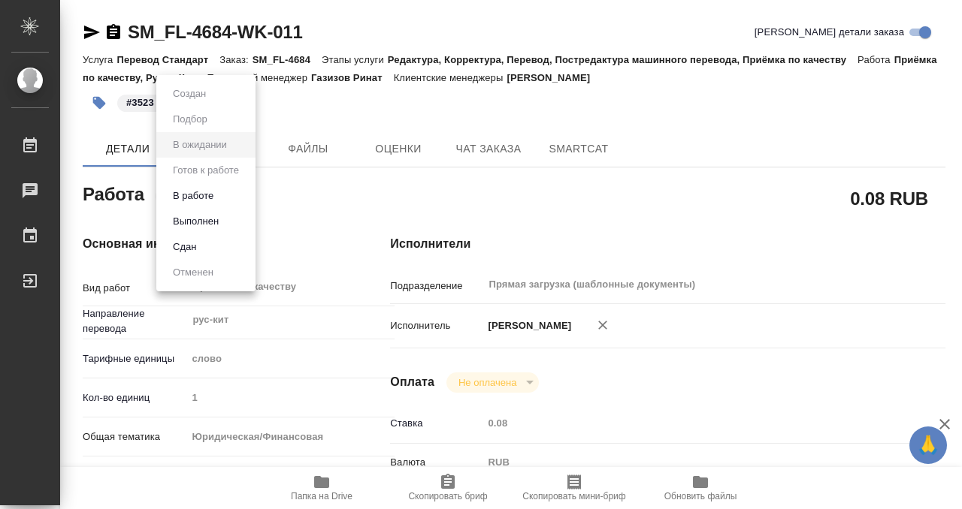
click at [233, 225] on li "Выполнен" at bounding box center [205, 222] width 99 height 26
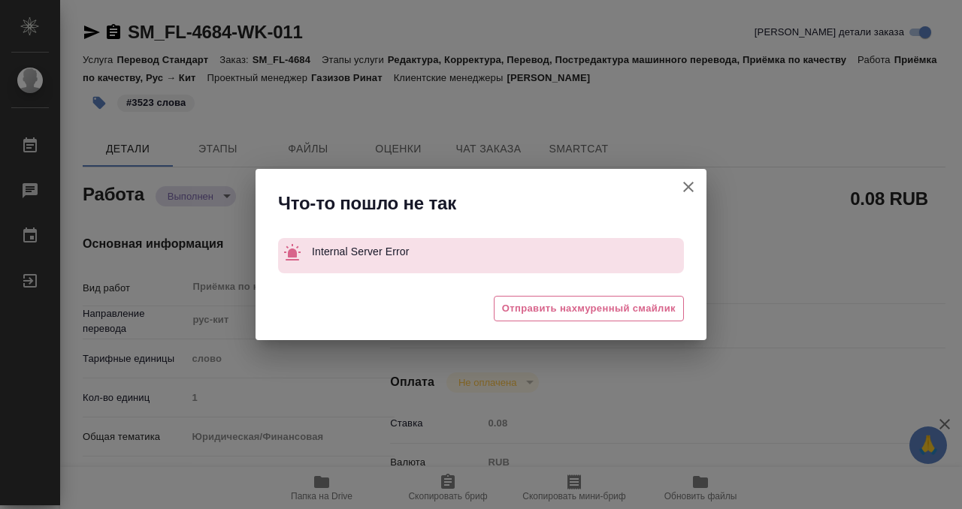
type textarea "x"
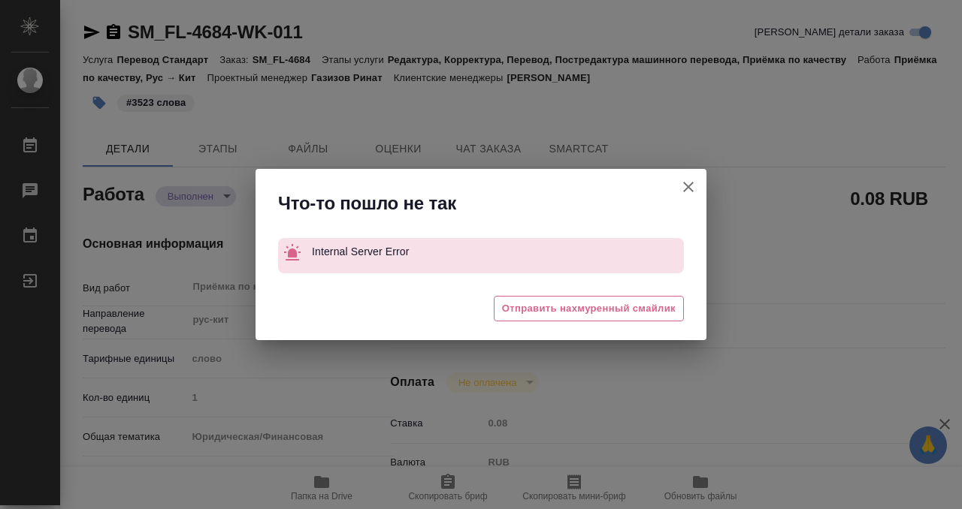
type textarea "x"
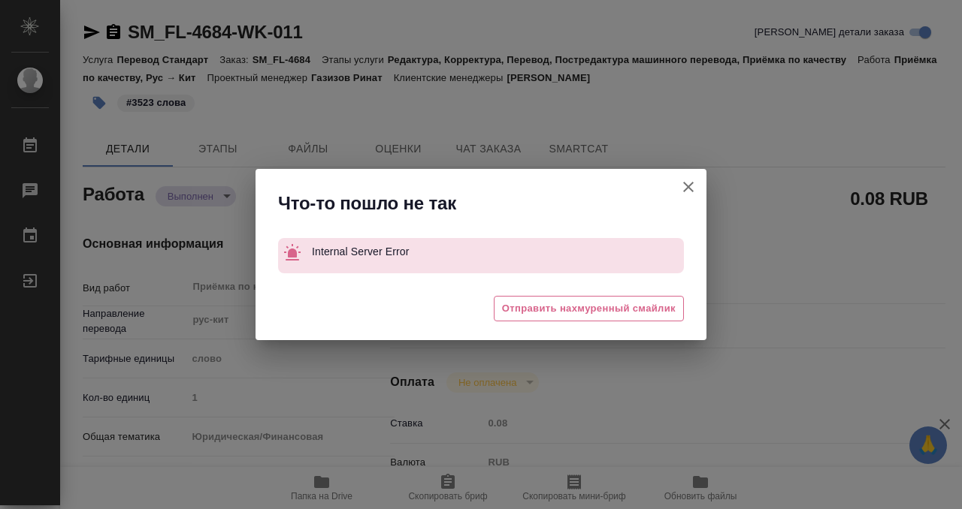
type textarea "x"
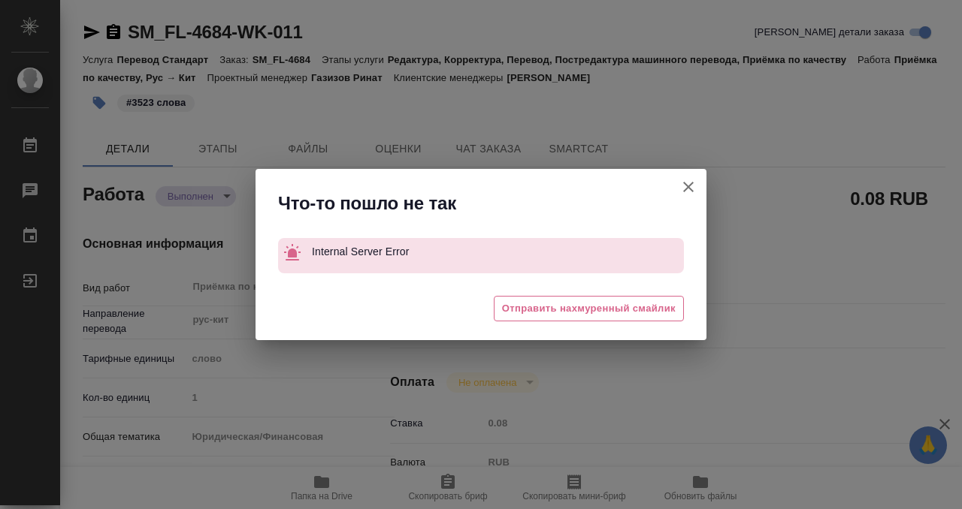
click at [687, 183] on icon "button" at bounding box center [688, 187] width 18 height 18
type textarea "x"
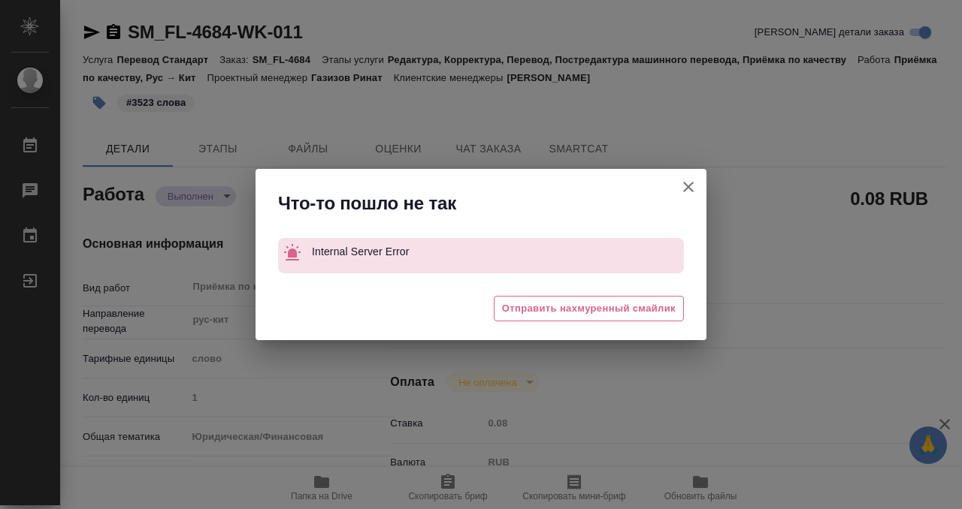
type textarea "x"
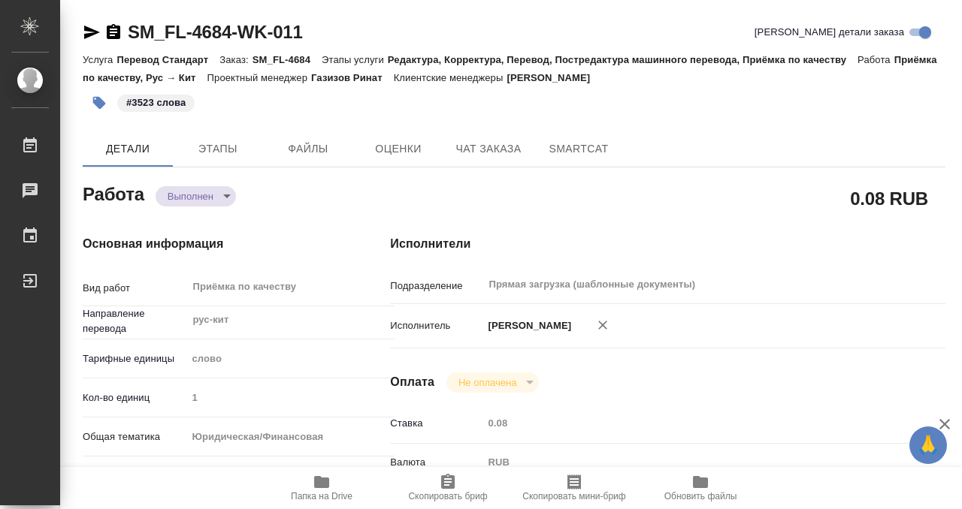
click at [112, 32] on icon "button" at bounding box center [113, 32] width 18 height 18
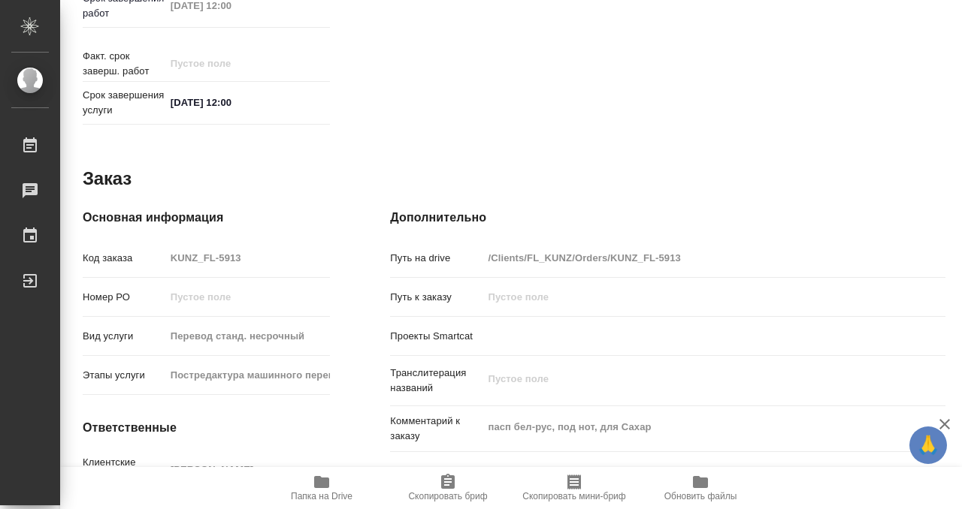
scroll to position [802, 0]
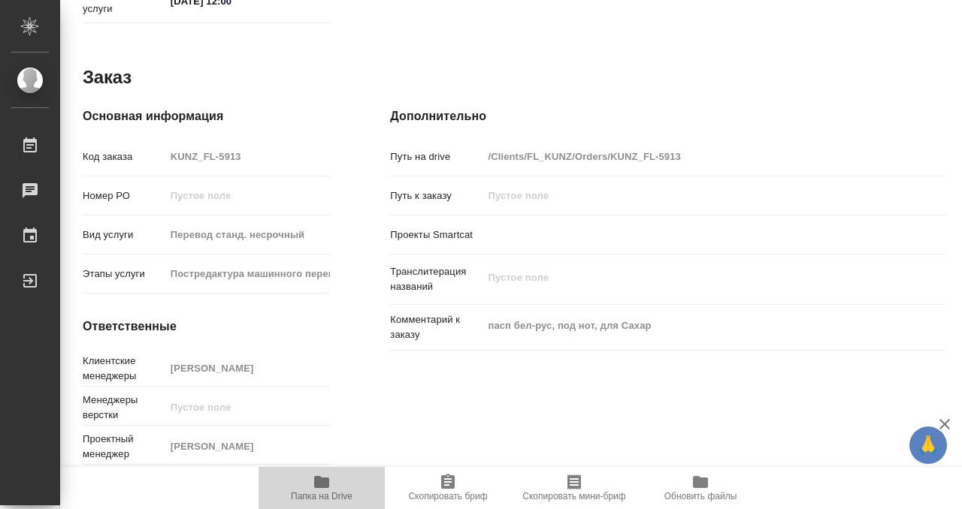
click at [322, 473] on icon "button" at bounding box center [322, 482] width 18 height 18
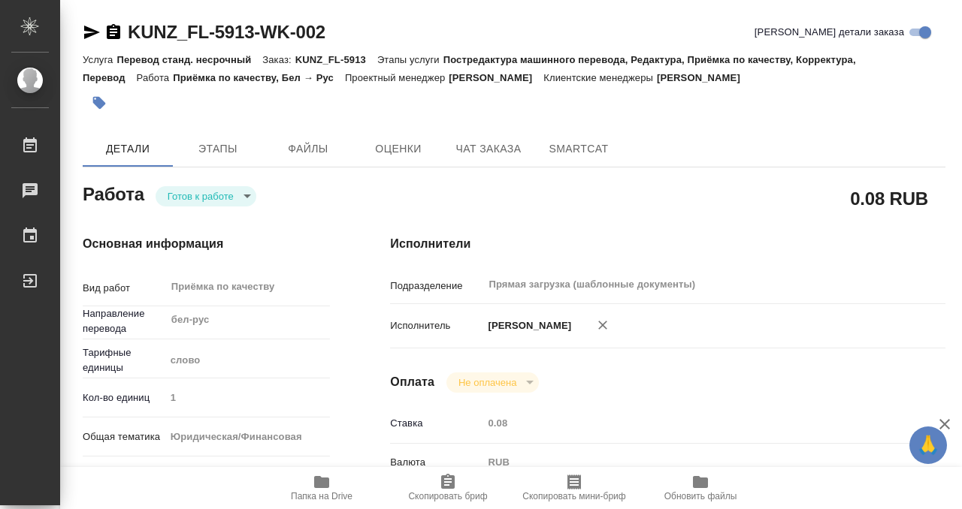
click at [92, 88] on button "button" at bounding box center [99, 102] width 33 height 33
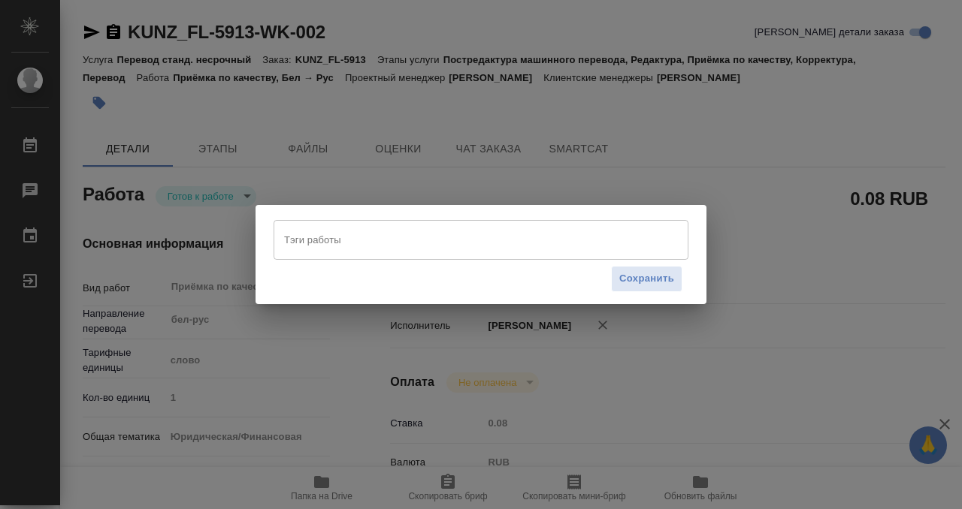
click at [328, 234] on input "Тэги работы" at bounding box center [466, 240] width 373 height 26
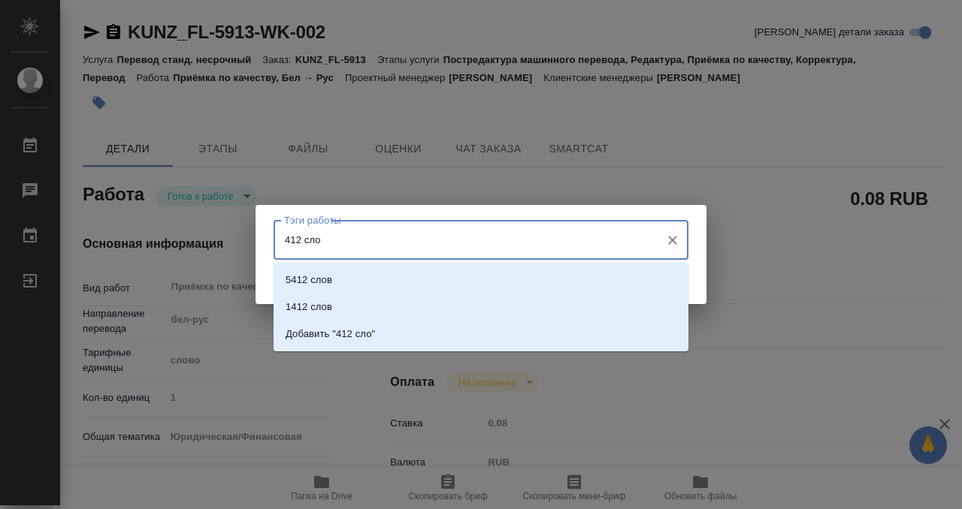
type input "412 слов"
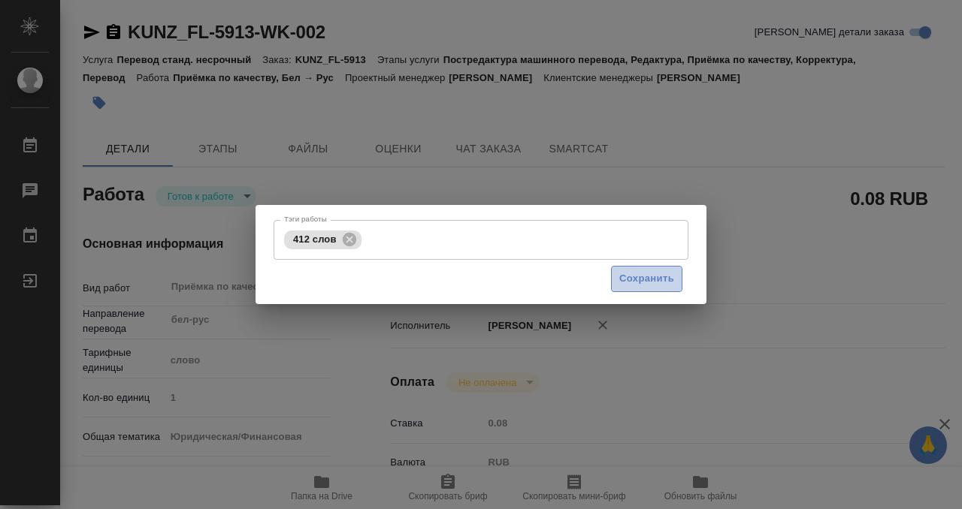
click at [652, 270] on span "Сохранить" at bounding box center [646, 278] width 55 height 17
type input "readyForWork"
type input "бел-рус"
type input "5a8b1489cc6b4906c91bfd90"
type input "1"
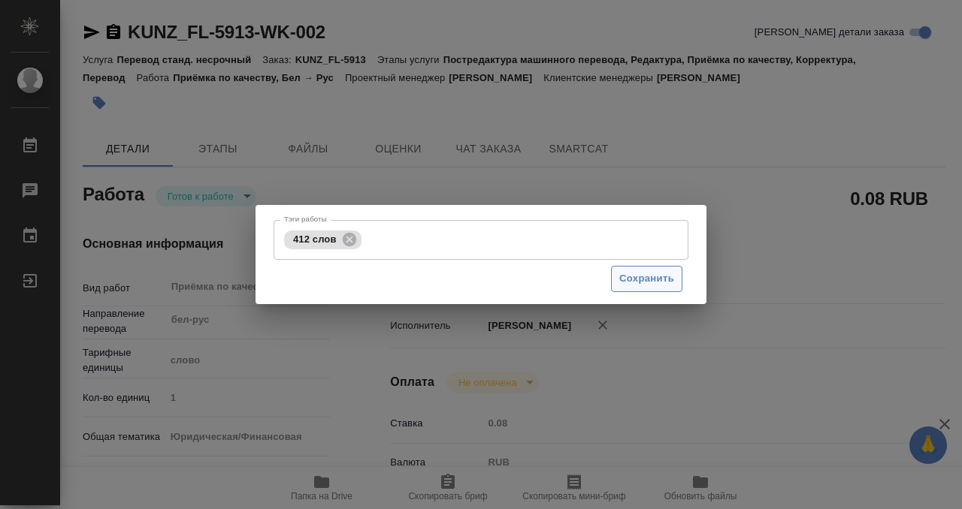
type input "yr-fn"
type input "5a8b8b956a9677013d343cfe"
checkbox input "true"
type input "16.09.2025 11:00"
type input "16.09.2025 12:00"
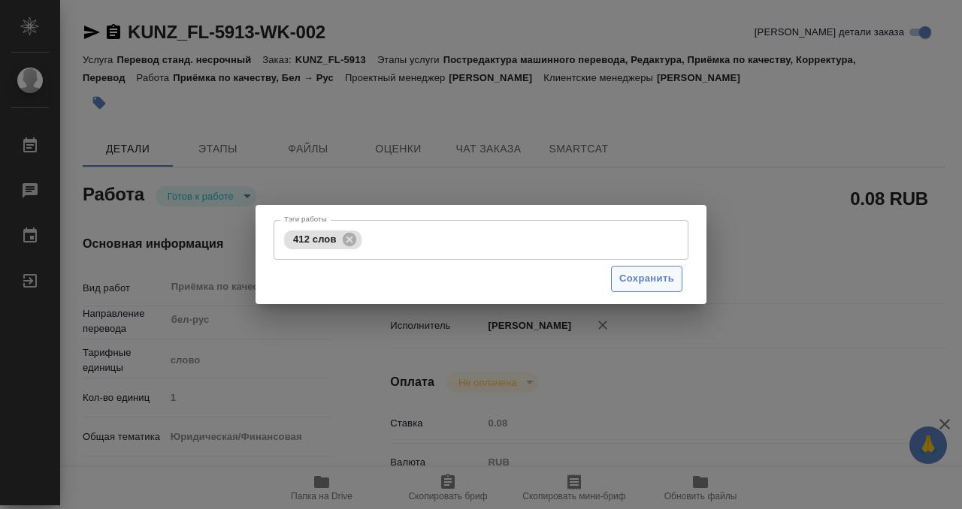
type input "16.09.2025 12:00"
type input "Прямая загрузка (шаблонные документы)"
type input "notPayed"
type input "0.08"
type input "RUB"
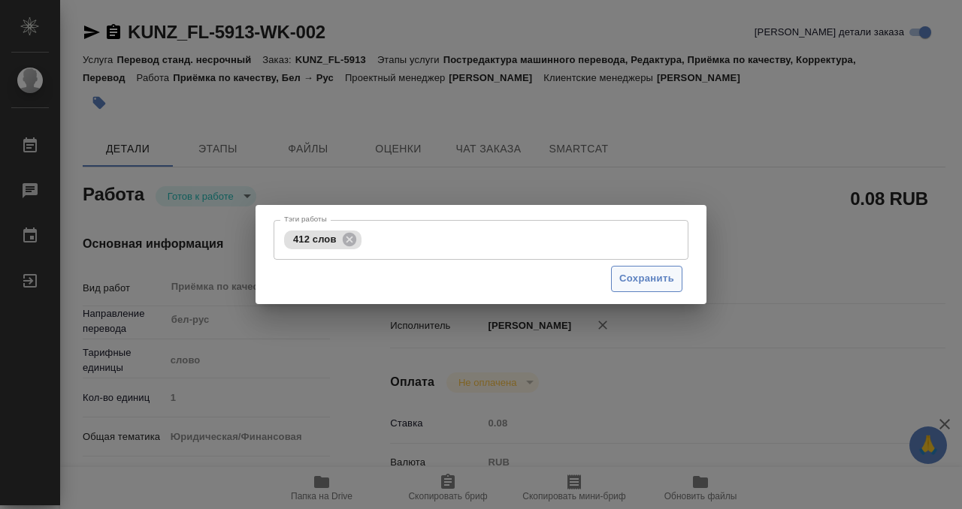
type input "Кобзева Елизавета"
type input "KUNZ_FL-5913"
type input "Перевод станд. несрочный"
type input "Постредактура машинного перевода, Редактура, Приёмка по качеству, Корректура, П…"
type input "Веселова Юлия"
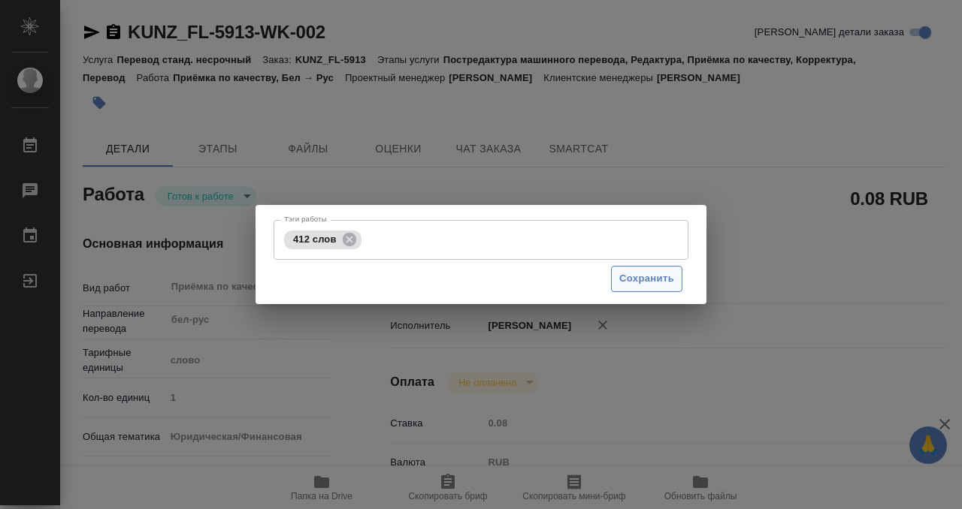
type input "/Clients/FL_KUNZ/Orders/KUNZ_FL-5913"
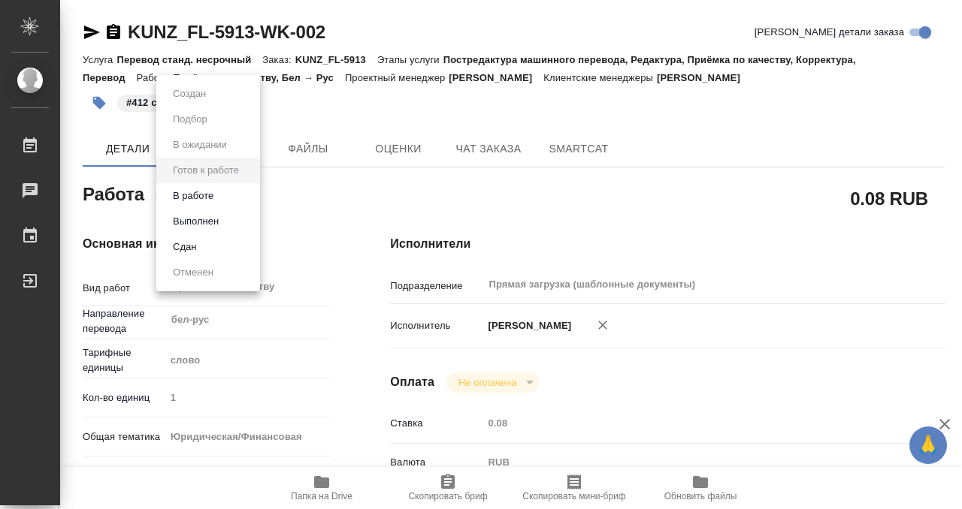
click at [225, 199] on body "🙏 .cls-1 fill:#fff; AWATERA Kobzeva Elizaveta Работы 0 Чаты График Выйти KUNZ_F…" at bounding box center [481, 254] width 962 height 509
click at [222, 215] on button "Выполнен" at bounding box center [195, 221] width 55 height 17
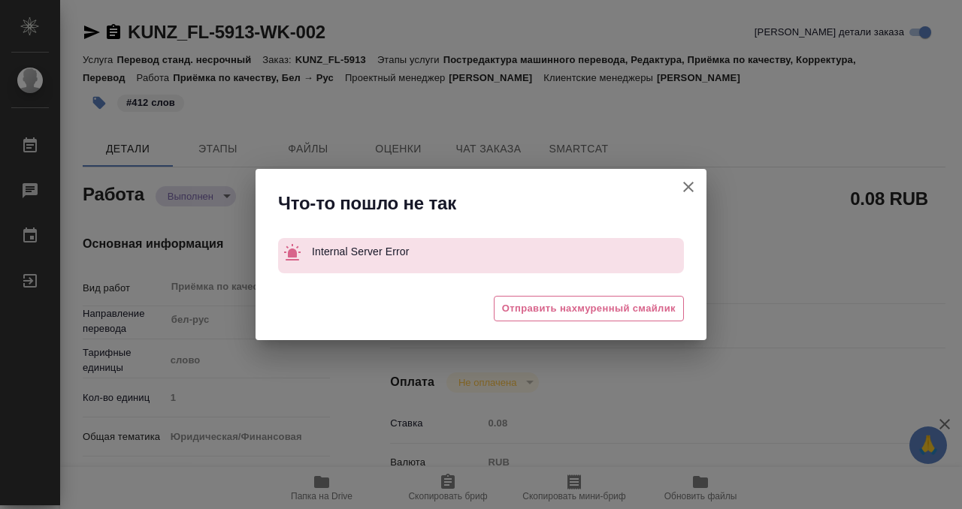
type textarea "x"
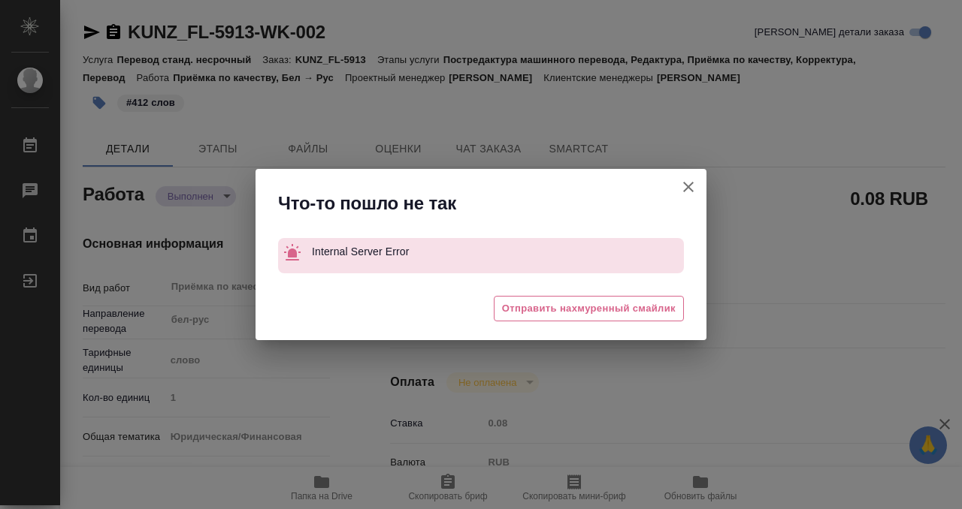
type textarea "x"
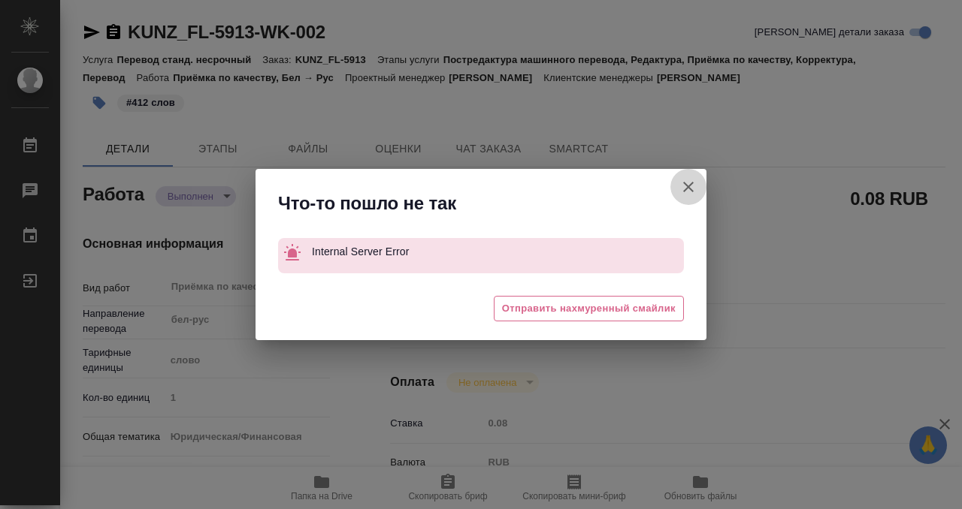
click at [692, 188] on icon "button" at bounding box center [688, 187] width 18 height 18
type textarea "x"
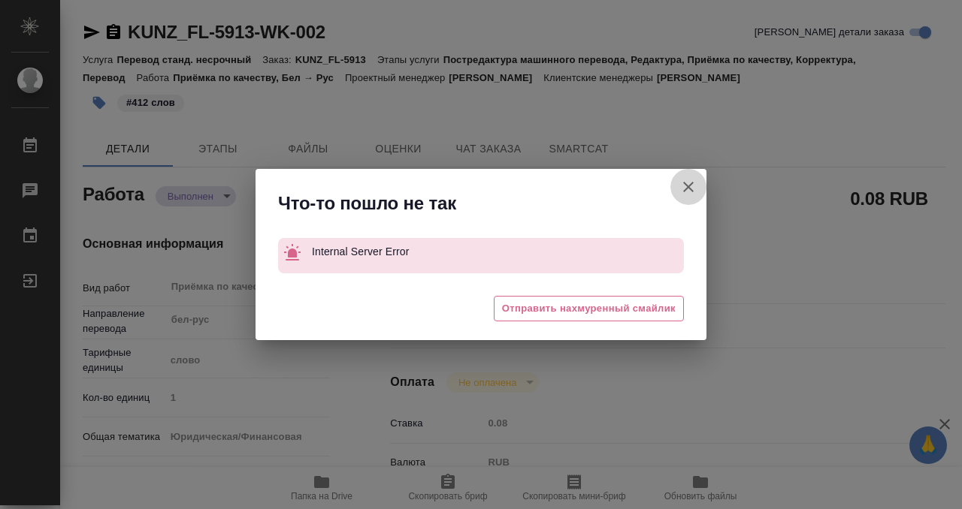
type textarea "x"
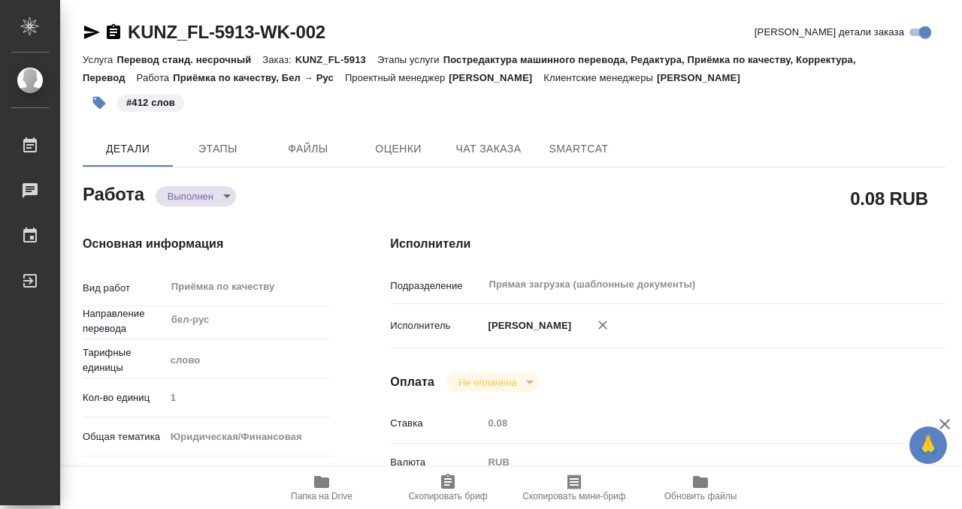
click at [111, 29] on icon "button" at bounding box center [113, 32] width 18 height 18
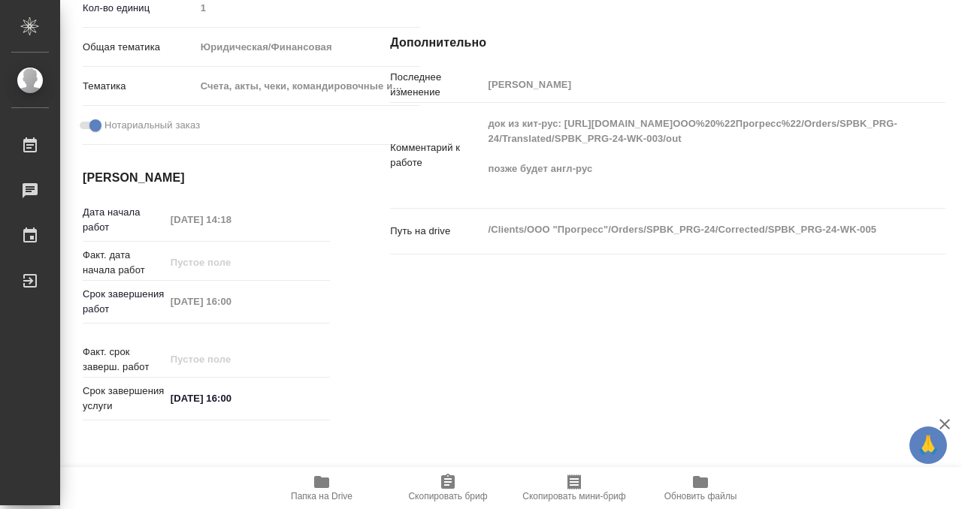
scroll to position [131, 0]
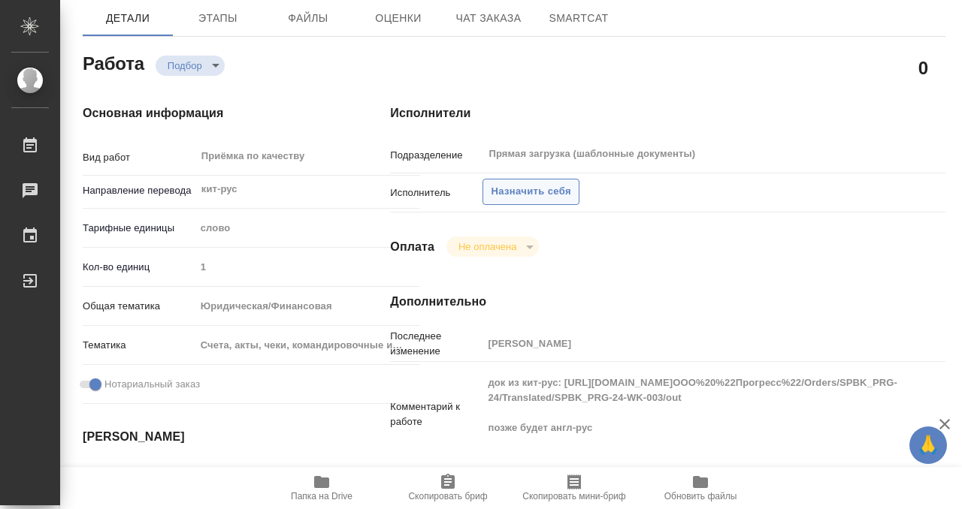
click at [536, 191] on span "Назначить себя" at bounding box center [531, 191] width 80 height 17
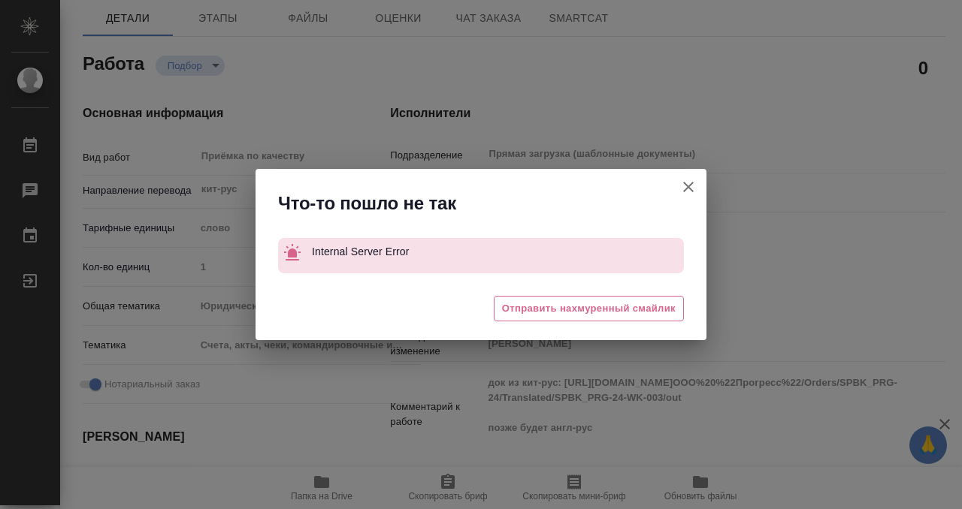
click at [693, 183] on icon "button" at bounding box center [688, 187] width 18 height 18
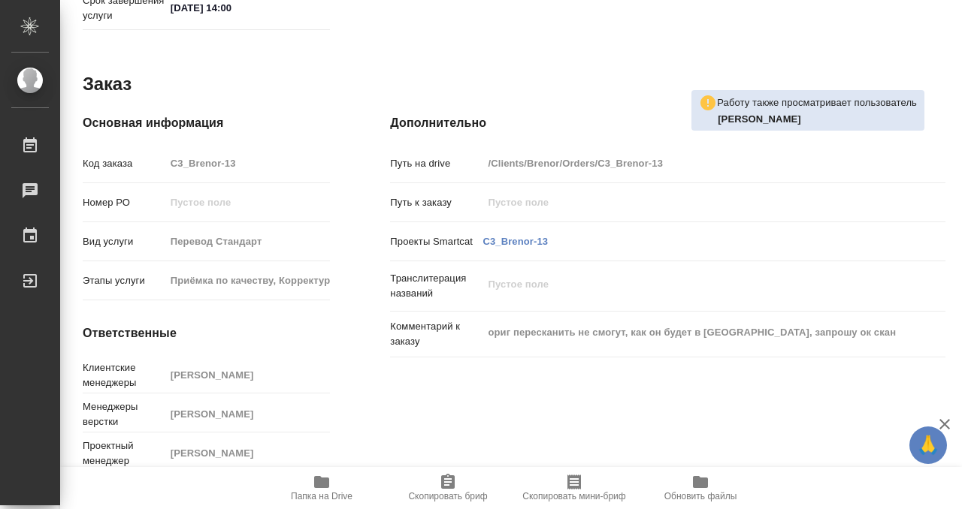
scroll to position [783, 0]
